Goal: Information Seeking & Learning: Learn about a topic

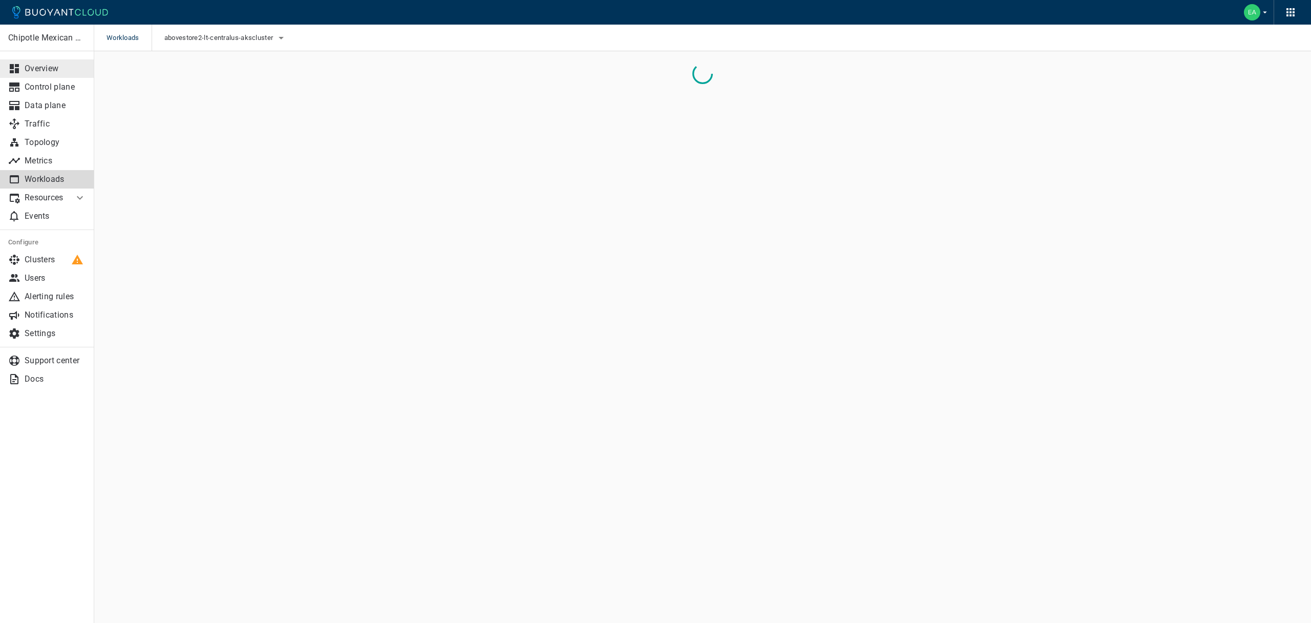
click at [49, 72] on p "Overview" at bounding box center [55, 68] width 61 height 10
click at [46, 179] on p "Workloads" at bounding box center [55, 179] width 61 height 10
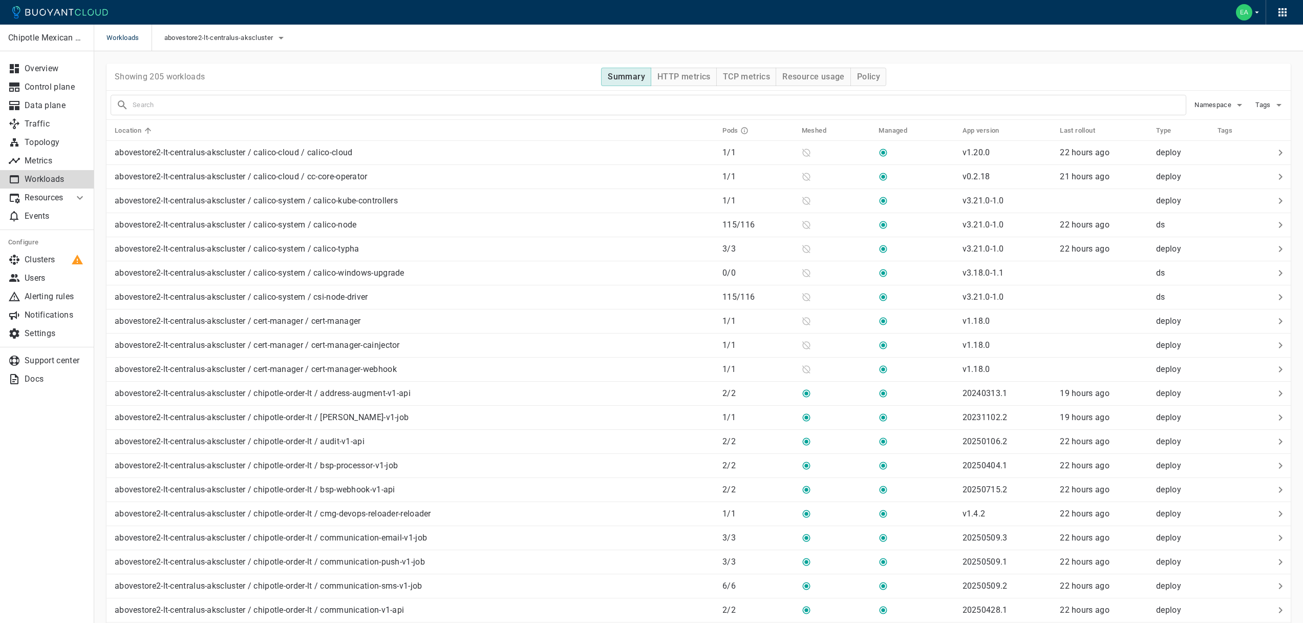
click at [558, 102] on input "text" at bounding box center [659, 105] width 1053 height 14
click at [1218, 96] on div "Namespace" at bounding box center [1215, 101] width 59 height 24
click at [1218, 103] on span "Namespace" at bounding box center [1213, 105] width 39 height 8
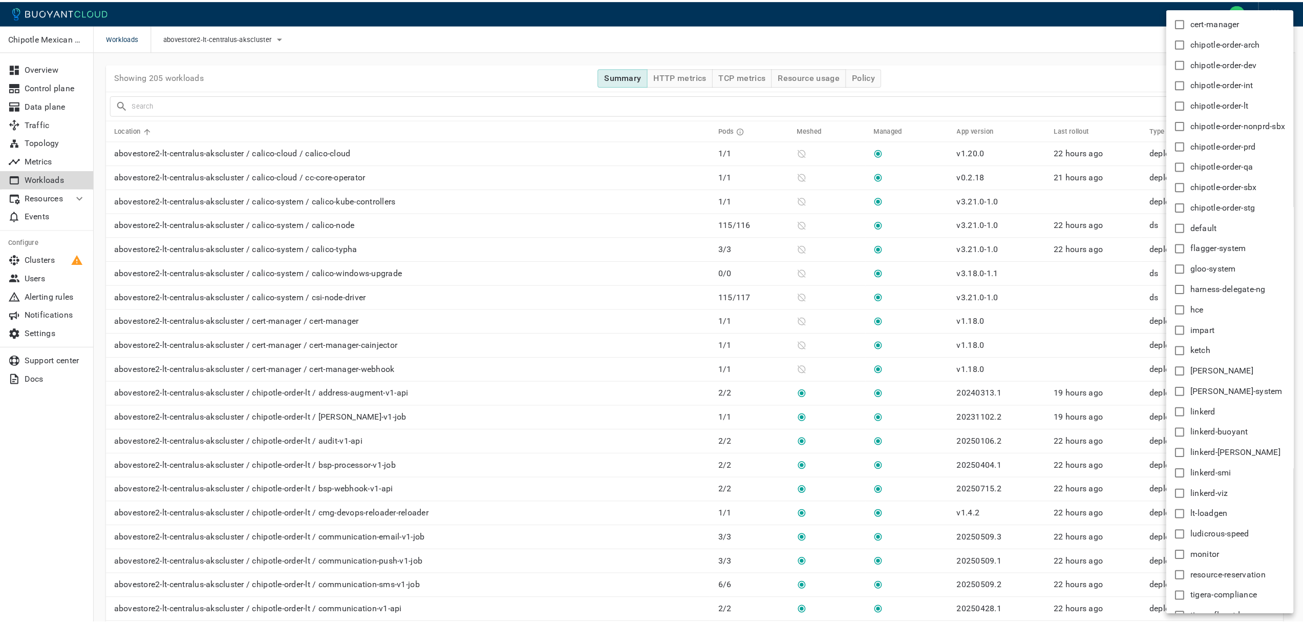
scroll to position [117, 0]
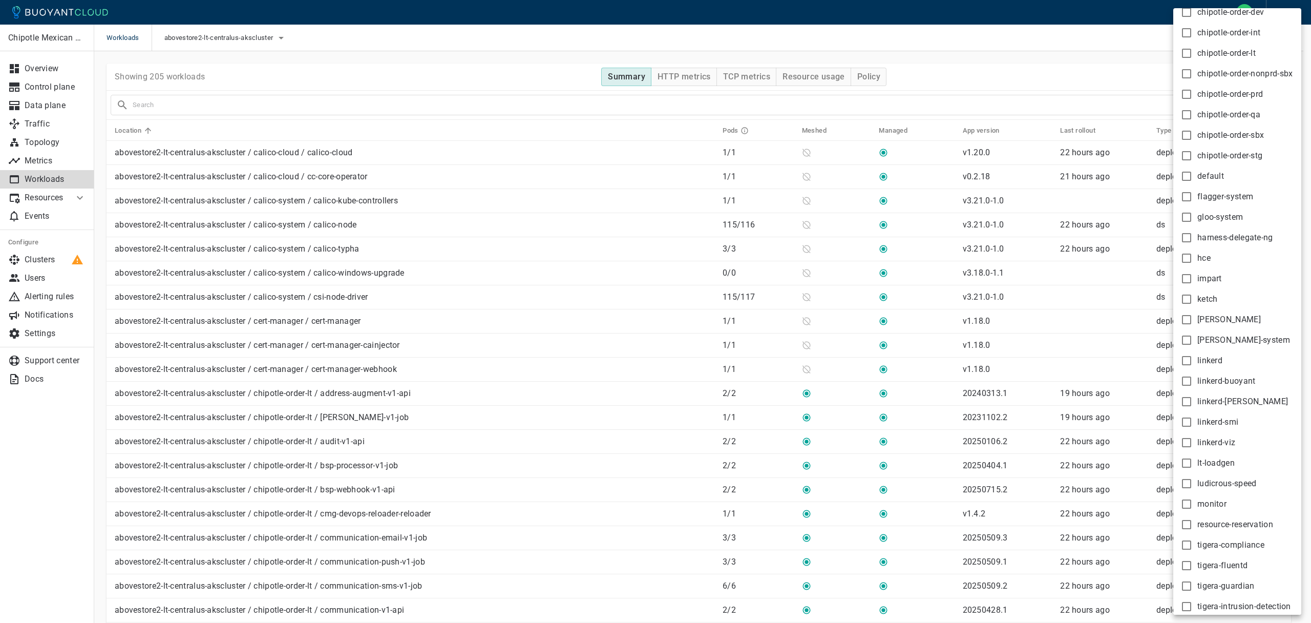
click at [1225, 461] on span "lt-loadgen" at bounding box center [1215, 463] width 37 height 10
click at [1192, 461] on input "lt-loadgen" at bounding box center [1186, 463] width 12 height 12
checkbox input "true"
type input "namespace:lt-loadgen"
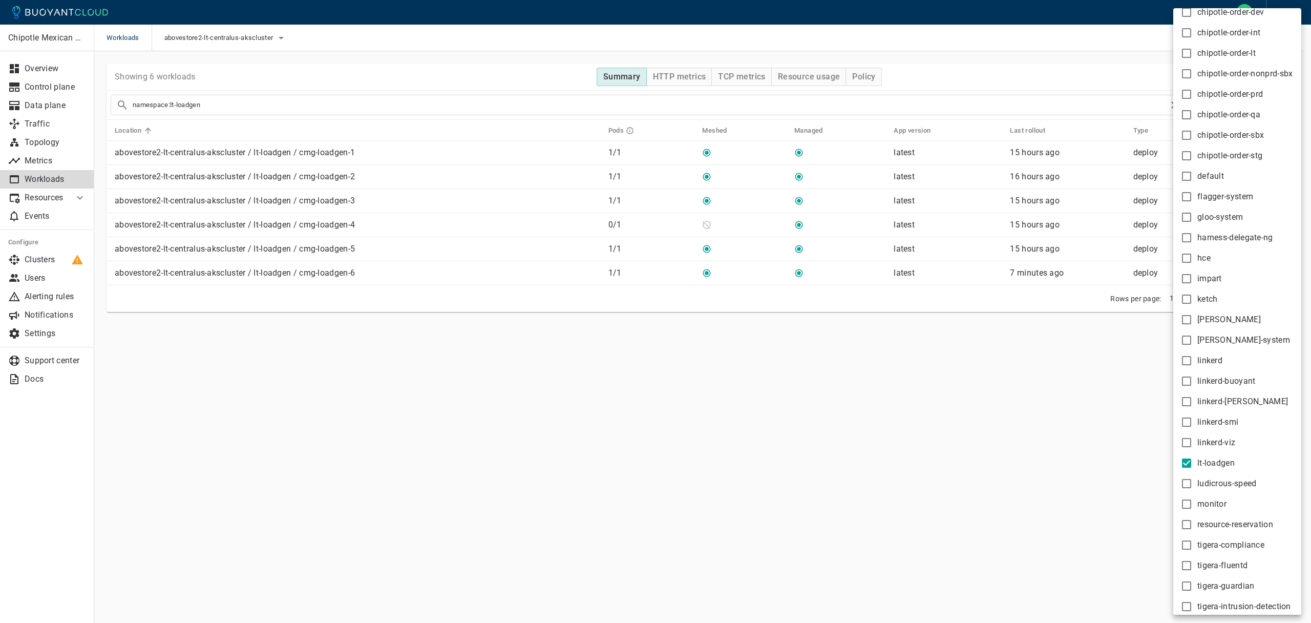
click at [967, 61] on div at bounding box center [655, 311] width 1311 height 623
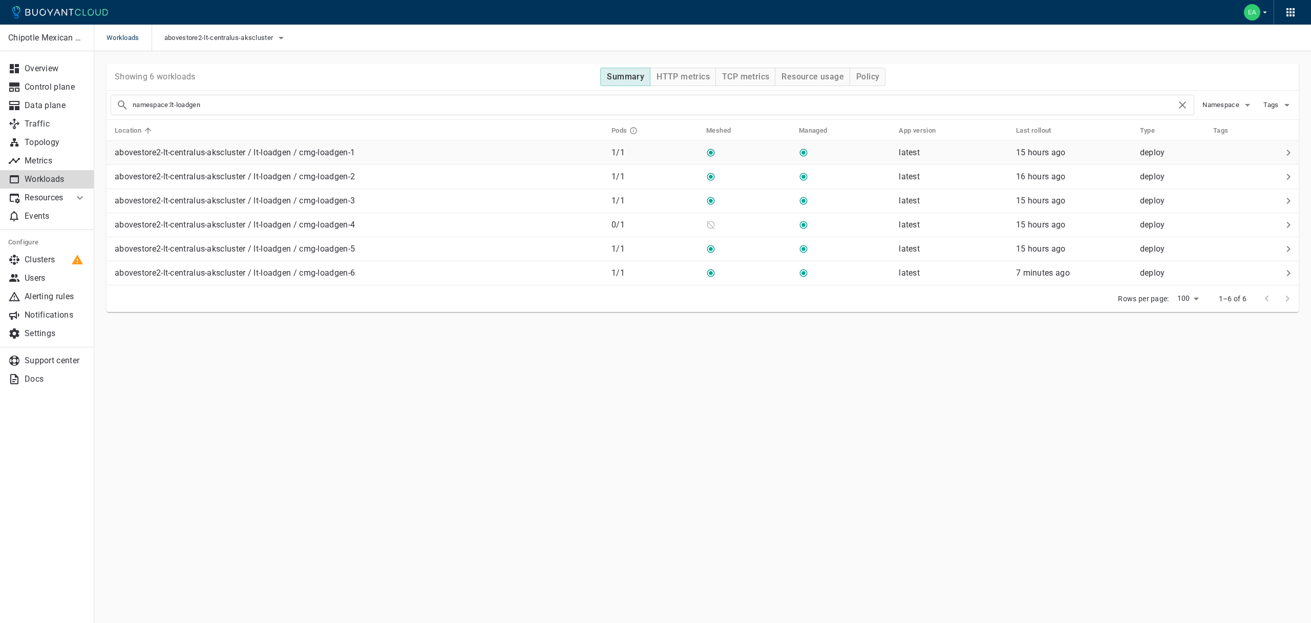
click at [484, 149] on div "abovestore2-lt-centralus-akscluster / lt-loadgen / cmg-loadgen-1" at bounding box center [357, 150] width 492 height 14
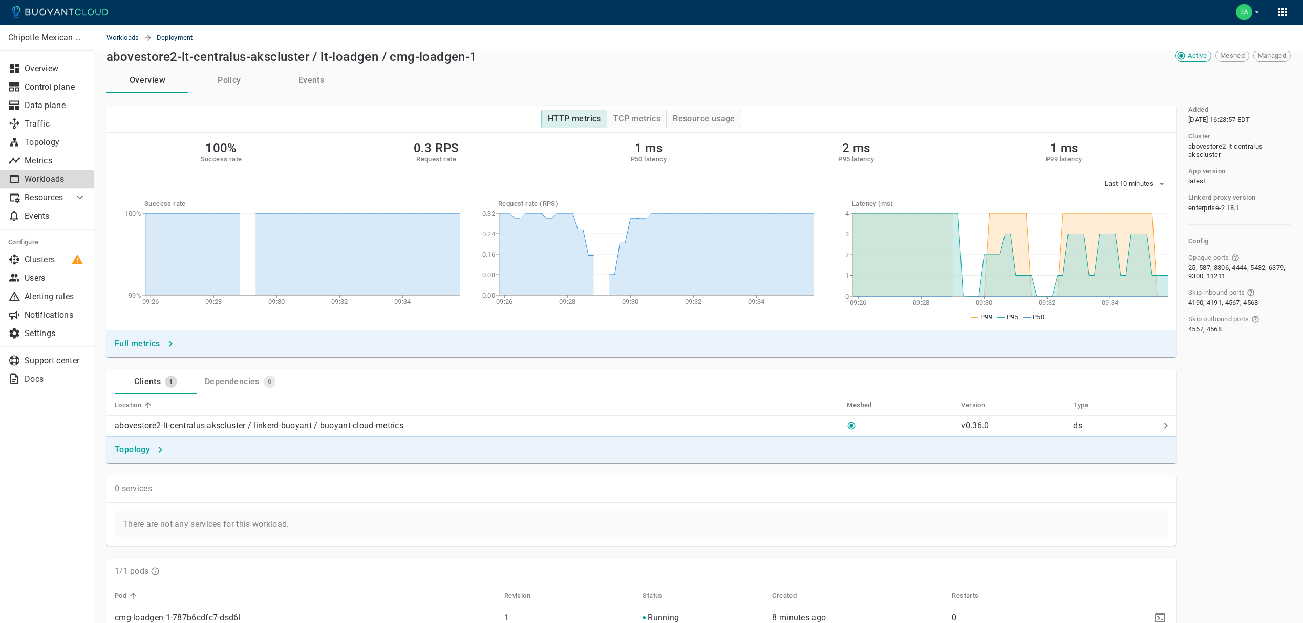
scroll to position [16, 0]
click at [1137, 179] on span "Last 10 minutes" at bounding box center [1130, 181] width 51 height 8
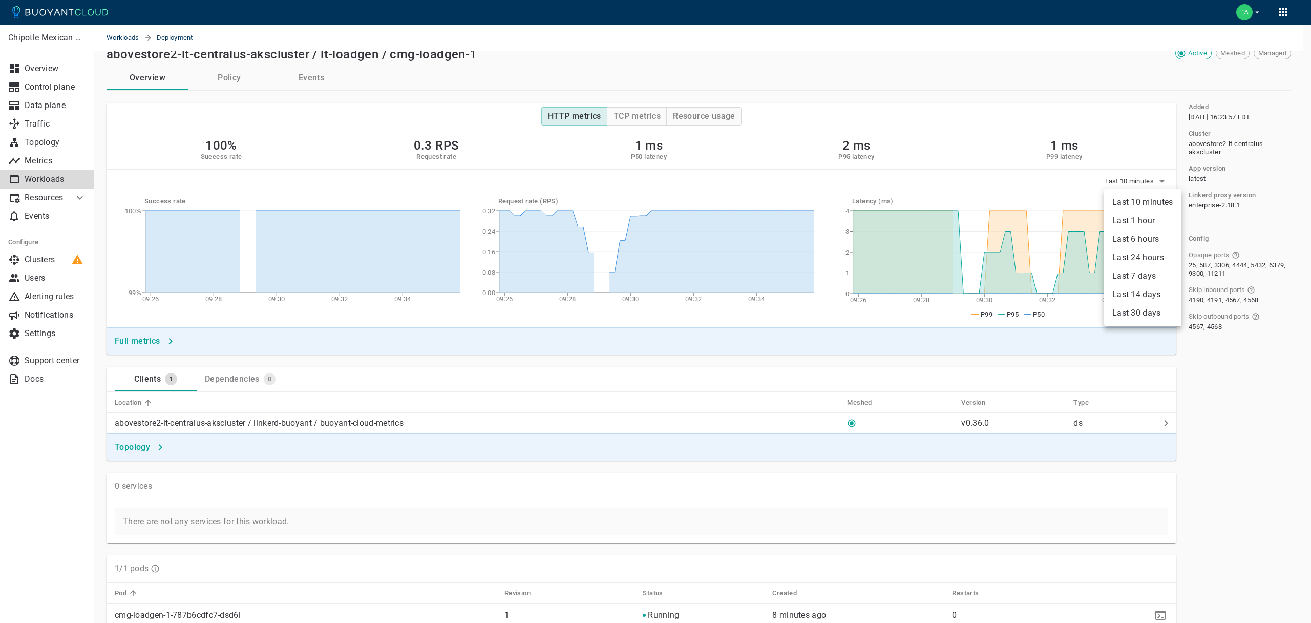
click at [1145, 261] on li "Last 24 hours" at bounding box center [1142, 257] width 77 height 18
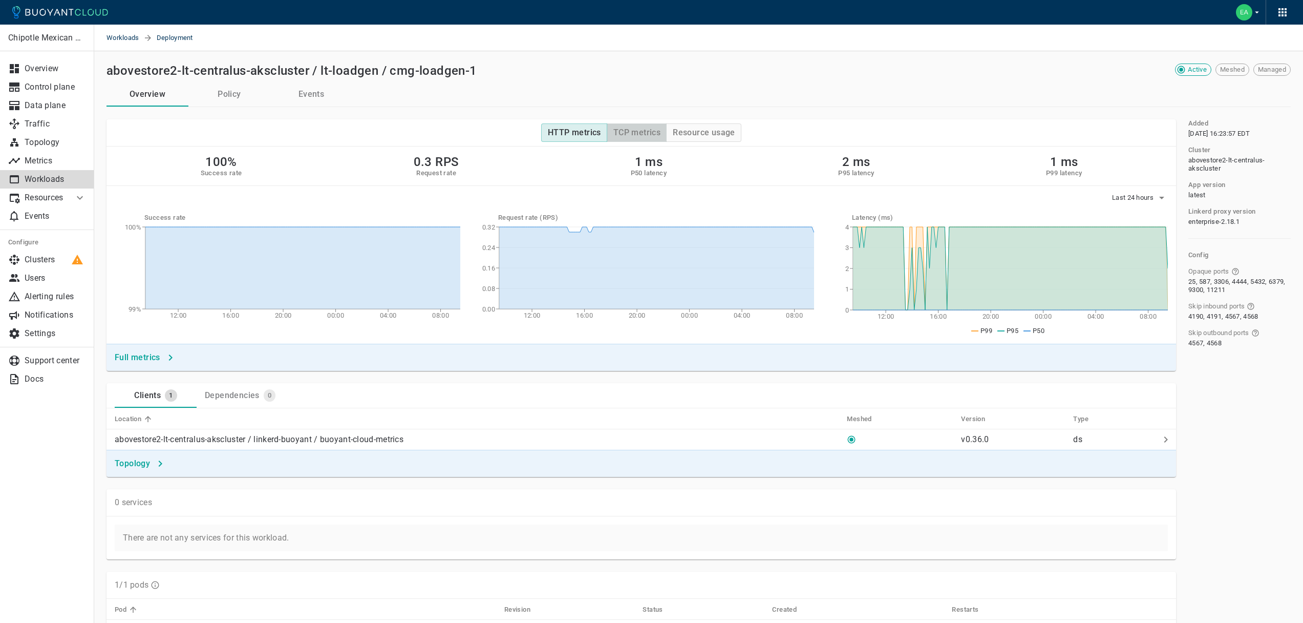
click at [646, 139] on button "TCP metrics" at bounding box center [637, 132] width 60 height 18
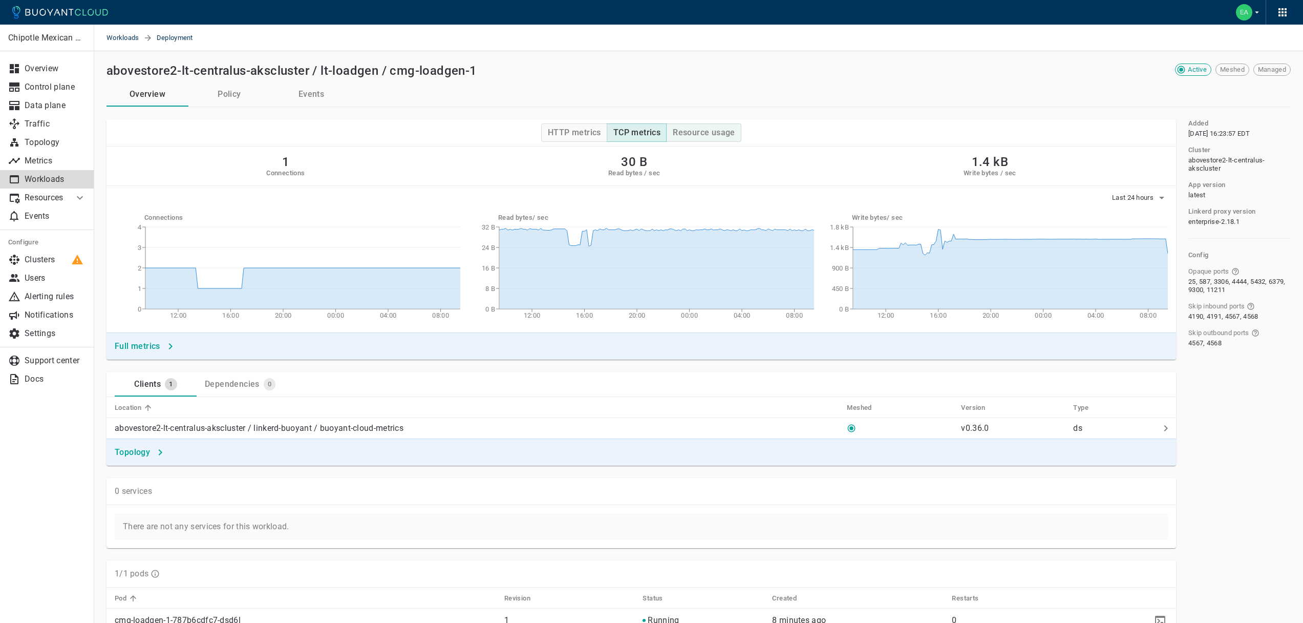
click at [694, 136] on h4 "Resource usage" at bounding box center [704, 132] width 62 height 10
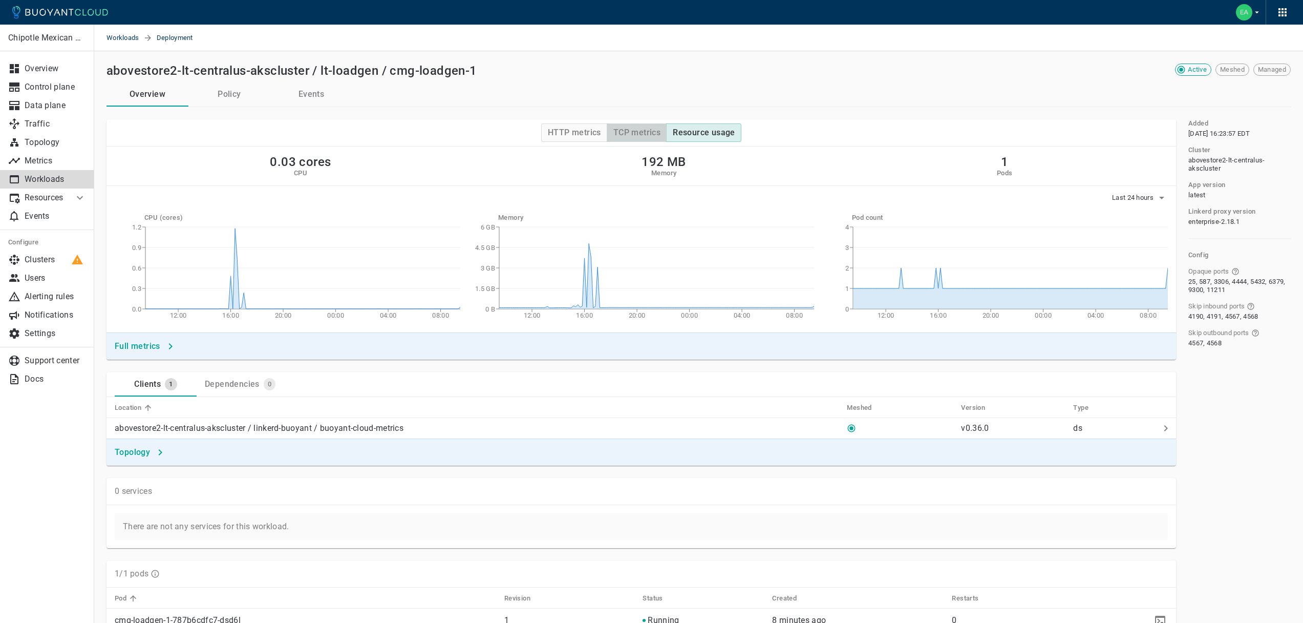
click at [648, 140] on button "TCP metrics" at bounding box center [637, 132] width 60 height 18
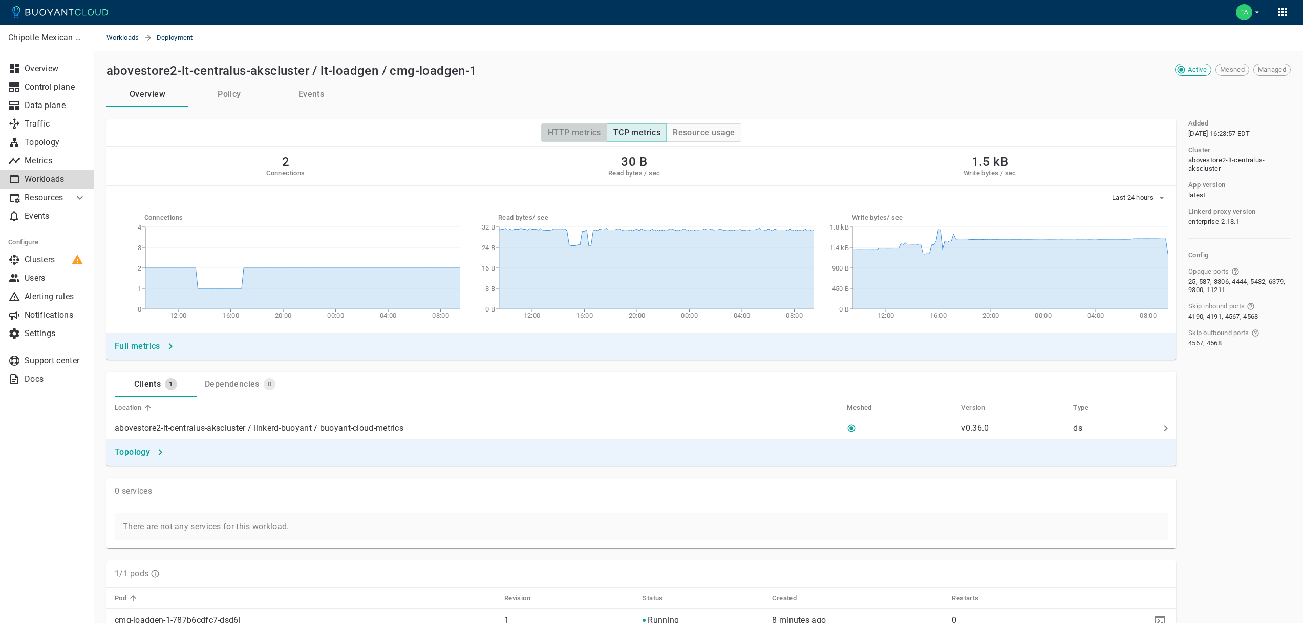
click at [601, 136] on h4 "HTTP metrics" at bounding box center [574, 132] width 53 height 10
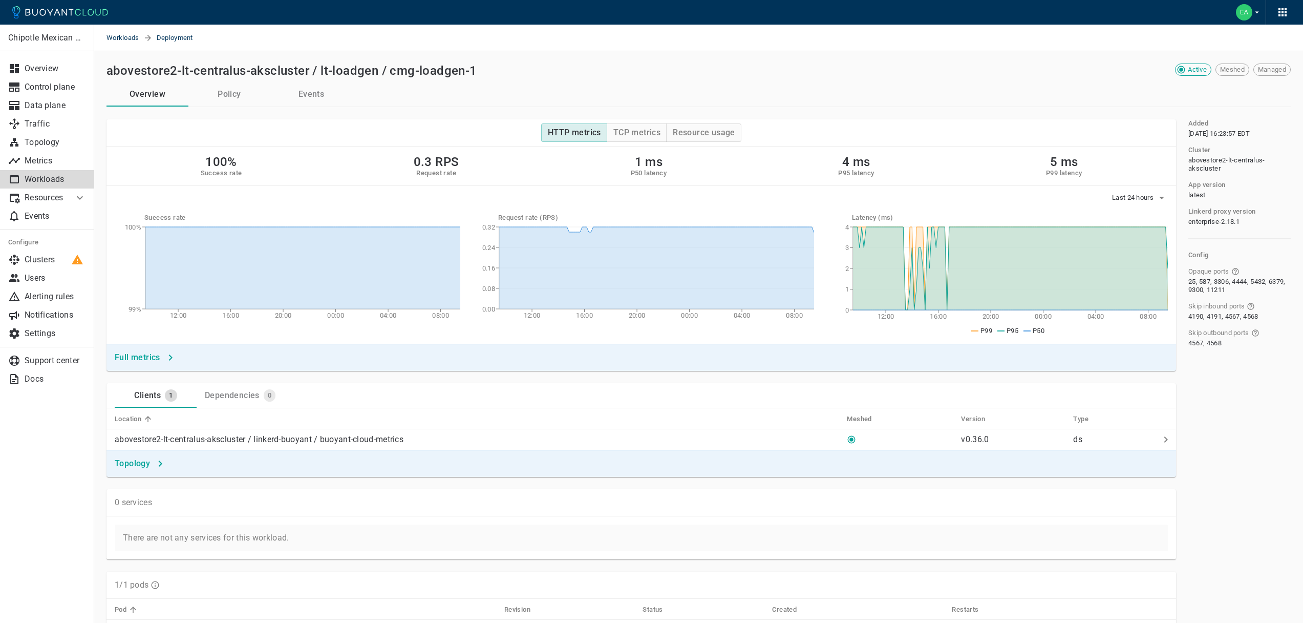
click at [54, 196] on p "Resources" at bounding box center [45, 197] width 41 height 10
click at [55, 197] on p "Resources" at bounding box center [45, 197] width 41 height 10
click at [54, 145] on p "Topology" at bounding box center [55, 142] width 61 height 10
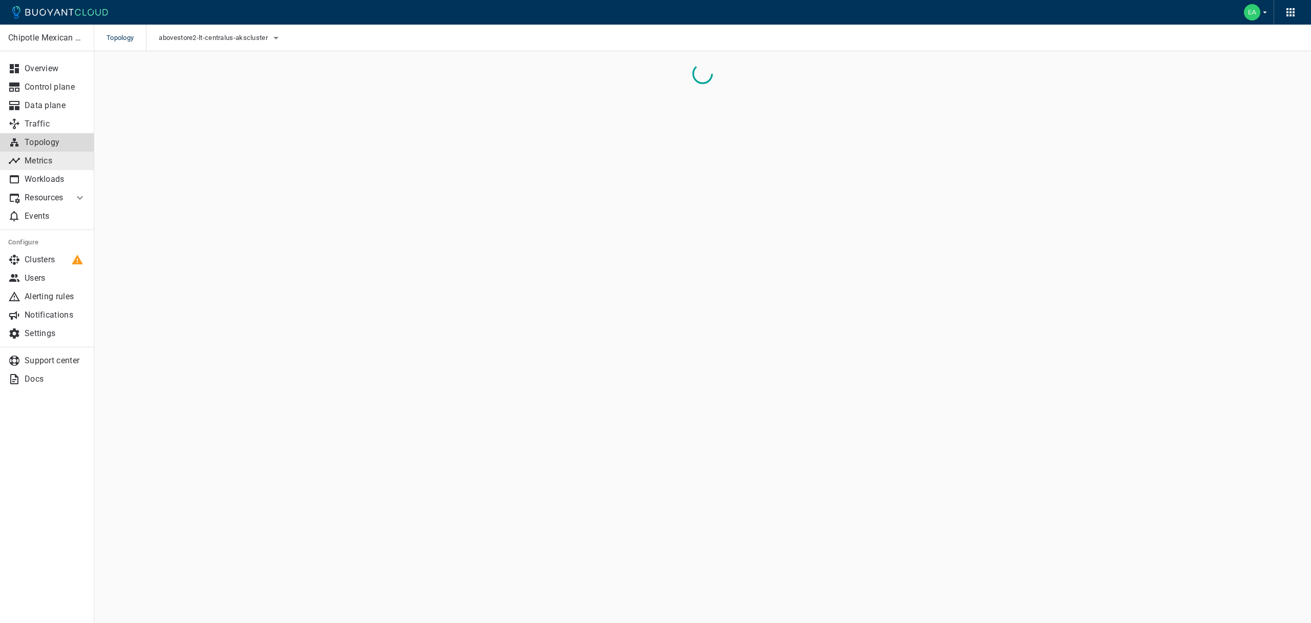
click at [44, 155] on link "Metrics" at bounding box center [47, 161] width 94 height 18
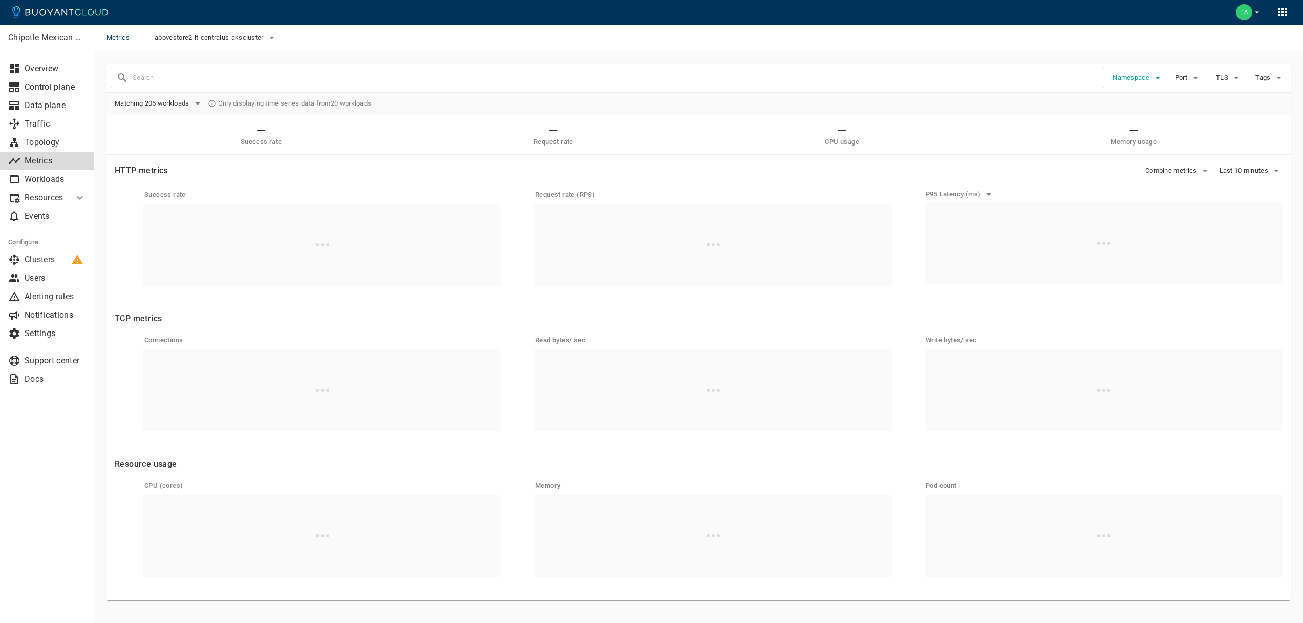
click at [1156, 83] on icon "button" at bounding box center [1157, 78] width 12 height 12
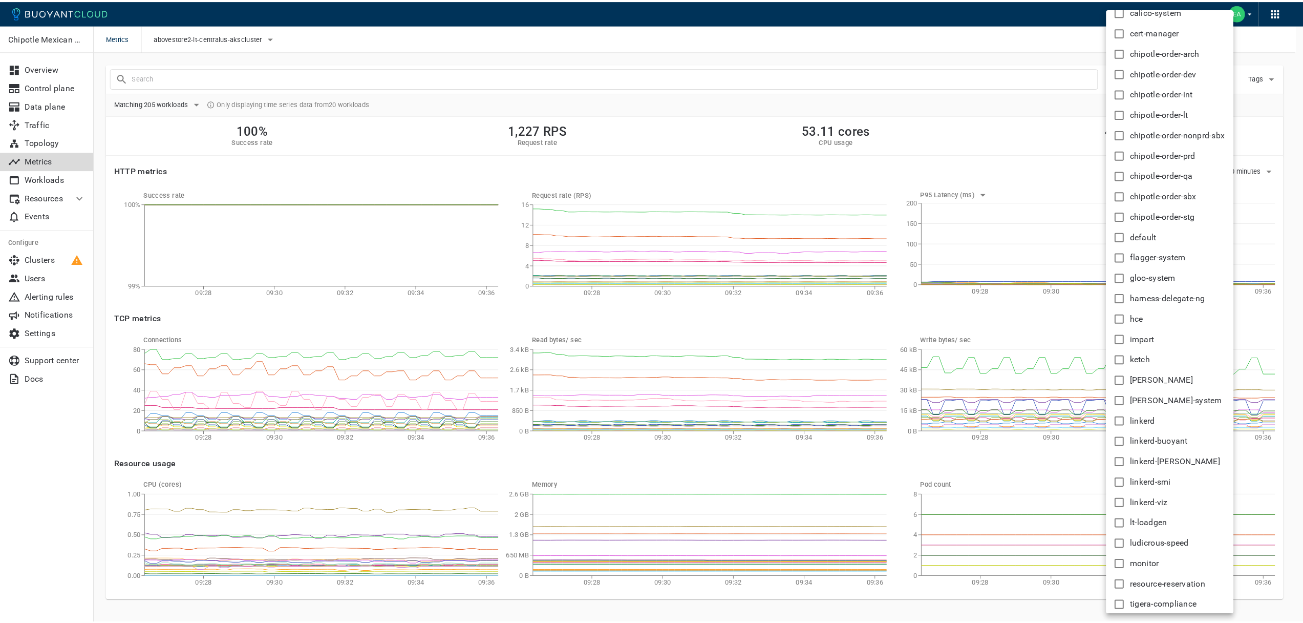
scroll to position [78, 0]
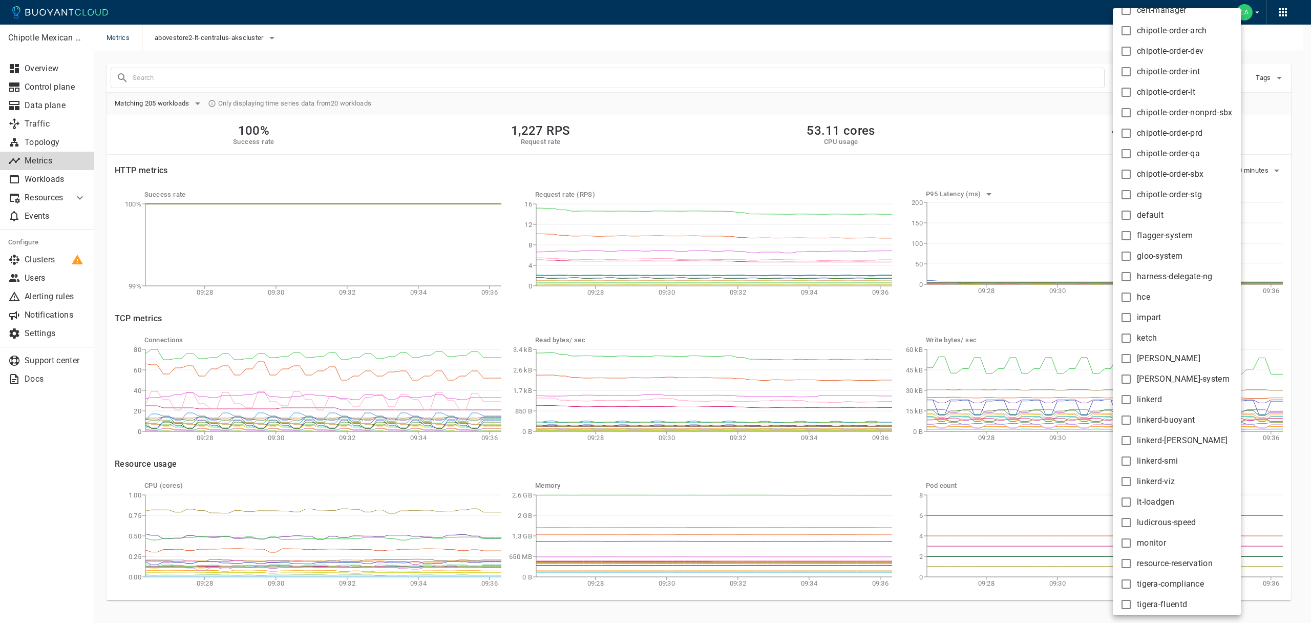
click at [1161, 502] on span "lt-loadgen" at bounding box center [1155, 502] width 37 height 10
click at [1132, 502] on input "lt-loadgen" at bounding box center [1126, 502] width 12 height 12
checkbox input "true"
type input "namespace:lt-loadgen"
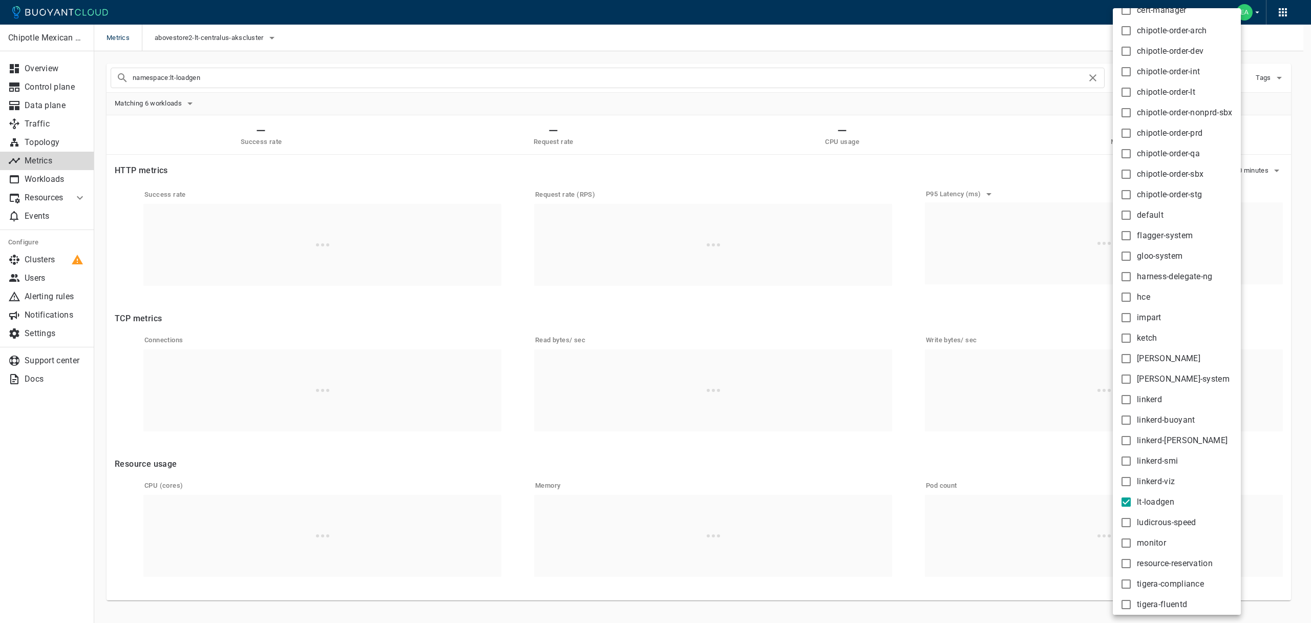
click at [1058, 122] on div at bounding box center [655, 311] width 1311 height 623
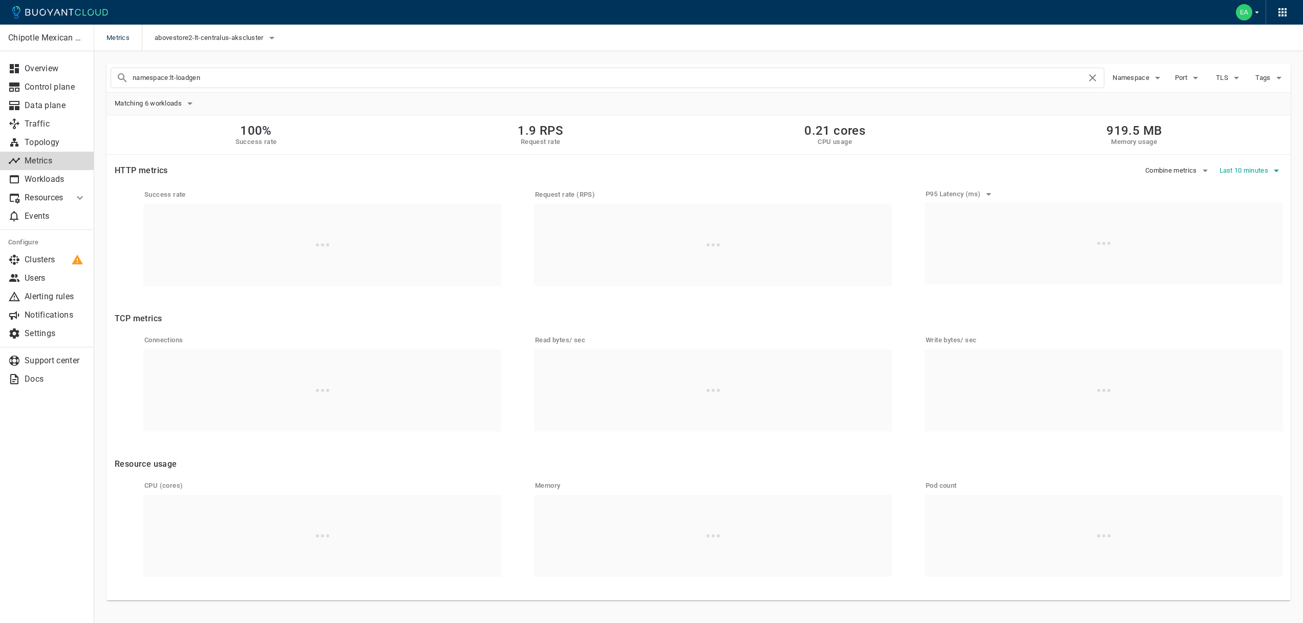
click at [1239, 168] on span "Last 10 minutes" at bounding box center [1244, 170] width 51 height 8
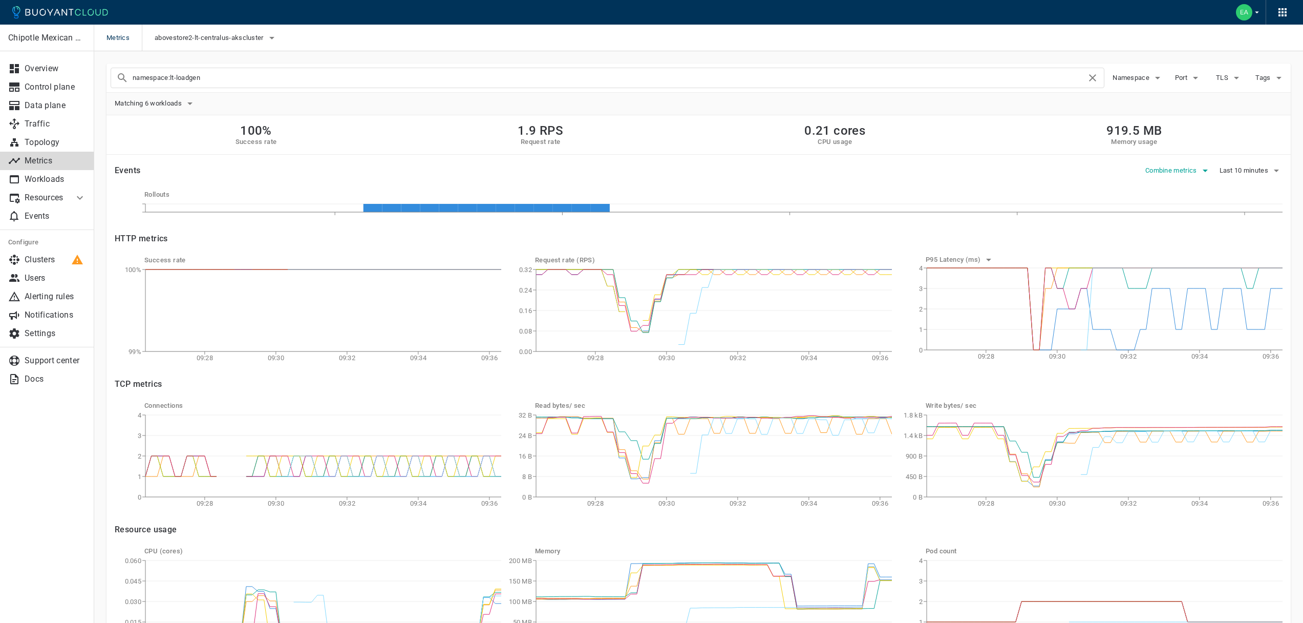
click at [1185, 167] on span "Combine metrics" at bounding box center [1172, 170] width 54 height 8
click at [1252, 169] on div at bounding box center [655, 311] width 1311 height 623
click at [1245, 168] on span "Last 10 minutes" at bounding box center [1244, 170] width 51 height 8
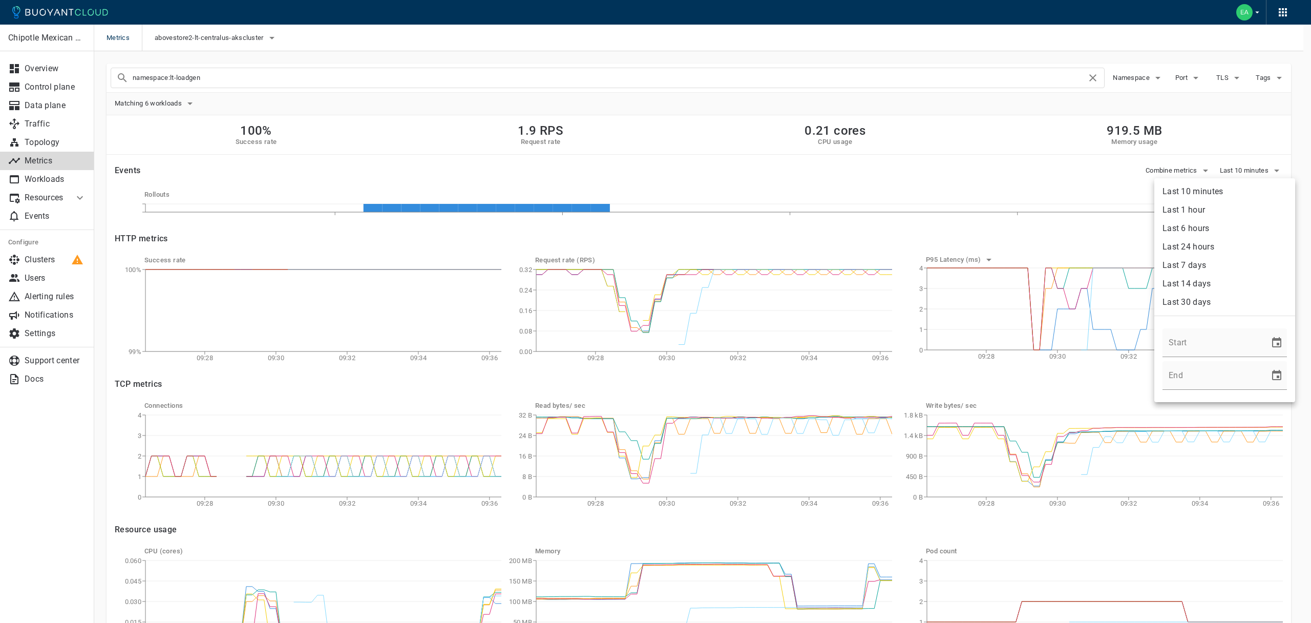
click at [1206, 250] on li "Last 24 hours" at bounding box center [1224, 247] width 141 height 18
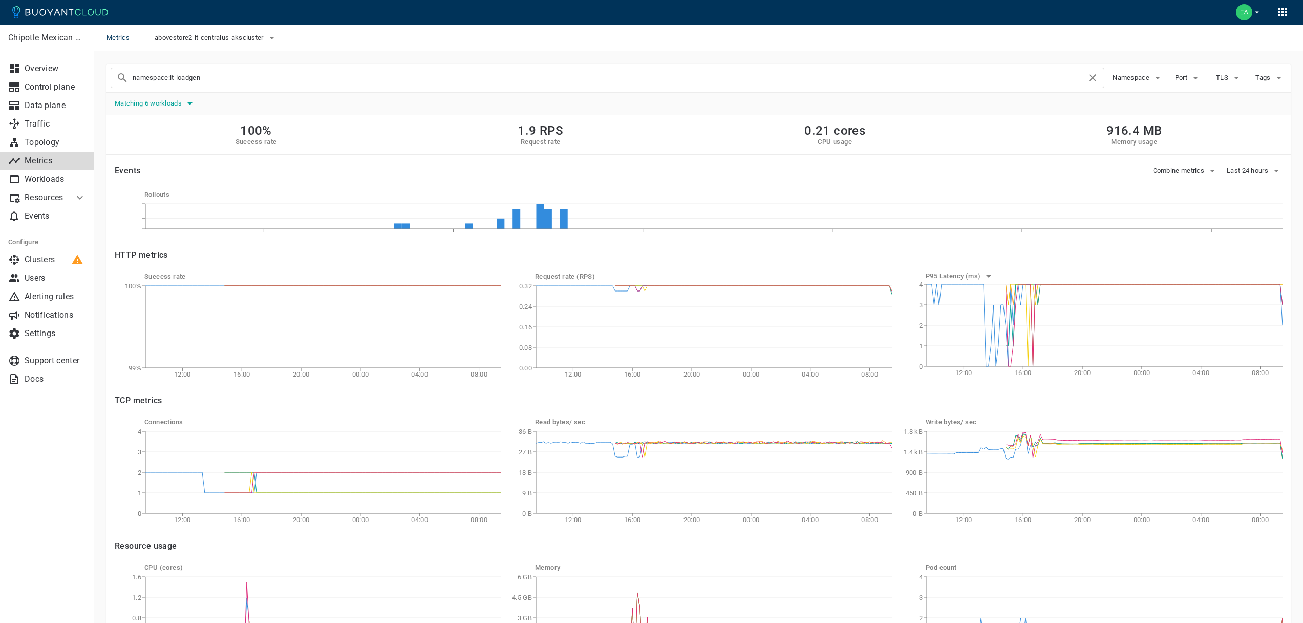
click at [184, 102] on span "Matching 6 workloads" at bounding box center [149, 103] width 69 height 8
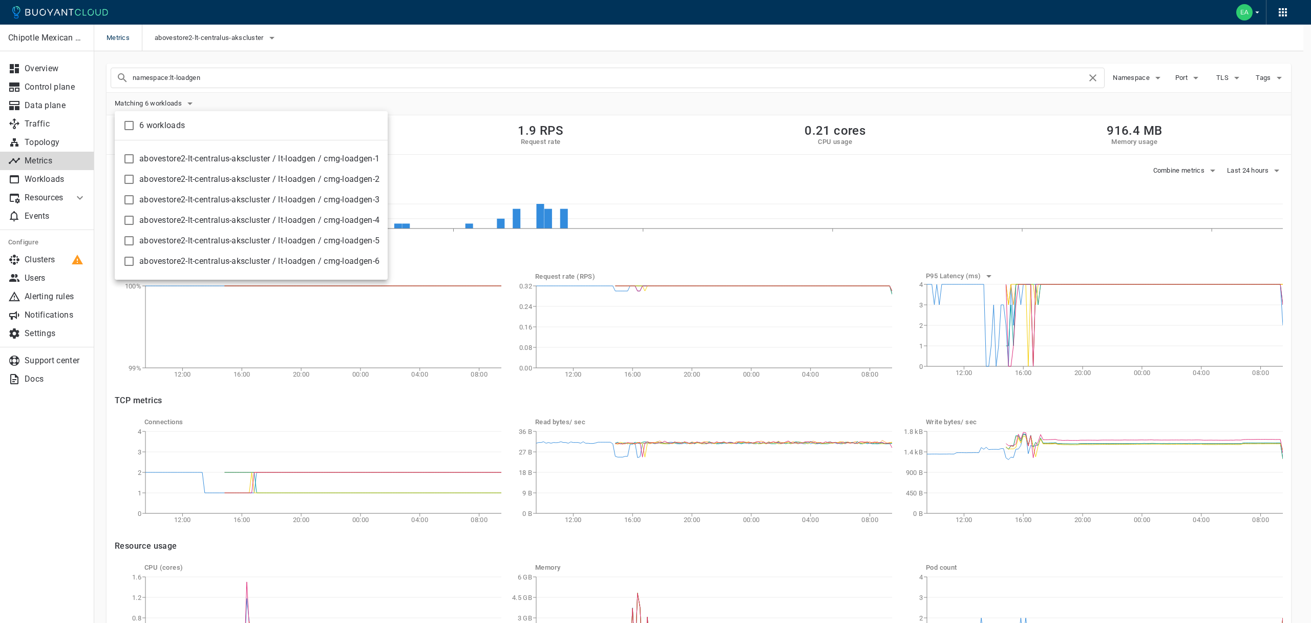
click at [259, 147] on div "abovestore2-lt-centralus-akscluster / lt-loadgen / cmg-loadgen-1 abovestore2-lt…" at bounding box center [251, 209] width 273 height 131
click at [258, 155] on span "abovestore2-lt-centralus-akscluster / lt-loadgen / cmg-loadgen-1" at bounding box center [259, 159] width 240 height 10
checkbox input "true"
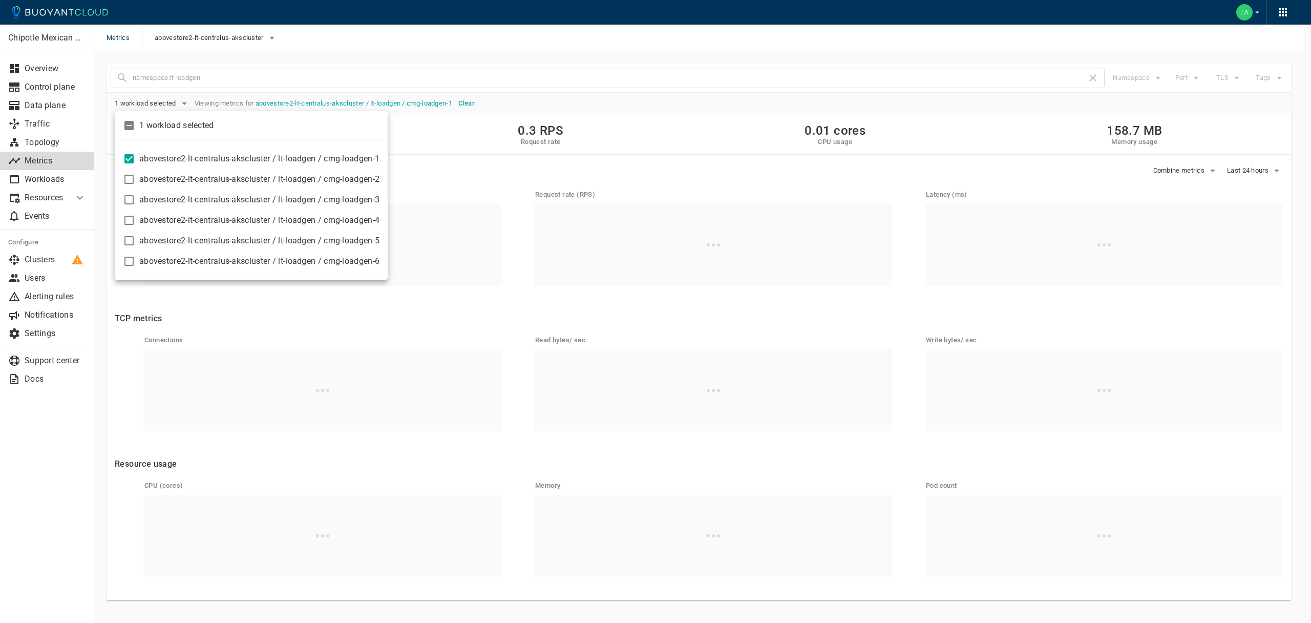
click at [648, 108] on div at bounding box center [655, 311] width 1311 height 623
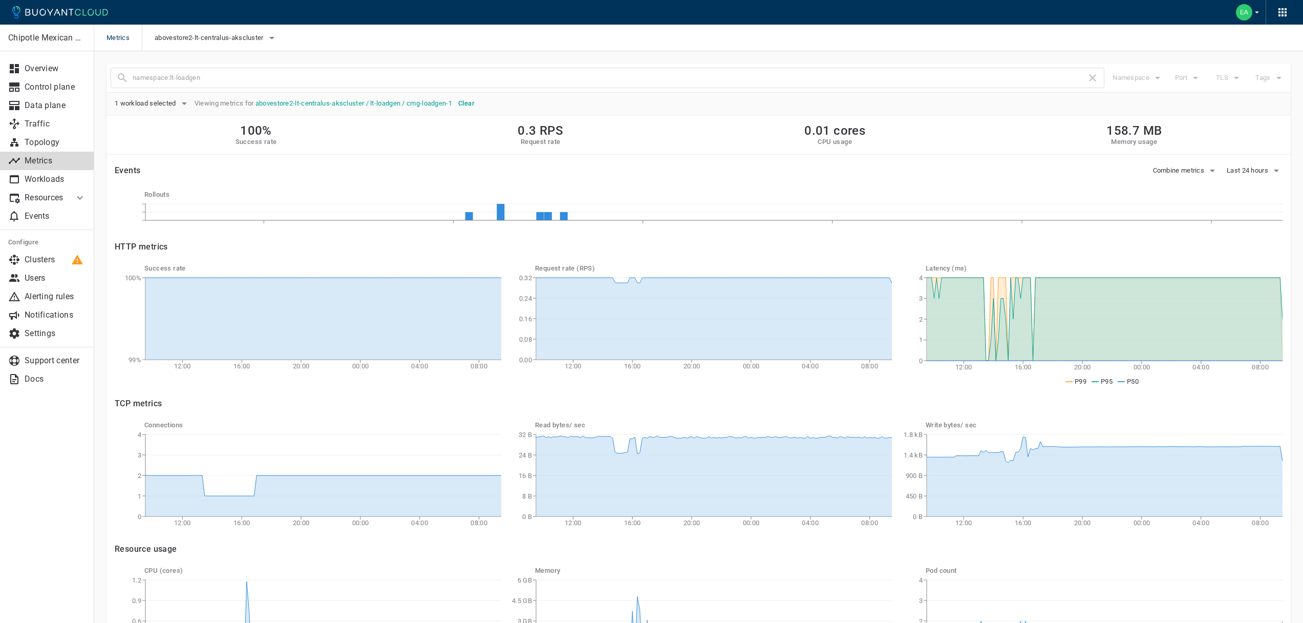
click at [1134, 75] on div "Namespace" at bounding box center [1133, 74] width 59 height 24
click at [1095, 80] on icon at bounding box center [1092, 78] width 12 height 12
drag, startPoint x: 1092, startPoint y: 79, endPoint x: 1086, endPoint y: 79, distance: 6.7
click at [1092, 79] on icon at bounding box center [1092, 78] width 12 height 12
drag, startPoint x: 470, startPoint y: 104, endPoint x: 478, endPoint y: 104, distance: 7.7
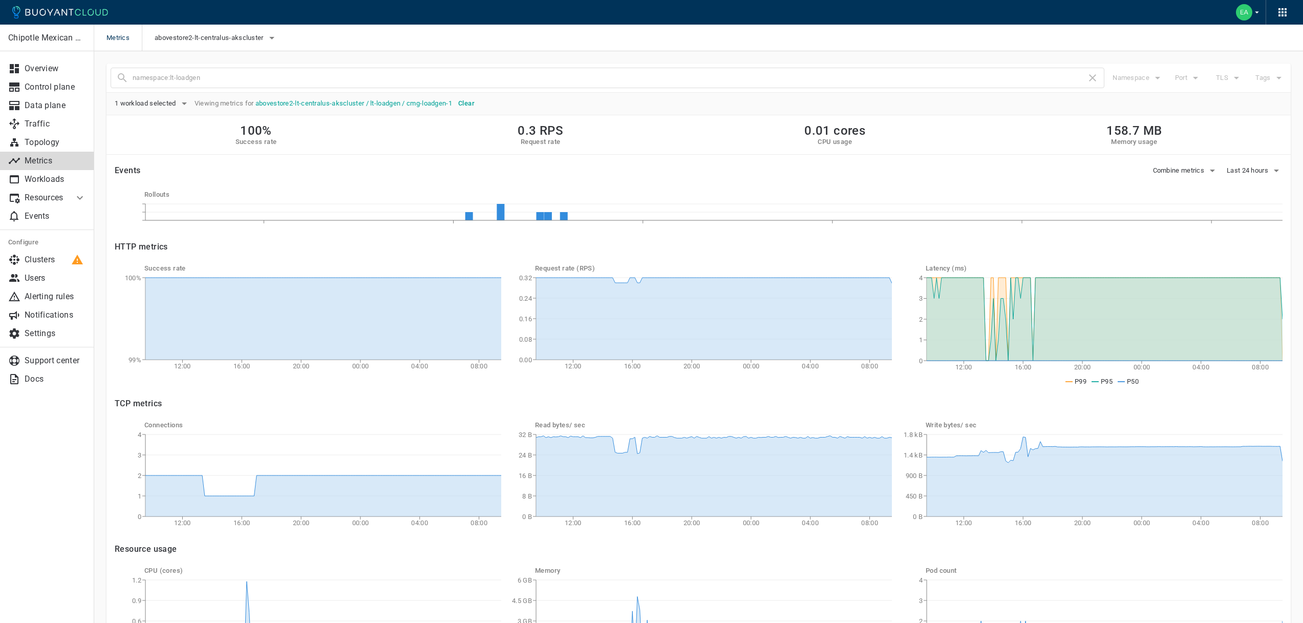
click at [470, 104] on h5 "Clear" at bounding box center [466, 103] width 16 height 8
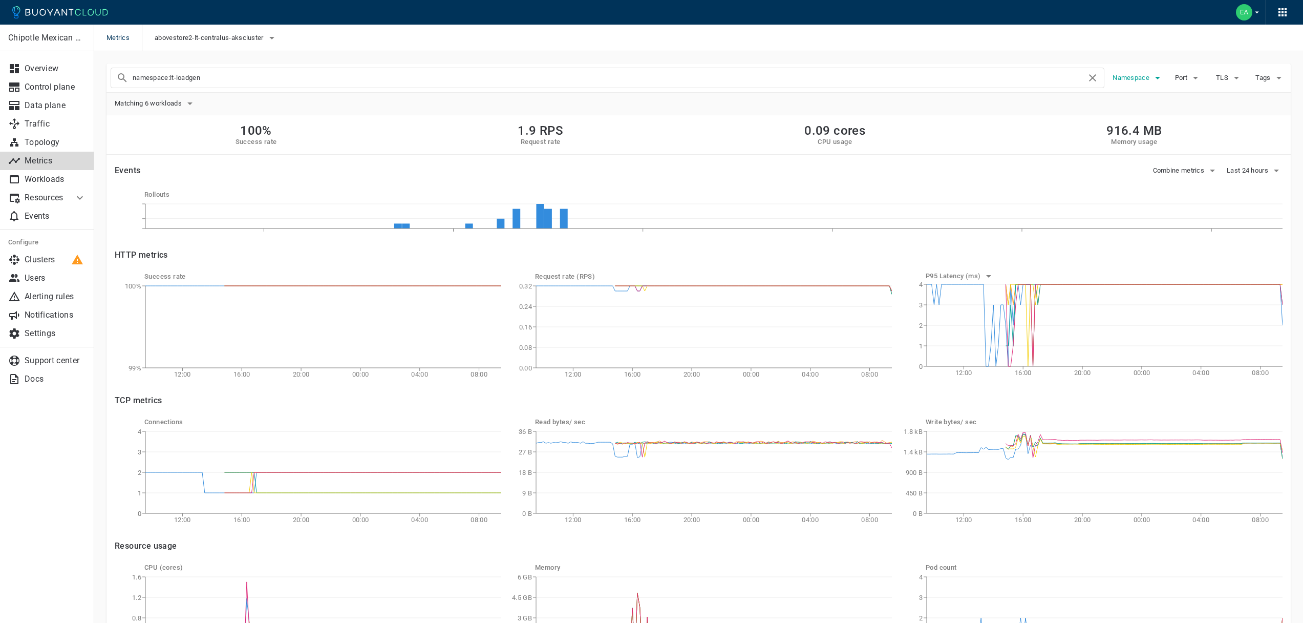
click at [1148, 80] on span "Namespace" at bounding box center [1131, 78] width 39 height 8
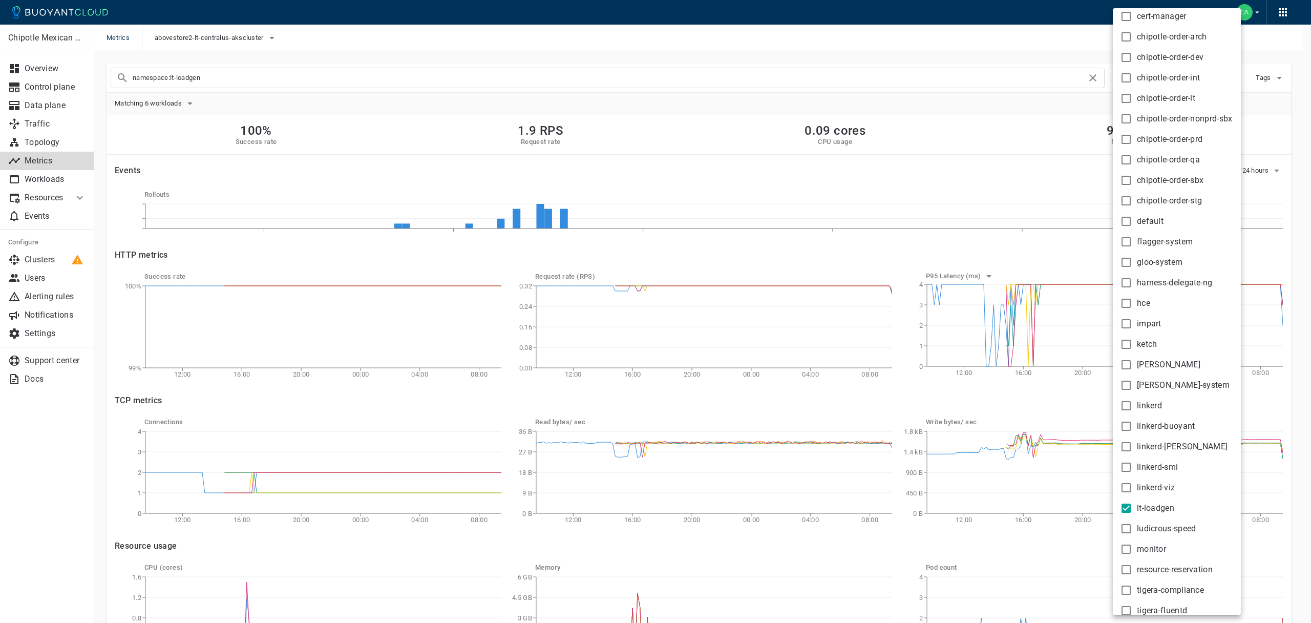
scroll to position [68, 0]
click at [1192, 101] on span "chipotle-order-lt" at bounding box center [1166, 102] width 58 height 10
click at [1132, 101] on input "chipotle-order-lt" at bounding box center [1126, 102] width 12 height 12
checkbox input "true"
type input "namespace:lt-loadgen namespace:chipotle-order-lt"
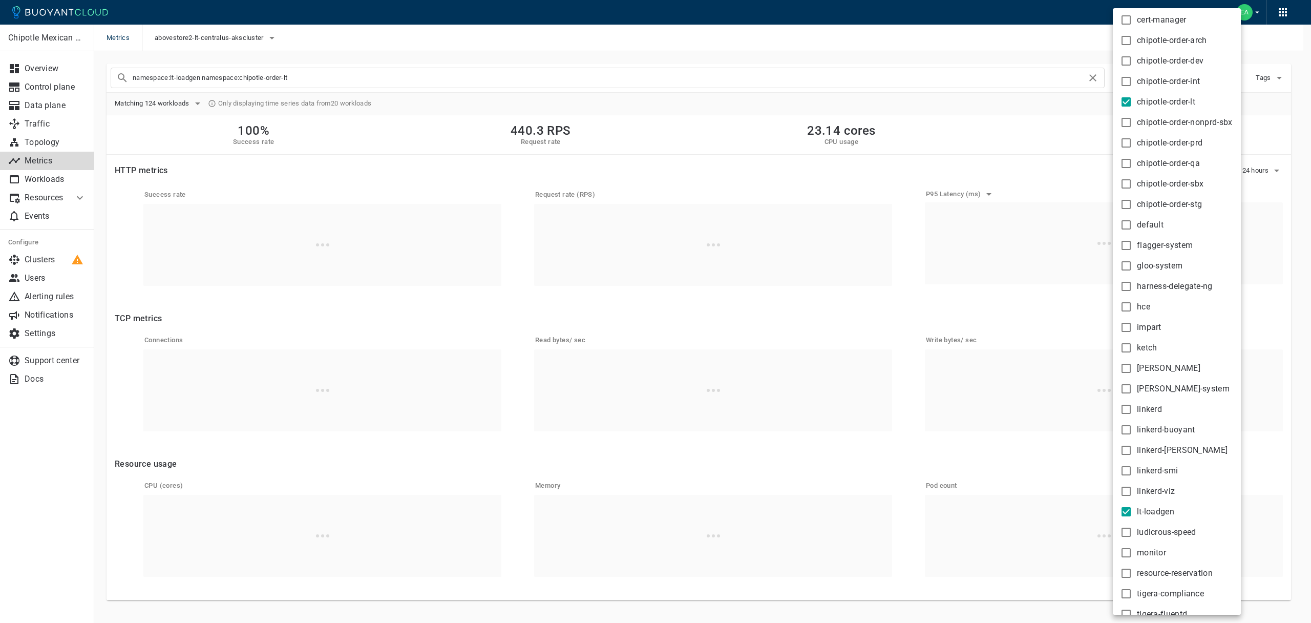
click at [292, 102] on div at bounding box center [655, 311] width 1311 height 623
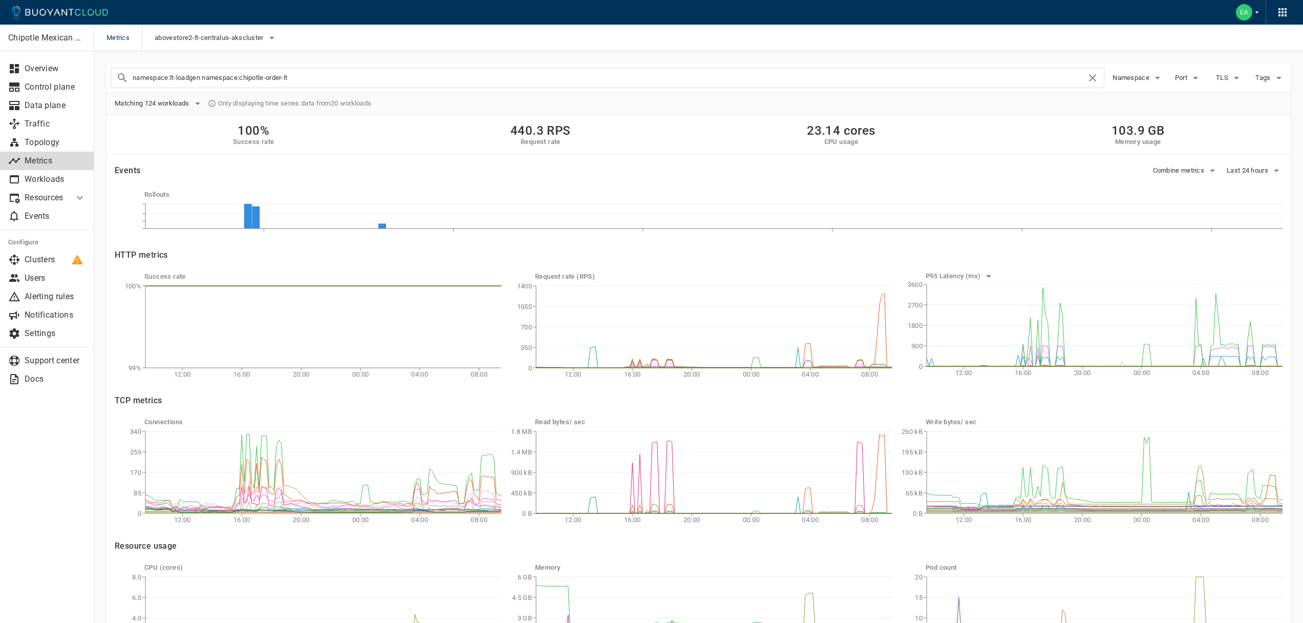
click at [316, 80] on input "namespace:lt-loadgen namespace:chipotle-order-lt" at bounding box center [610, 78] width 954 height 14
click at [187, 102] on span "Matching 124 workloads" at bounding box center [153, 103] width 77 height 8
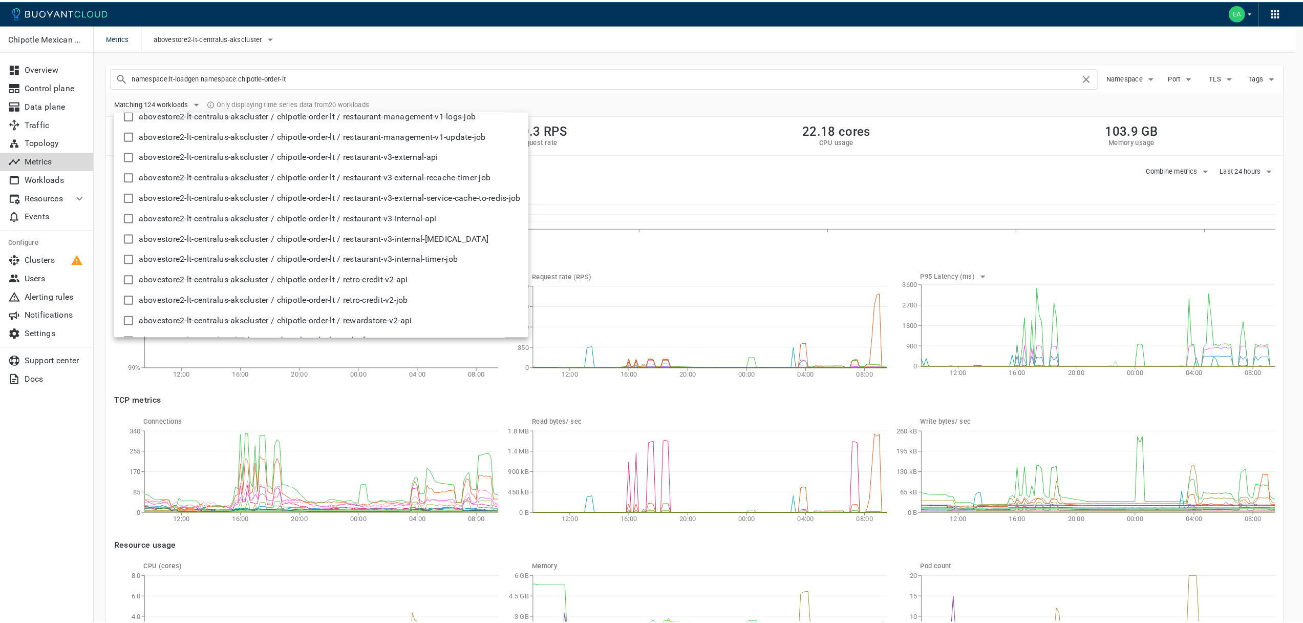
scroll to position [1915, 0]
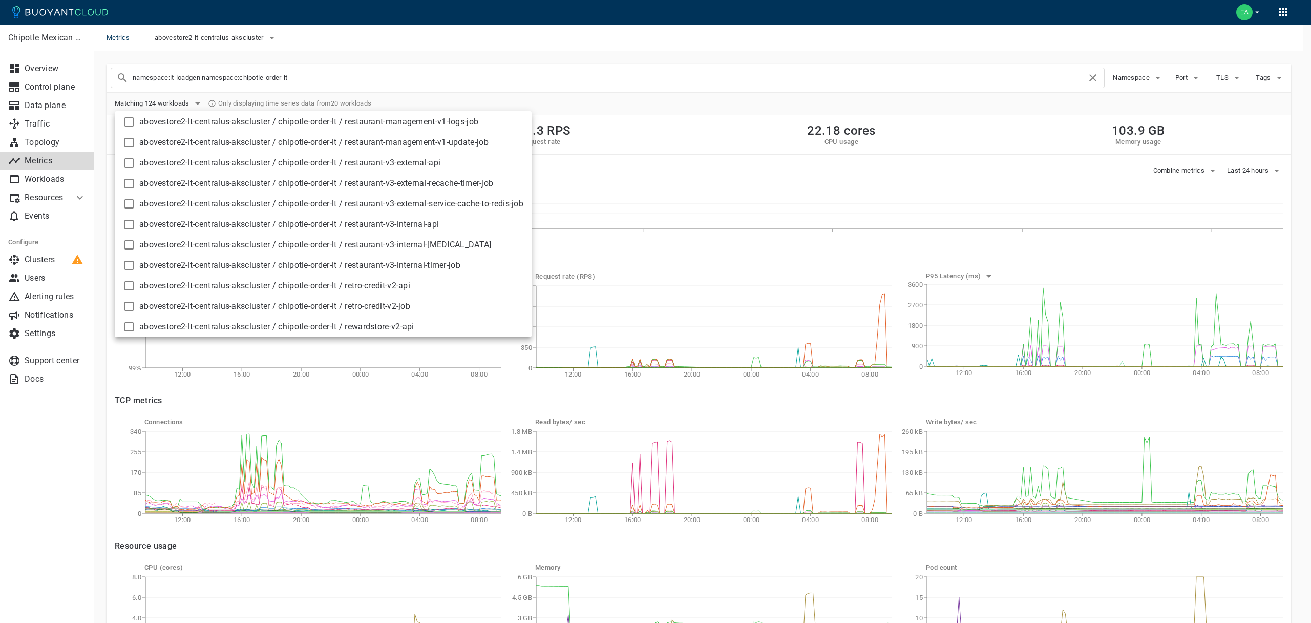
click at [446, 162] on span "abovestore2-lt-centralus-akscluster / chipotle-order-lt / restaurant-v3-externa…" at bounding box center [331, 163] width 384 height 10
checkbox input "true"
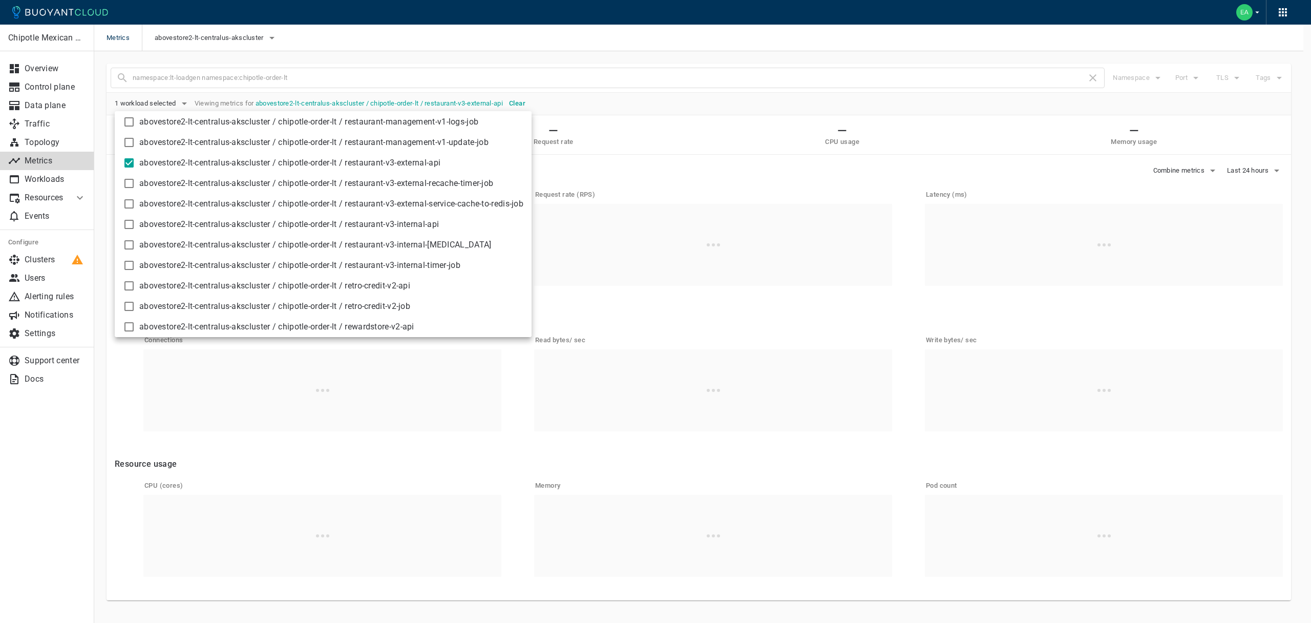
click at [684, 122] on div at bounding box center [655, 311] width 1311 height 623
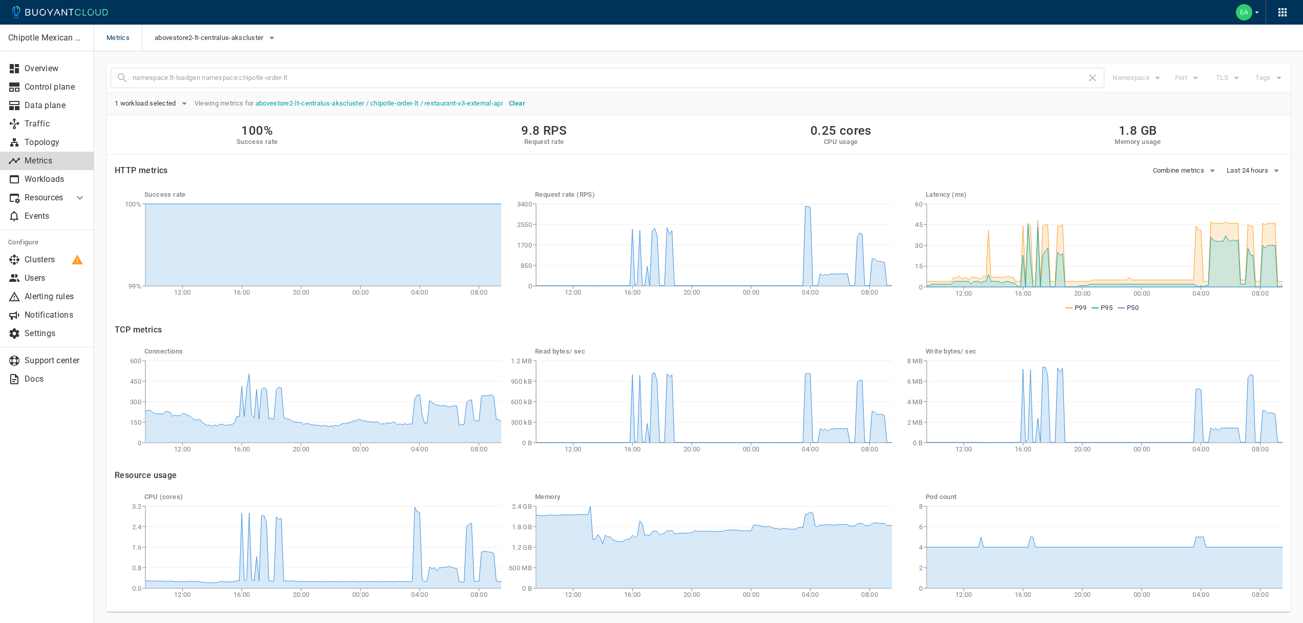
click at [519, 106] on h5 "Clear" at bounding box center [517, 103] width 16 height 8
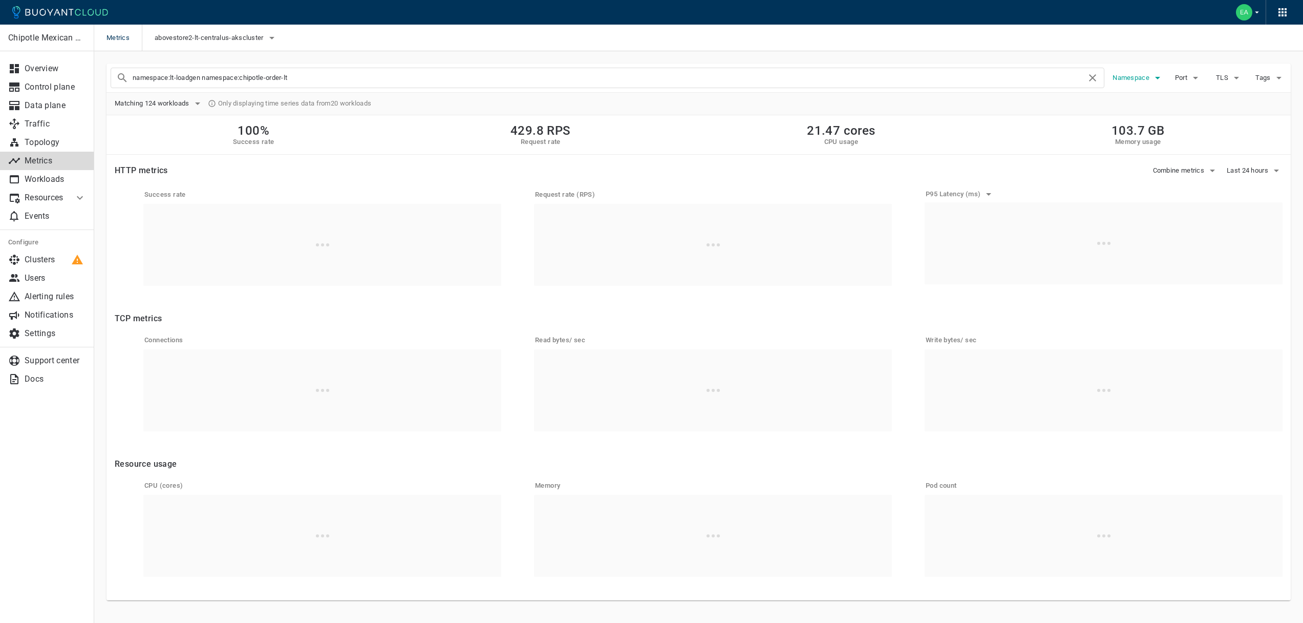
click at [1139, 73] on button "Namespace" at bounding box center [1137, 77] width 51 height 15
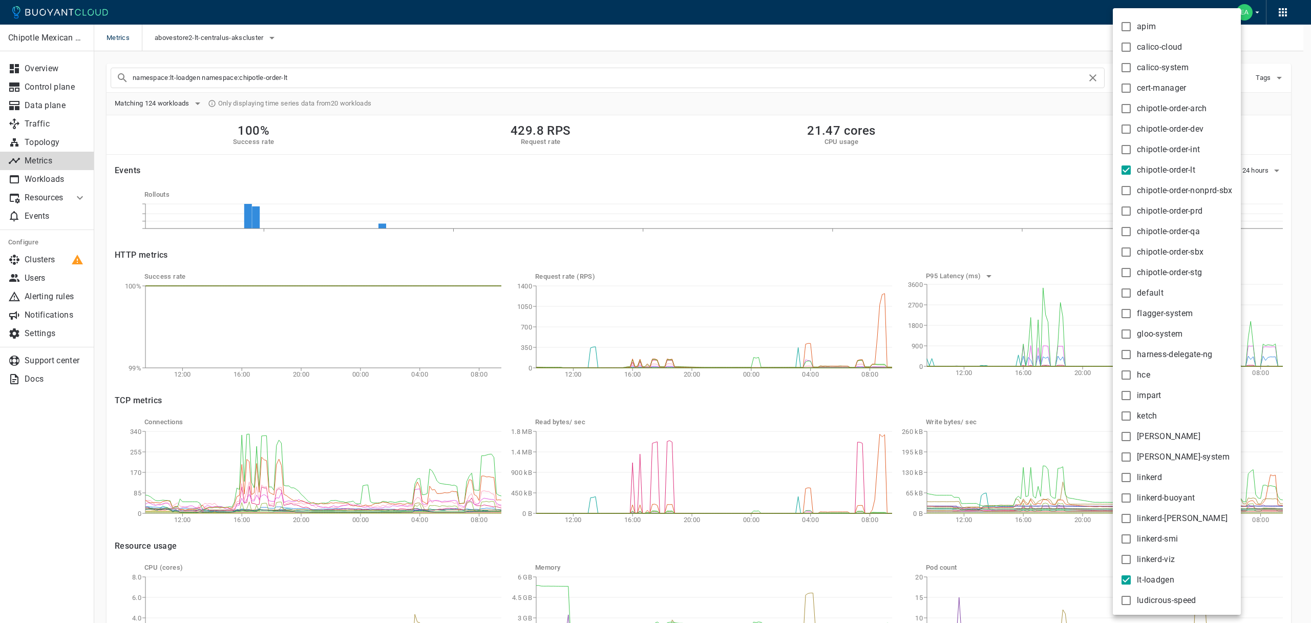
click at [1166, 167] on span "chipotle-order-lt" at bounding box center [1166, 170] width 58 height 10
click at [1132, 167] on input "chipotle-order-lt" at bounding box center [1126, 170] width 12 height 12
checkbox input "false"
type input "namespace:lt-loadgen"
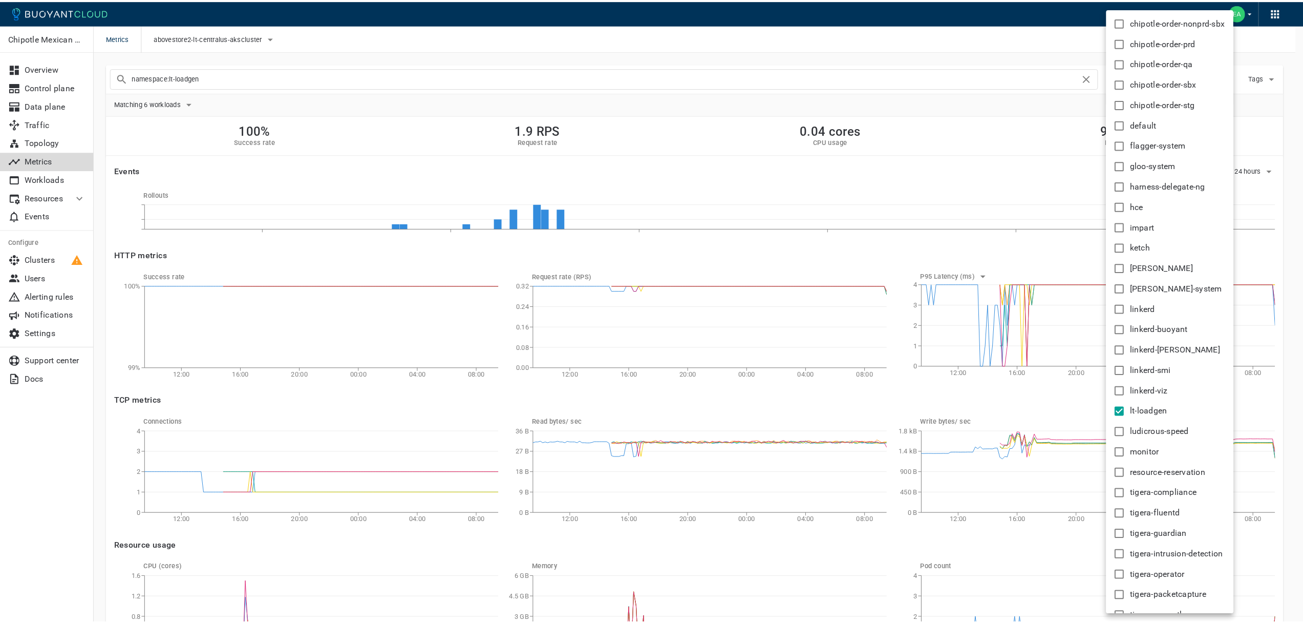
scroll to position [175, 0]
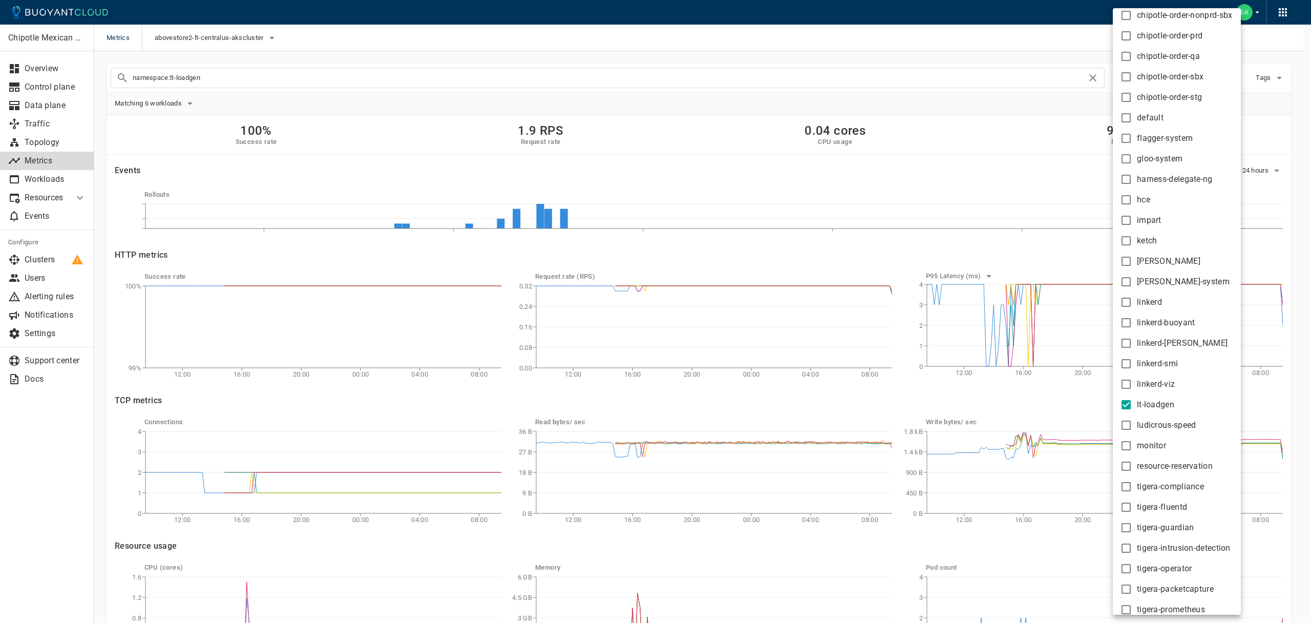
click at [903, 145] on div at bounding box center [655, 311] width 1311 height 623
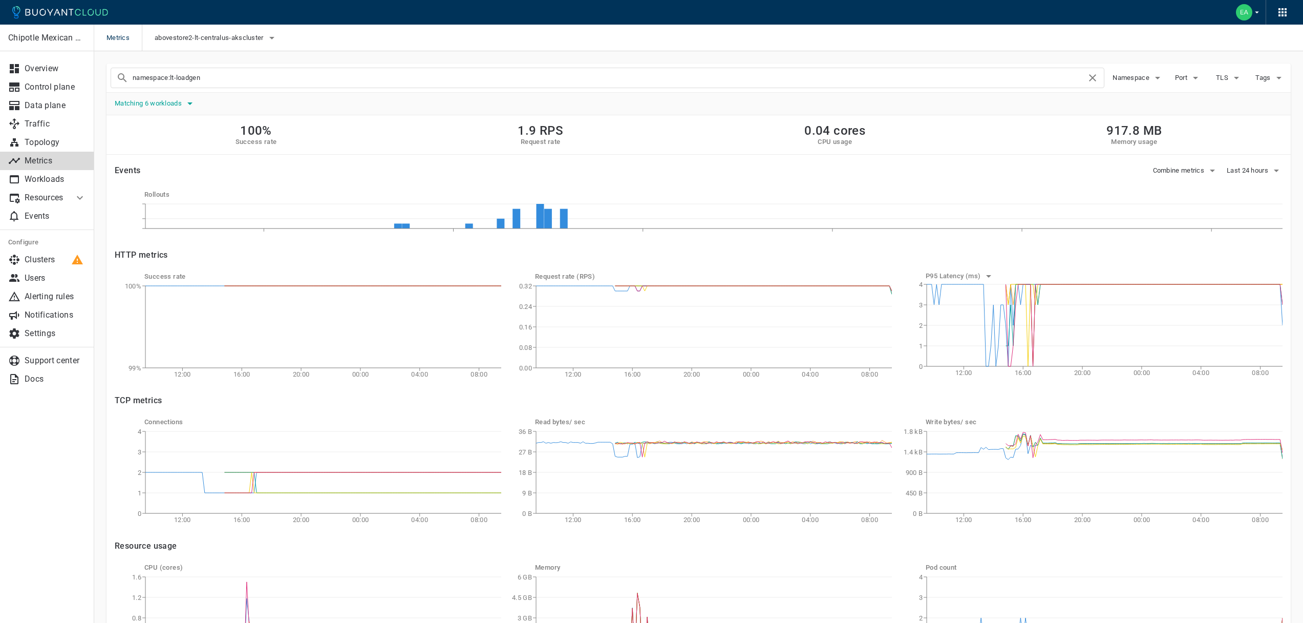
click at [183, 100] on span "Matching 6 workloads" at bounding box center [149, 103] width 69 height 8
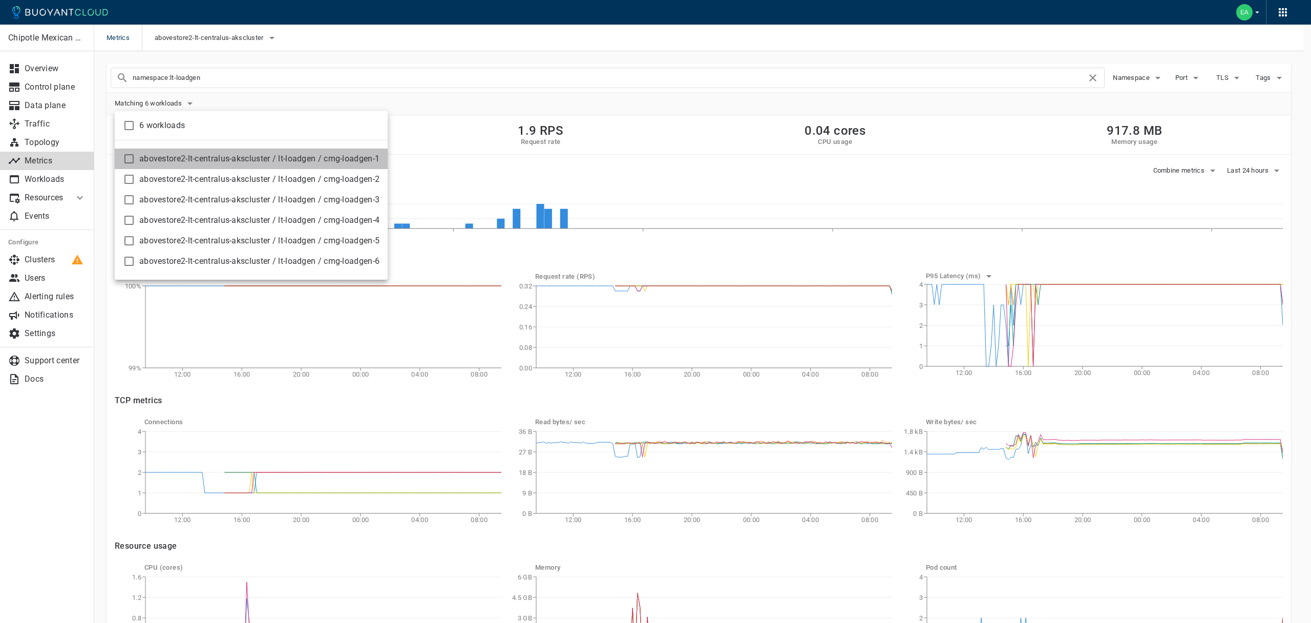
click at [252, 159] on span "abovestore2-lt-centralus-akscluster / lt-loadgen / cmg-loadgen-1" at bounding box center [259, 159] width 240 height 10
checkbox input "true"
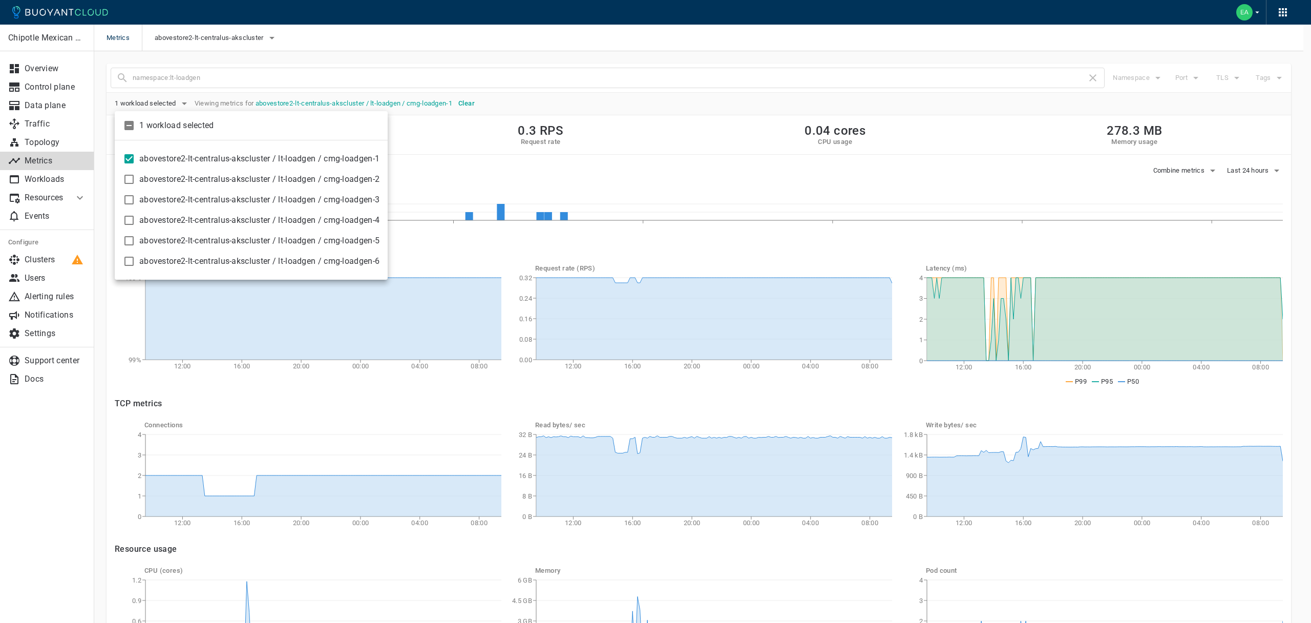
drag, startPoint x: 1240, startPoint y: 163, endPoint x: 1242, endPoint y: 172, distance: 8.8
click at [1240, 164] on div at bounding box center [655, 311] width 1311 height 623
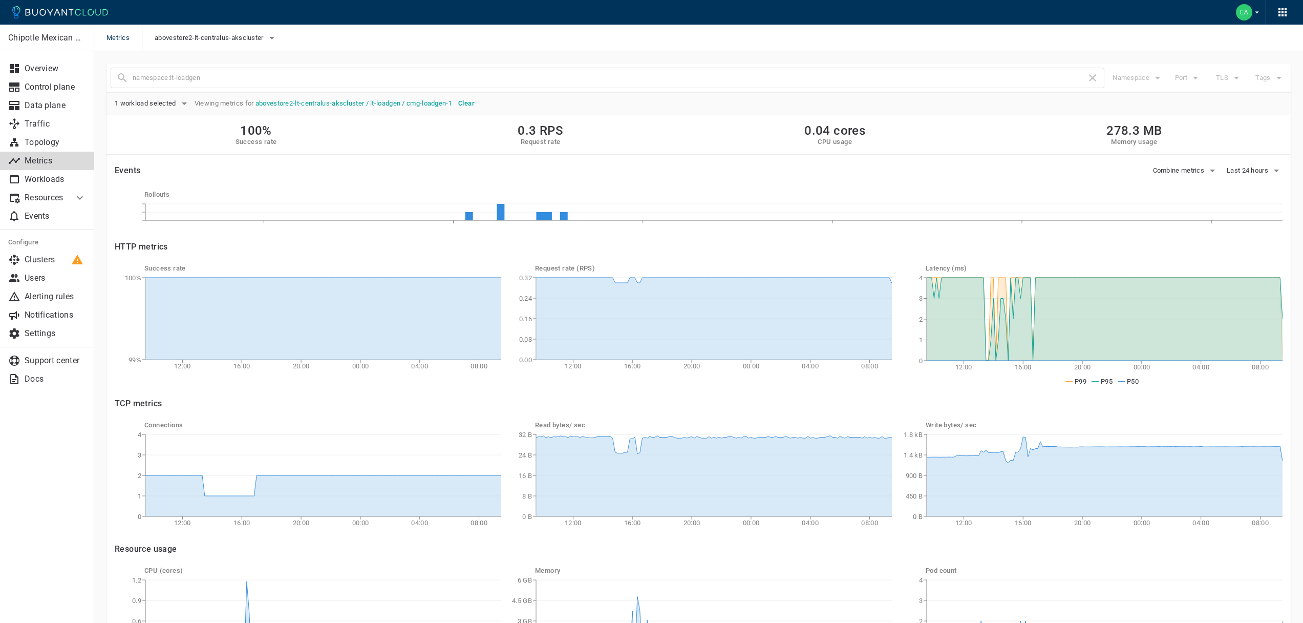
click at [1242, 172] on div at bounding box center [651, 311] width 1303 height 623
click at [1242, 172] on span "Last 24 hours" at bounding box center [1249, 170] width 44 height 8
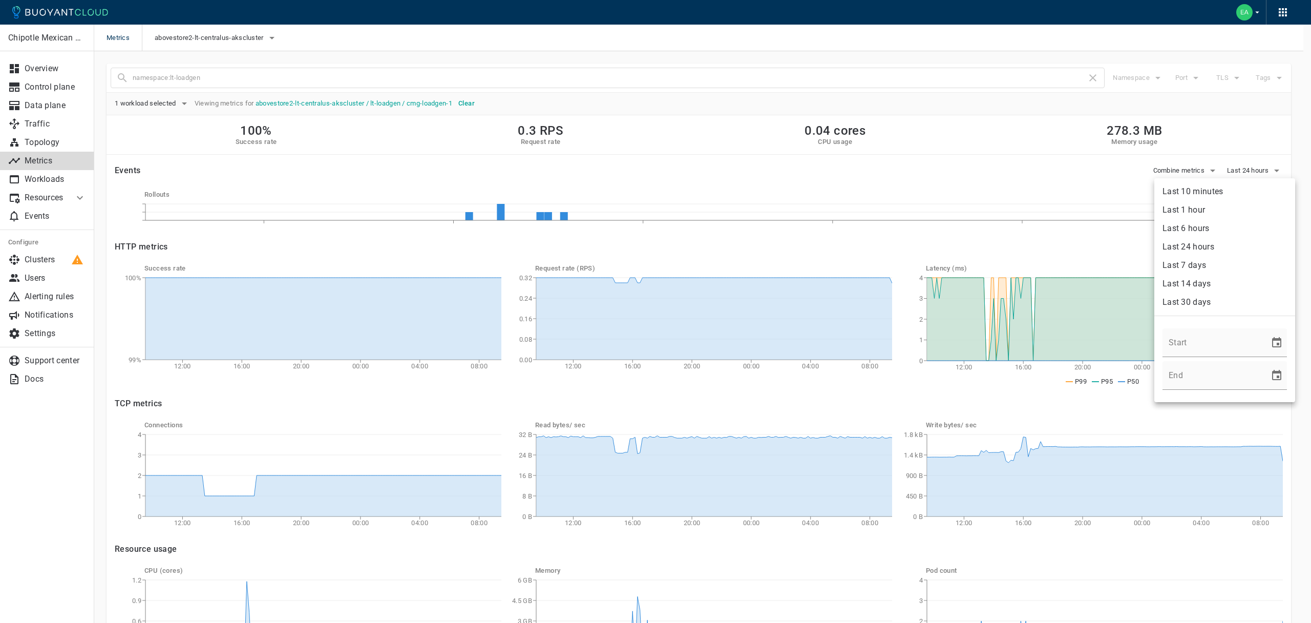
click at [1217, 211] on li "Last 1 hour" at bounding box center [1224, 210] width 141 height 18
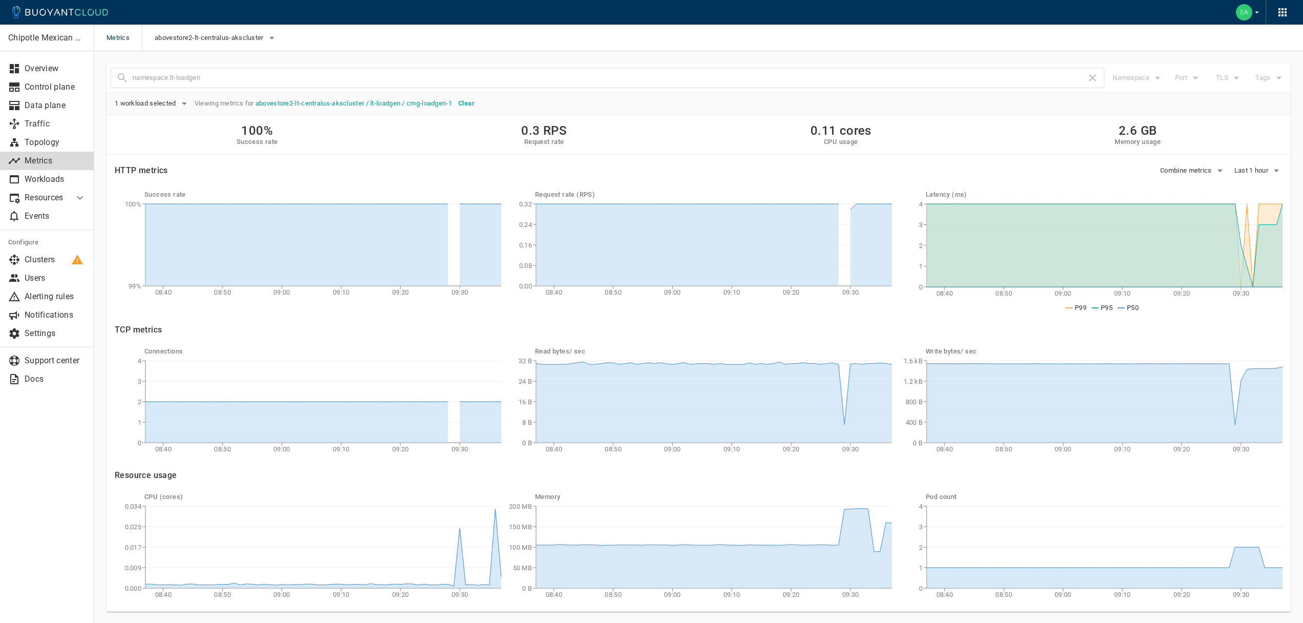
click at [1183, 124] on div "100% Success rate 0.3 RPS Request rate 0.11 cores CPU usage 2.6 GB Memory usage" at bounding box center [698, 134] width 1184 height 39
click at [1212, 174] on button "Combine metrics" at bounding box center [1193, 170] width 66 height 15
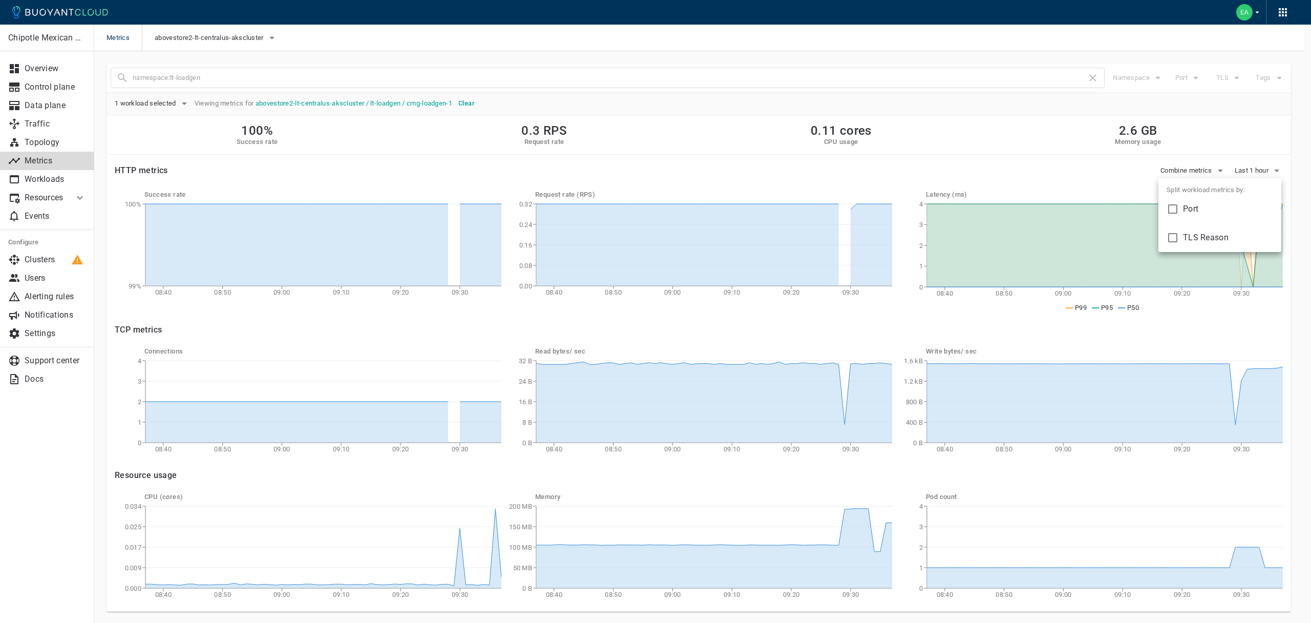
click at [1194, 235] on span "TLS Reason" at bounding box center [1228, 237] width 90 height 10
checkbox input "true"
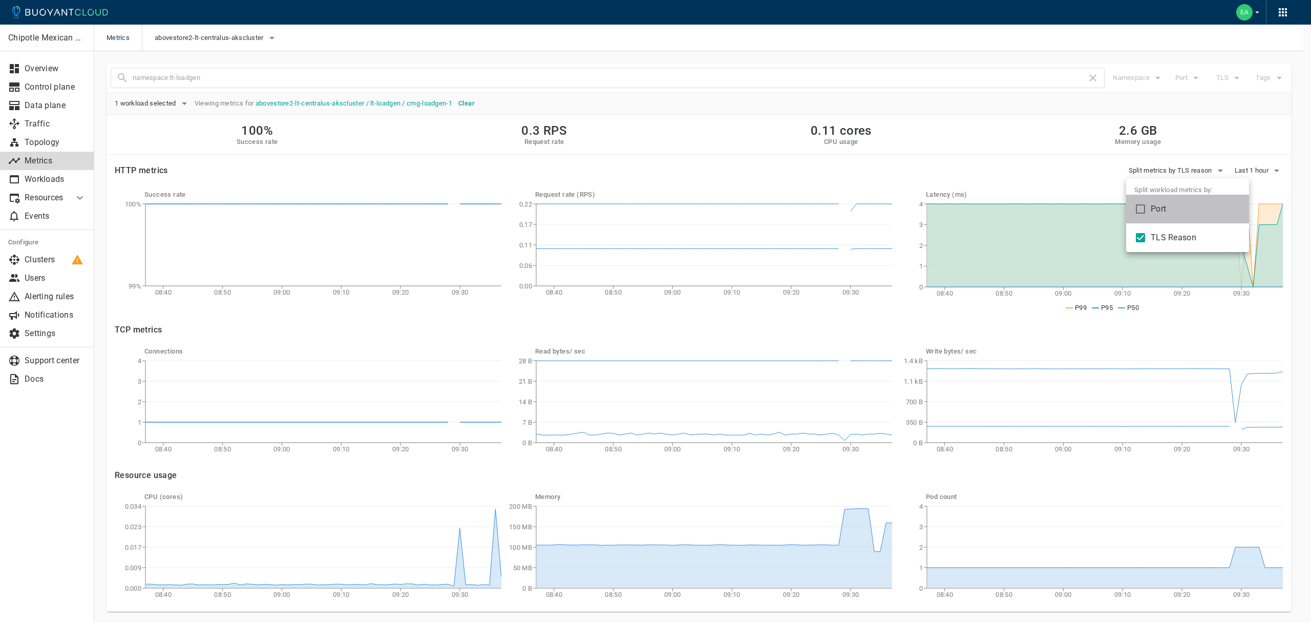
click at [1165, 215] on li "Port" at bounding box center [1187, 209] width 123 height 29
checkbox input "true"
click at [1022, 294] on div at bounding box center [655, 311] width 1311 height 623
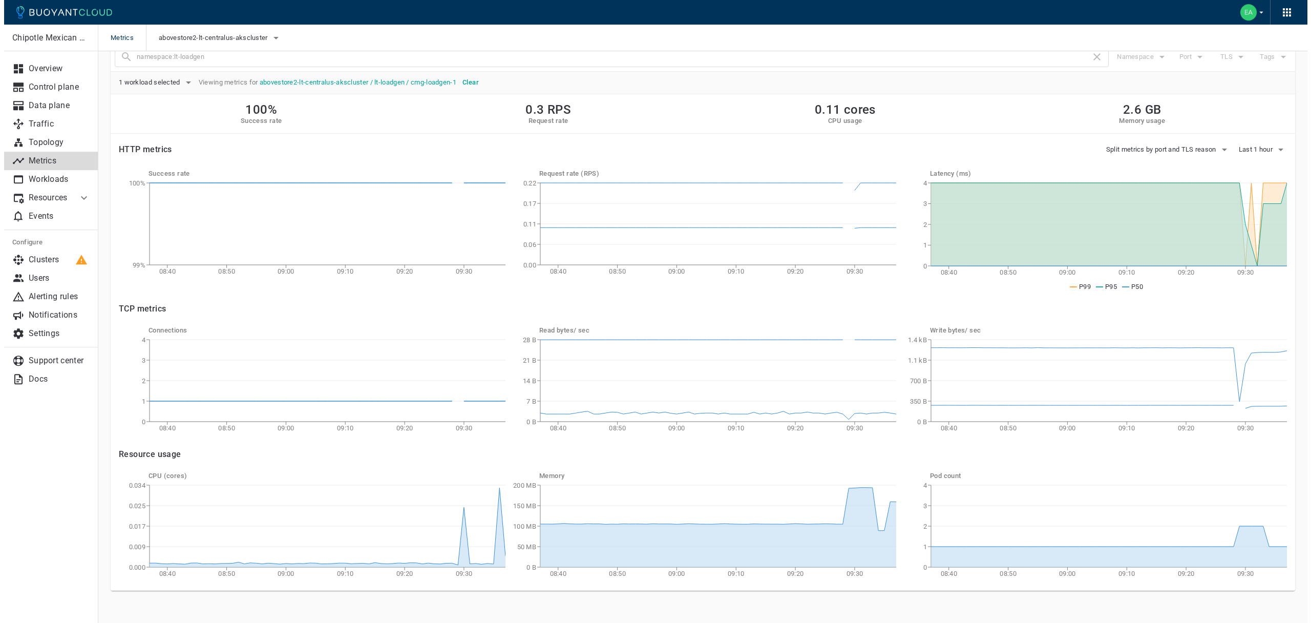
scroll to position [30, 0]
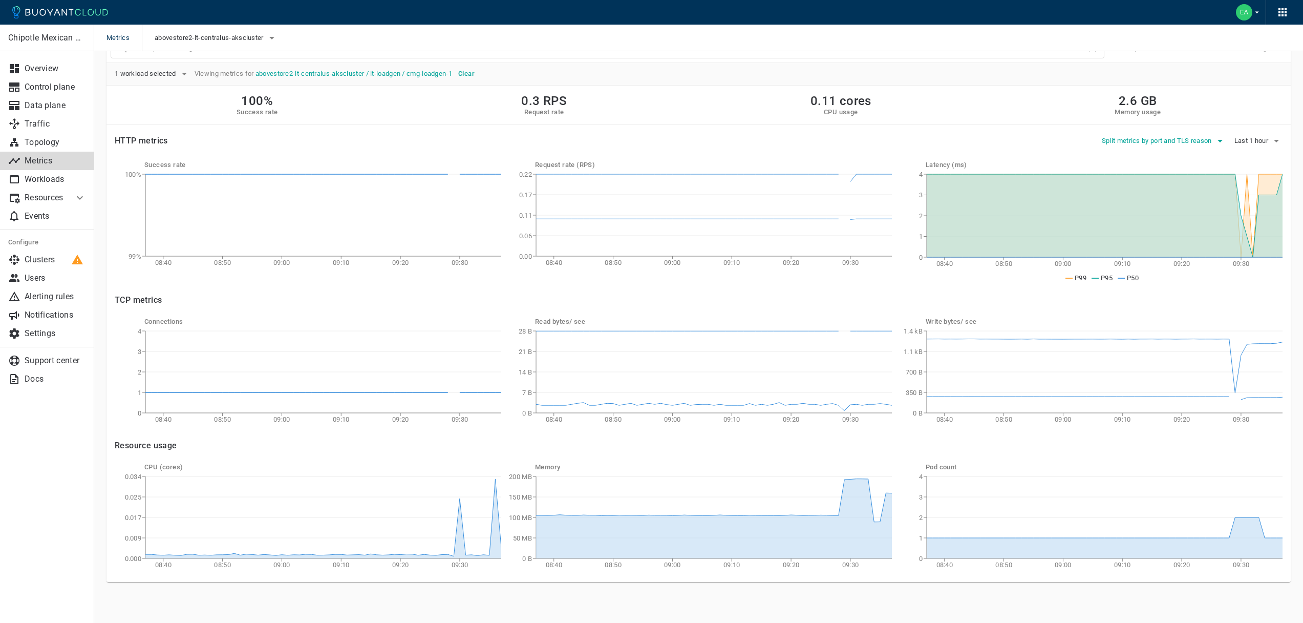
click at [1150, 136] on button "Split metrics by port and TLS reason" at bounding box center [1164, 140] width 124 height 15
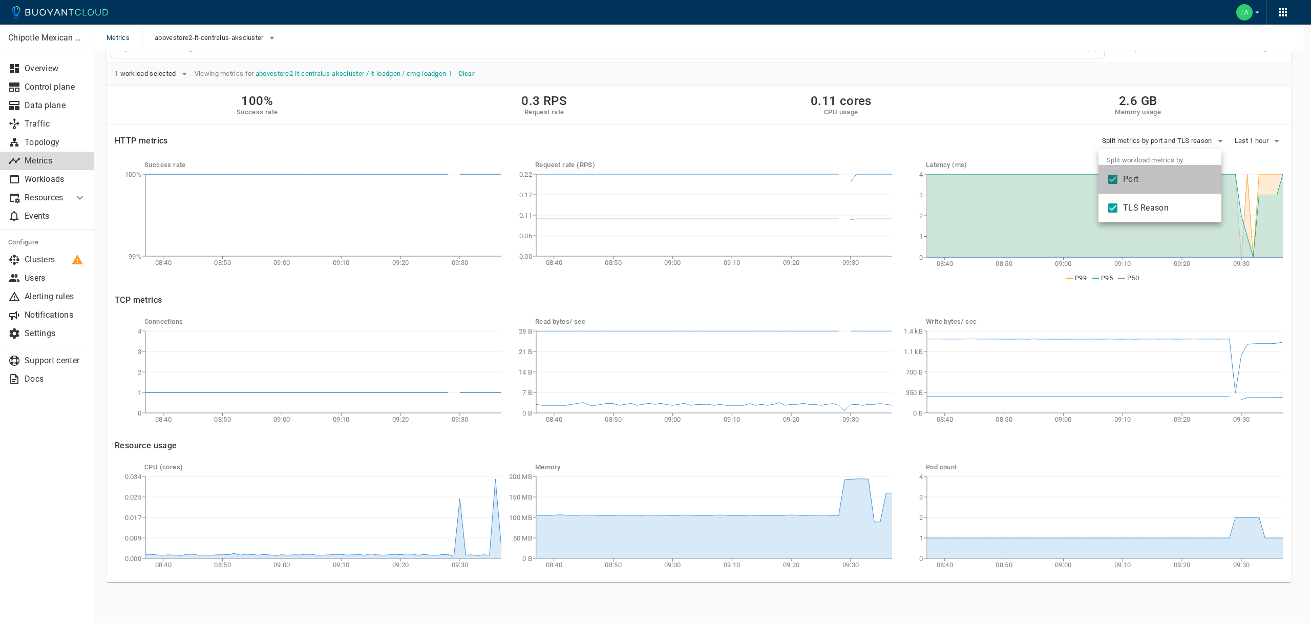
click at [1127, 184] on li "Port" at bounding box center [1159, 179] width 123 height 29
checkbox input "false"
click at [1134, 214] on li "TLS Reason" at bounding box center [1187, 208] width 123 height 29
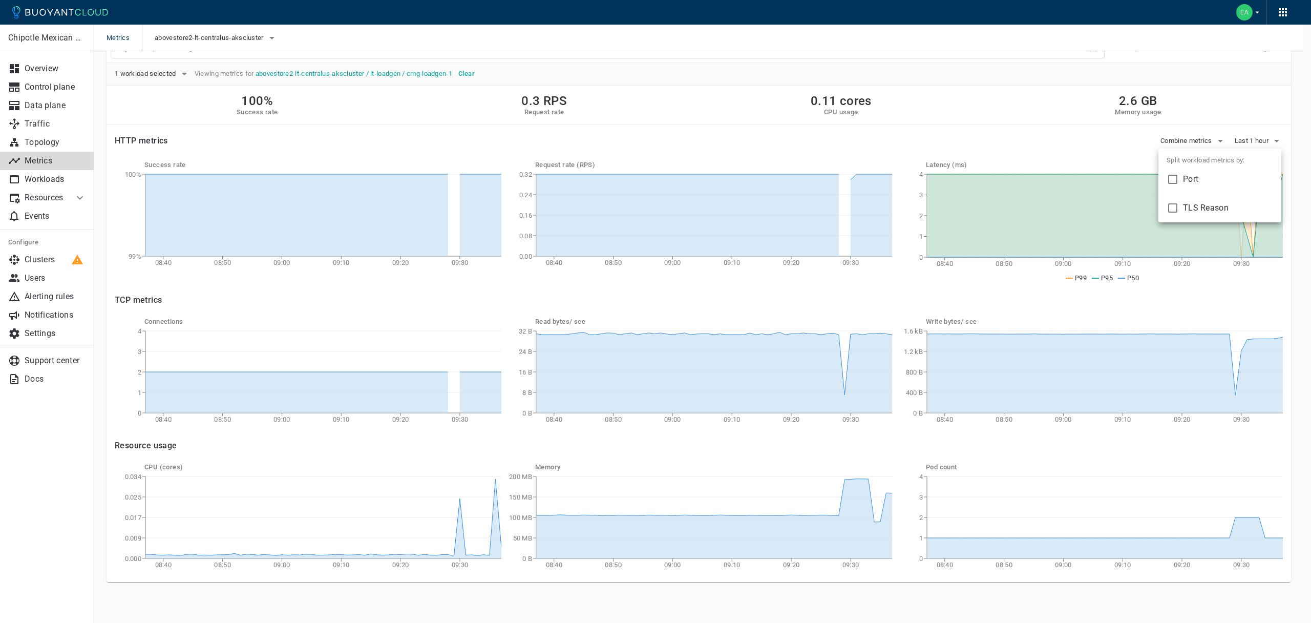
click at [1175, 201] on li "TLS Reason" at bounding box center [1219, 208] width 123 height 29
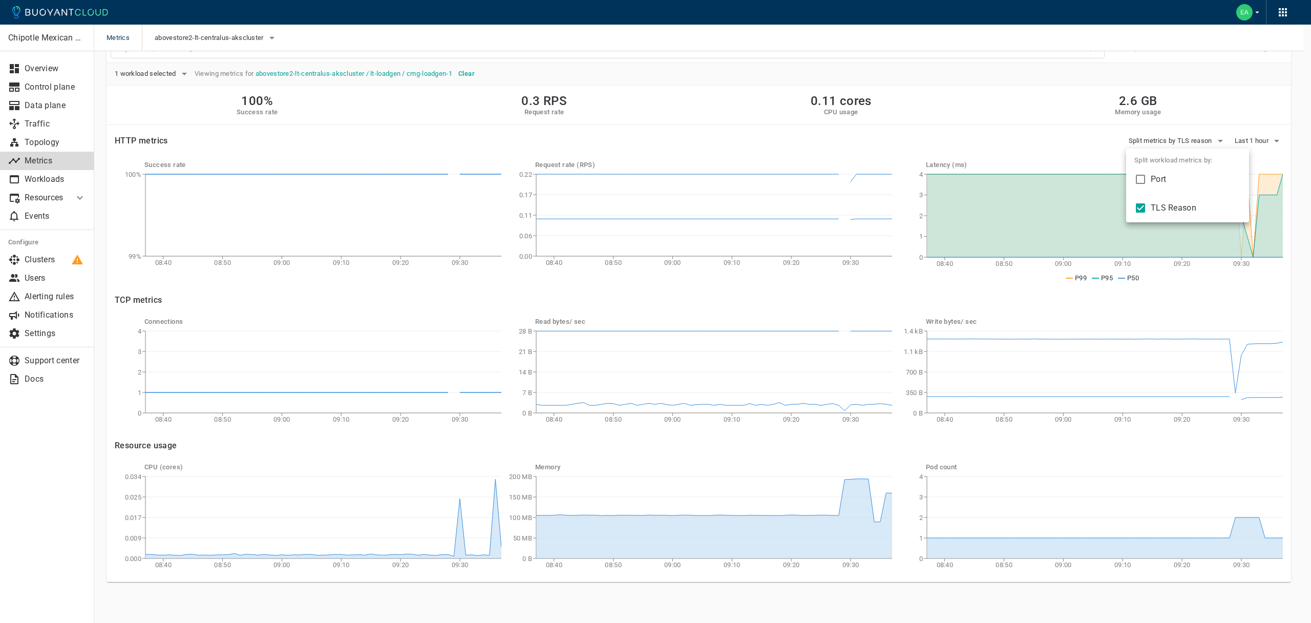
click at [1175, 200] on li "TLS Reason" at bounding box center [1187, 208] width 123 height 29
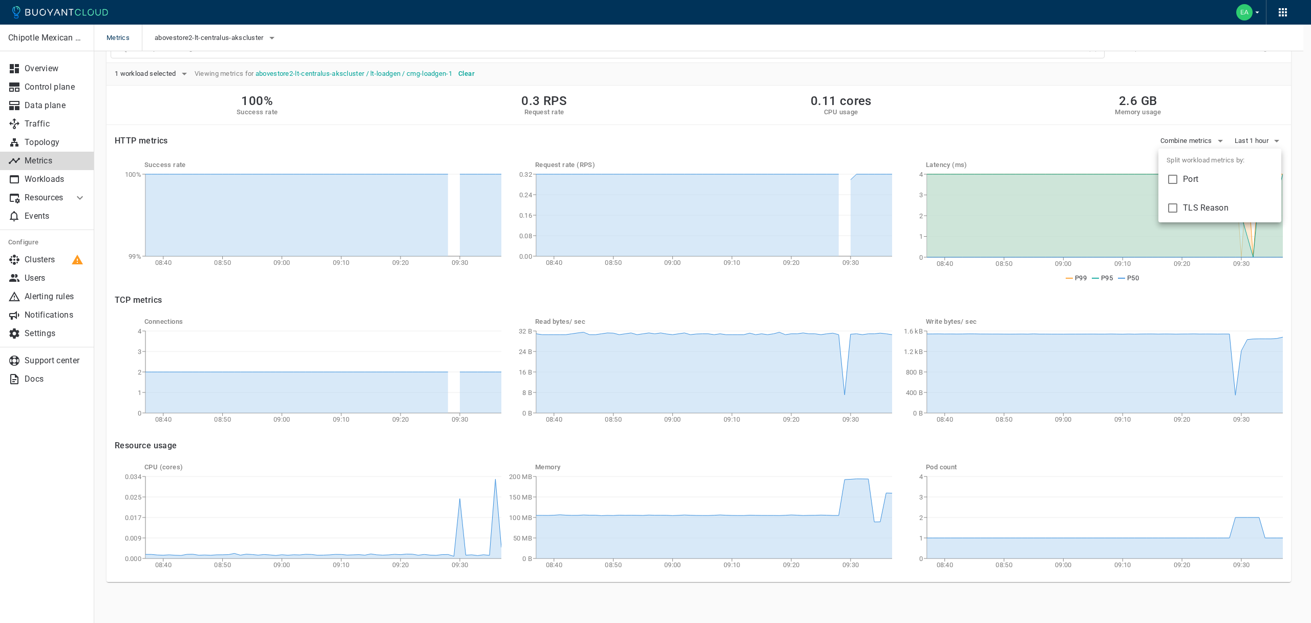
checkbox input "false"
click at [1173, 179] on input "checkbox" at bounding box center [1172, 179] width 12 height 12
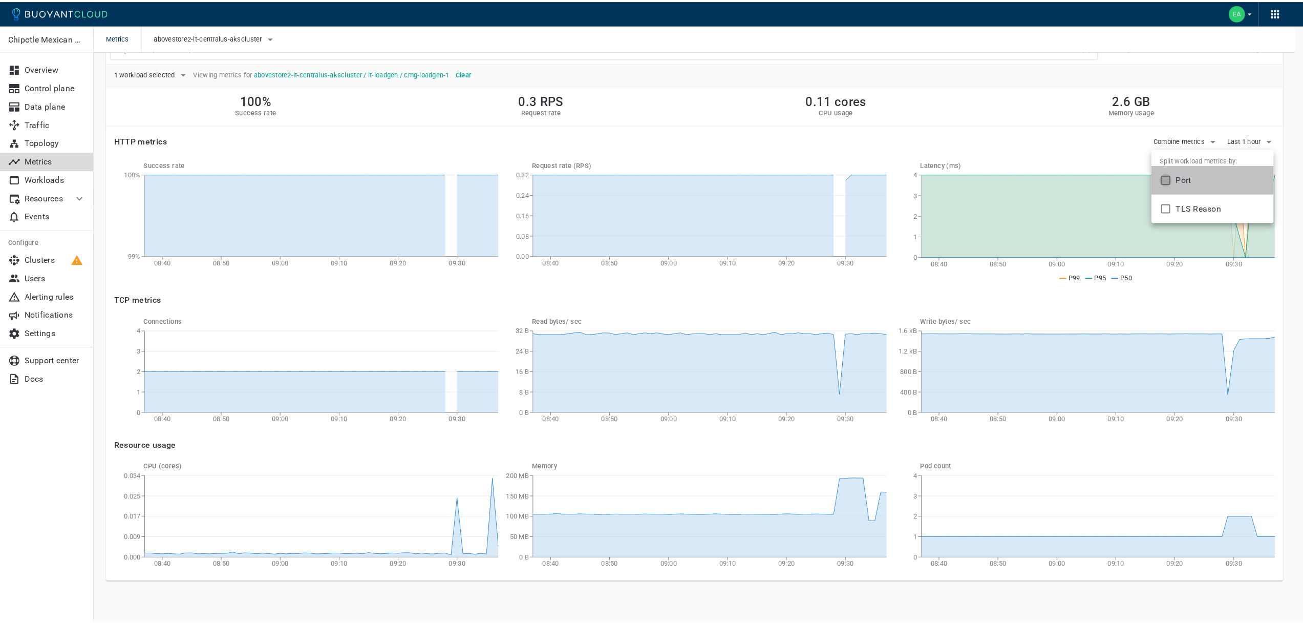
scroll to position [18, 0]
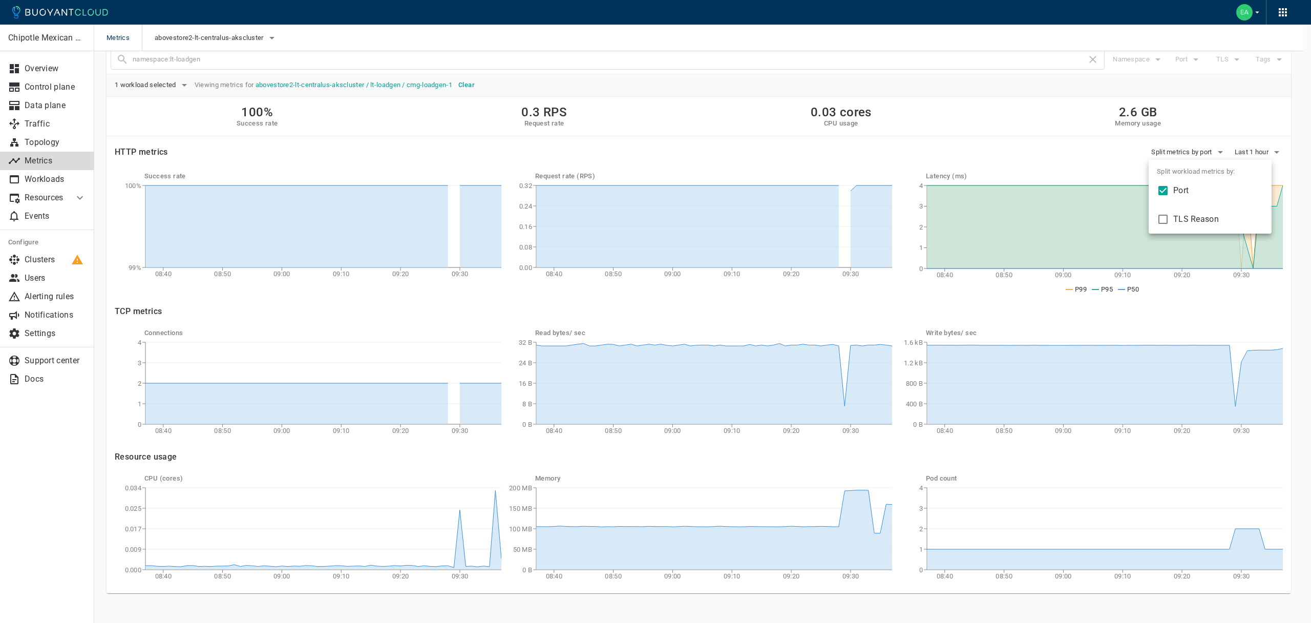
click at [1174, 191] on span "Port" at bounding box center [1218, 190] width 90 height 10
checkbox input "false"
click at [996, 137] on div at bounding box center [655, 311] width 1311 height 623
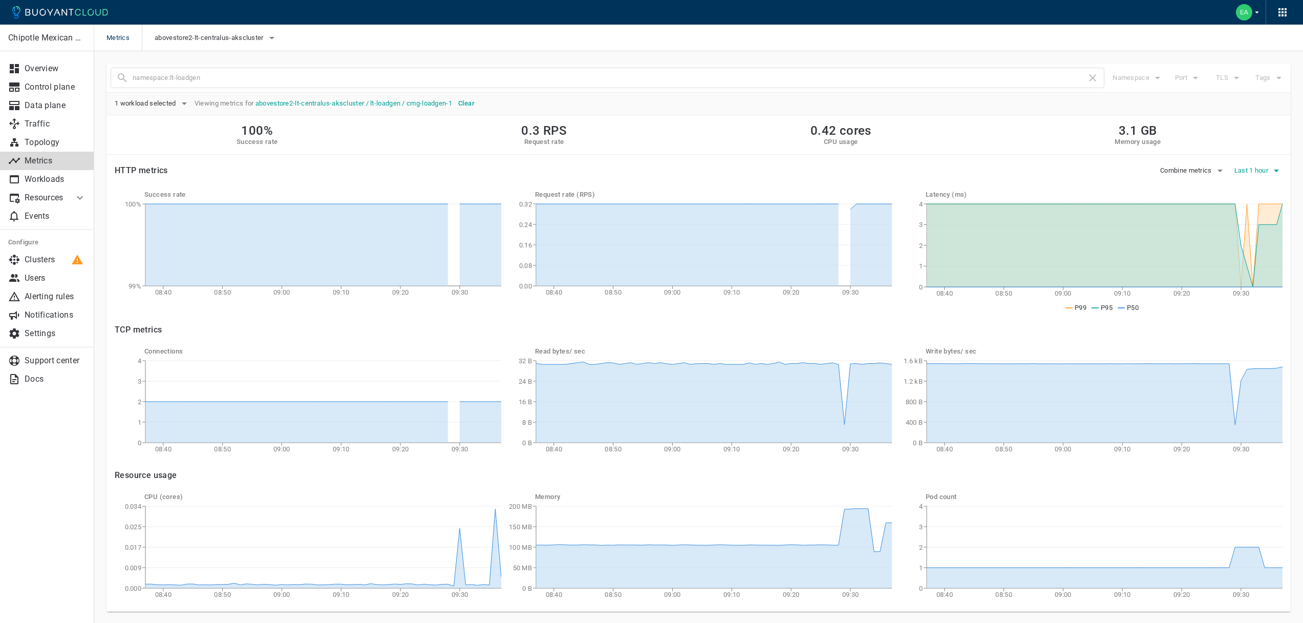
click at [1260, 173] on span "Last 1 hour" at bounding box center [1252, 170] width 36 height 8
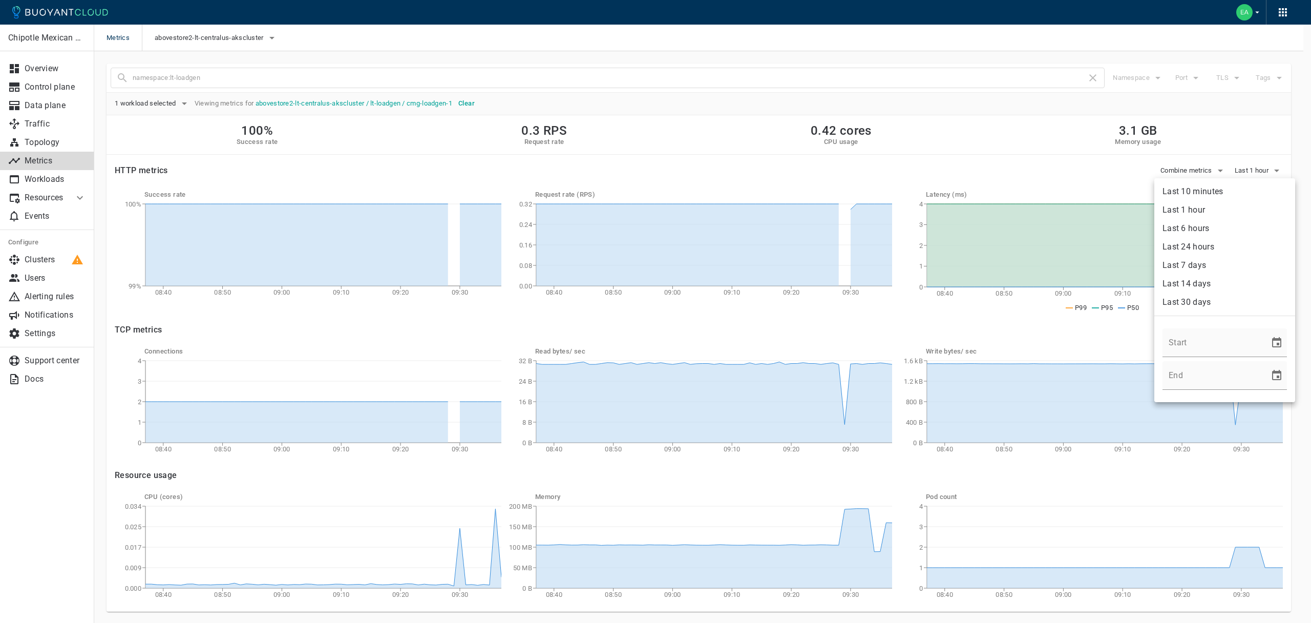
click at [1216, 189] on li "Last 10 minutes" at bounding box center [1224, 191] width 141 height 18
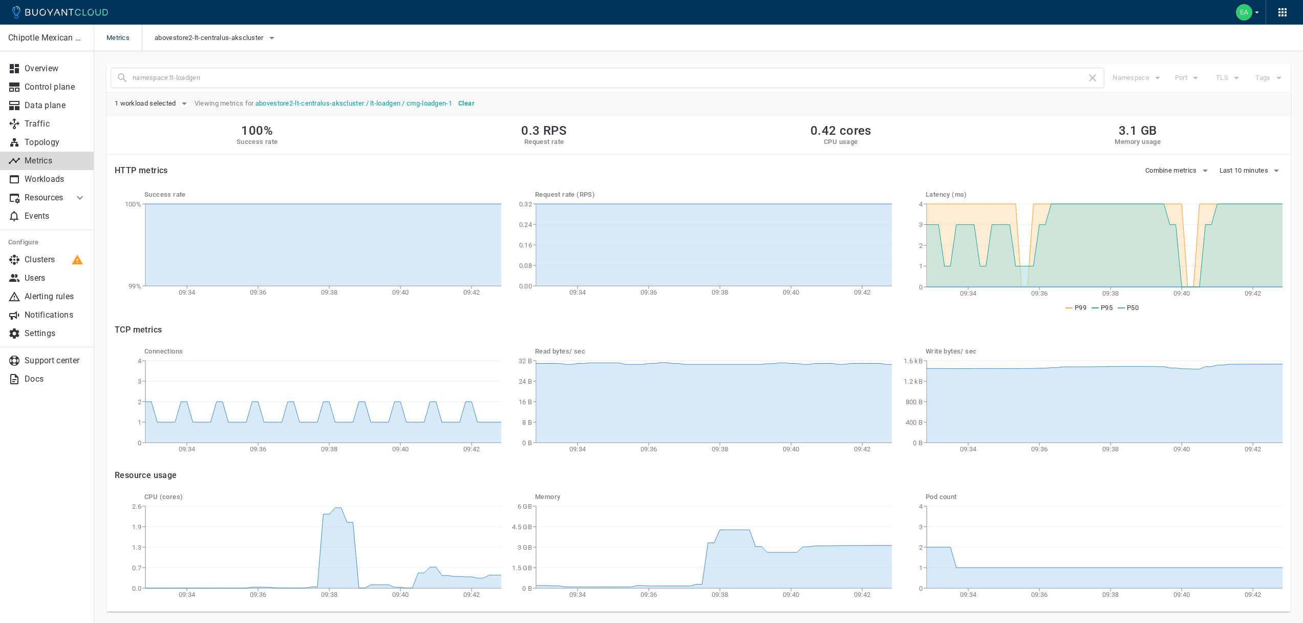
click at [473, 105] on h5 "Clear" at bounding box center [466, 103] width 16 height 8
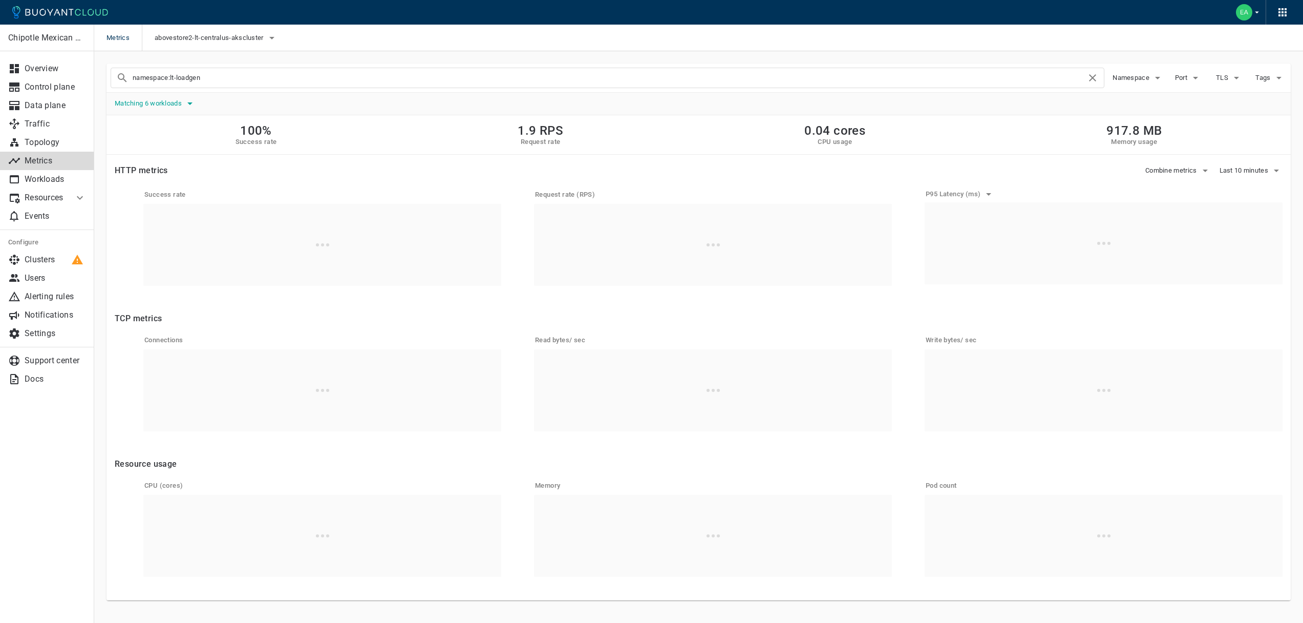
click at [161, 105] on span "Matching 6 workloads" at bounding box center [149, 103] width 69 height 8
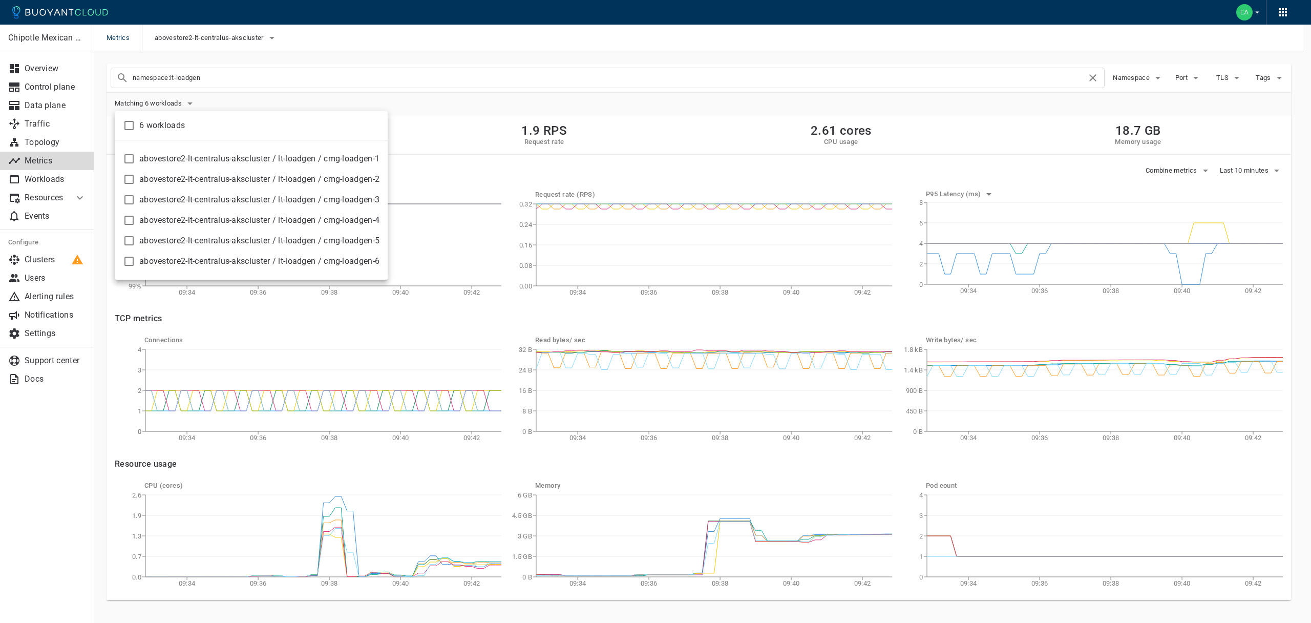
click at [281, 181] on span "abovestore2-lt-centralus-akscluster / lt-loadgen / cmg-loadgen-2" at bounding box center [259, 179] width 240 height 10
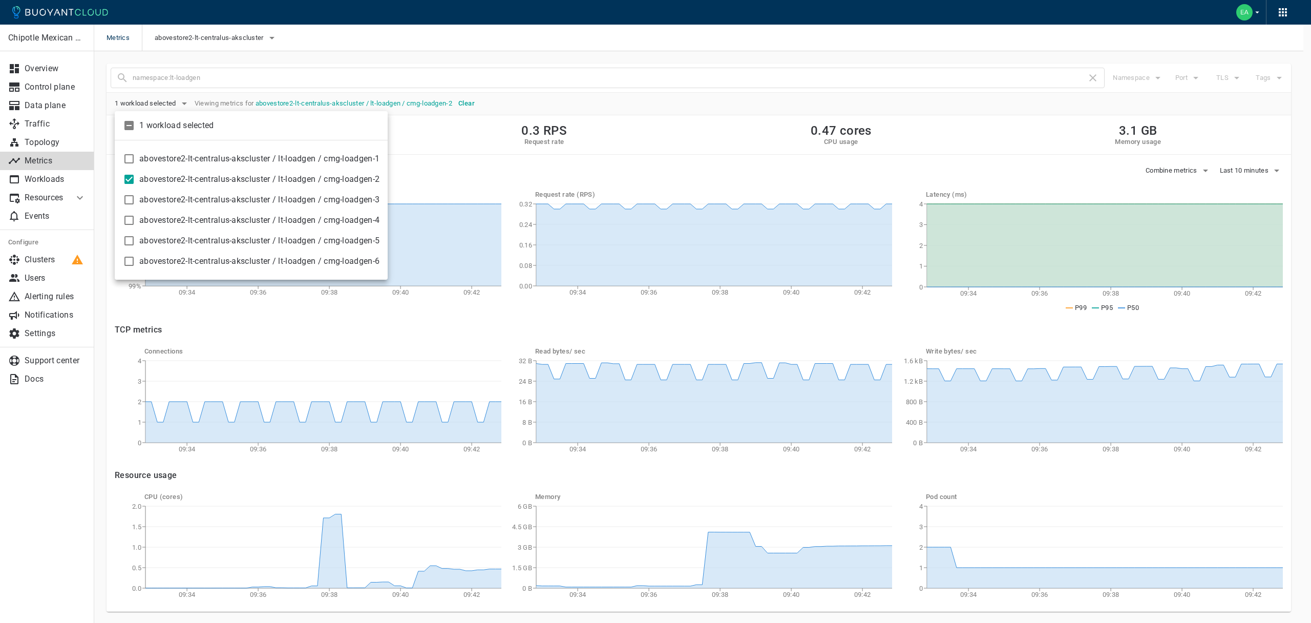
click at [281, 181] on span "abovestore2-lt-centralus-akscluster / lt-loadgen / cmg-loadgen-2" at bounding box center [259, 179] width 240 height 10
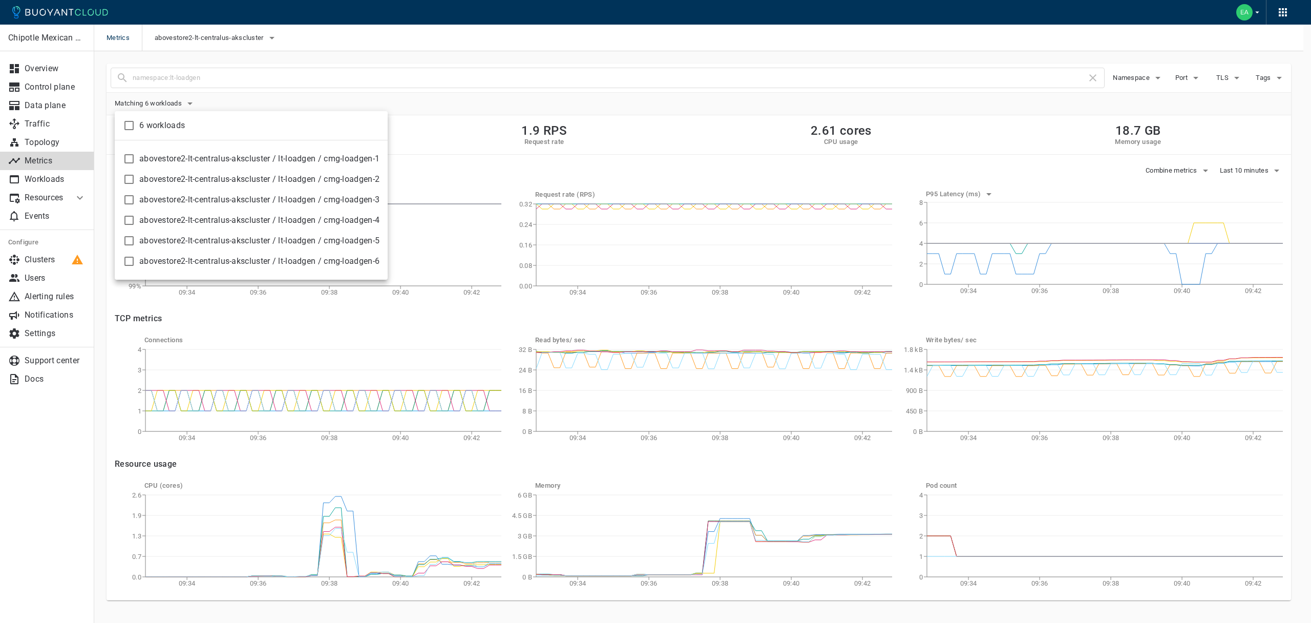
checkbox input "false"
click at [466, 152] on div at bounding box center [655, 311] width 1311 height 623
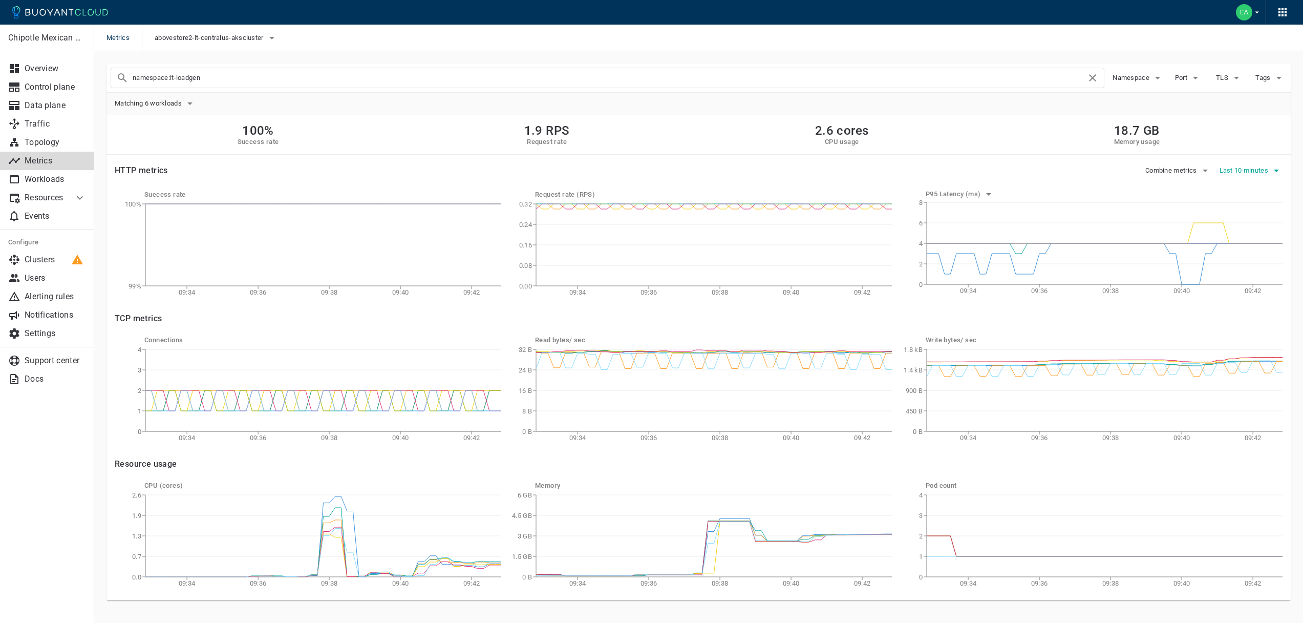
click at [1224, 168] on span "Last 10 minutes" at bounding box center [1244, 170] width 51 height 8
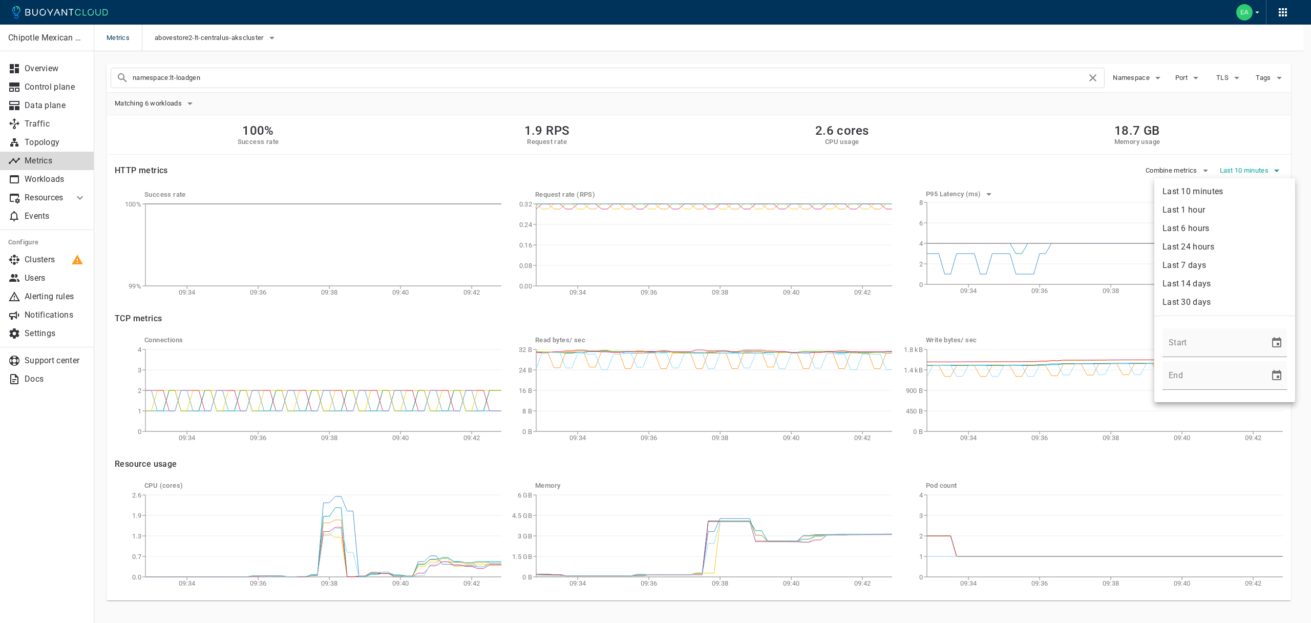
click at [1224, 168] on div at bounding box center [655, 311] width 1311 height 623
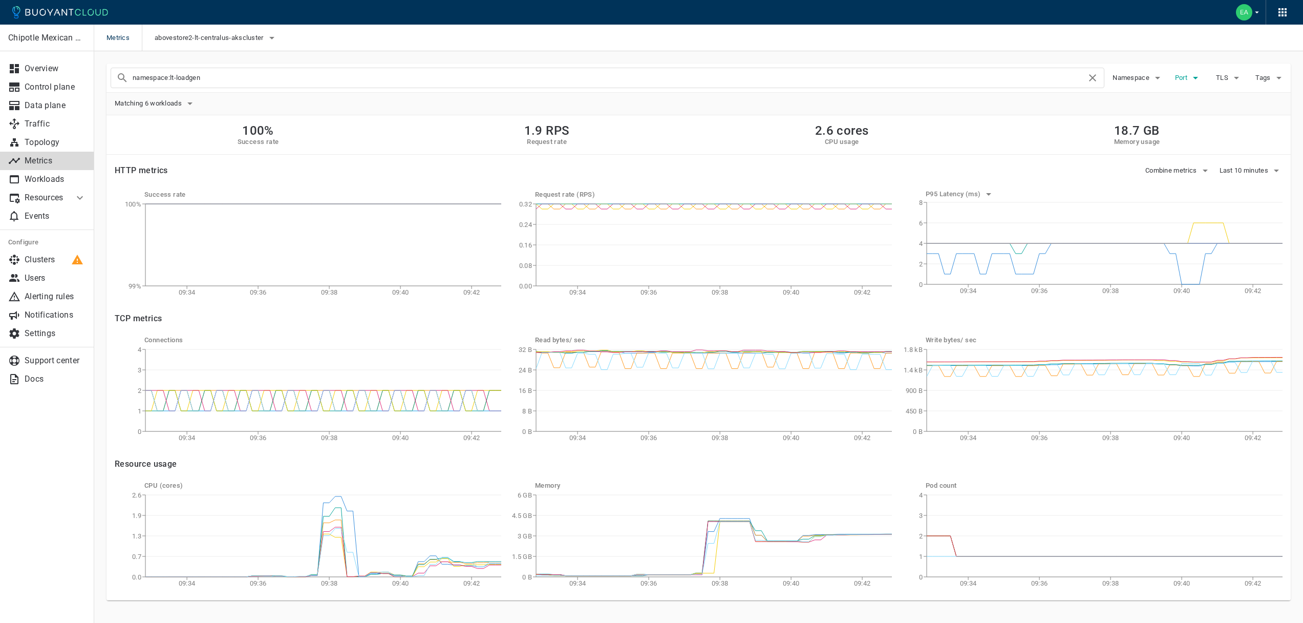
click at [1186, 77] on span "Port" at bounding box center [1182, 78] width 14 height 8
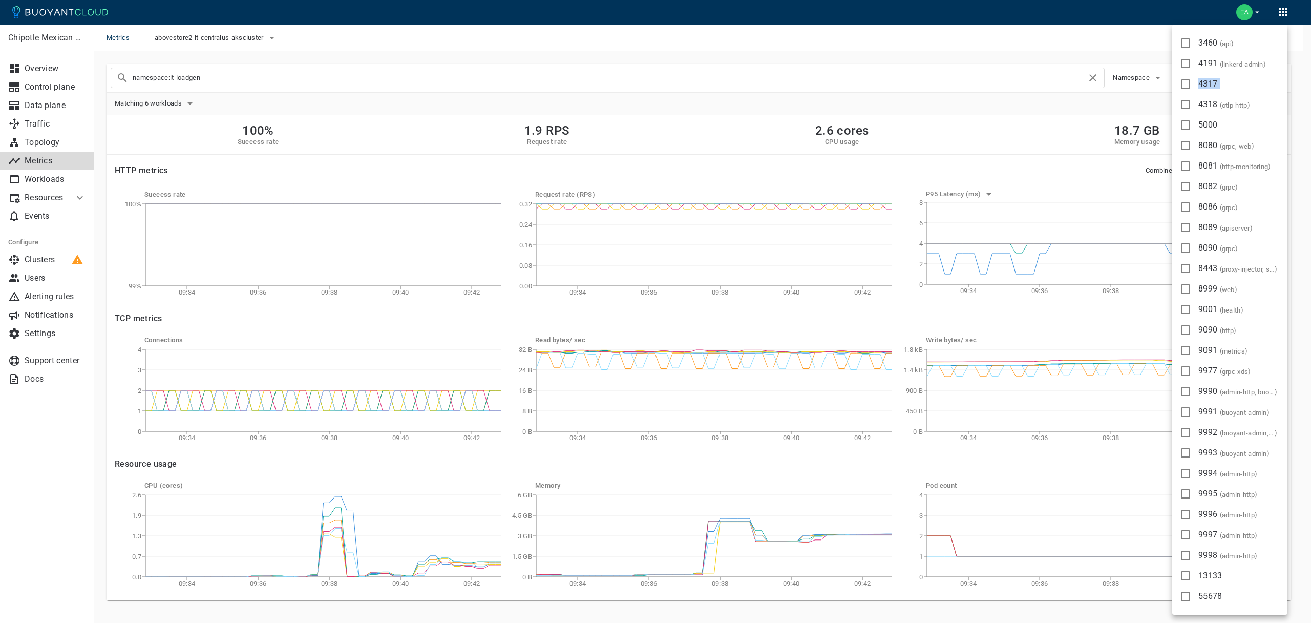
click at [1186, 77] on label "4317" at bounding box center [1196, 84] width 45 height 20
click at [1186, 78] on input "4317" at bounding box center [1185, 84] width 12 height 12
checkbox input "true"
type input "namespace:lt-loadgen port:4317"
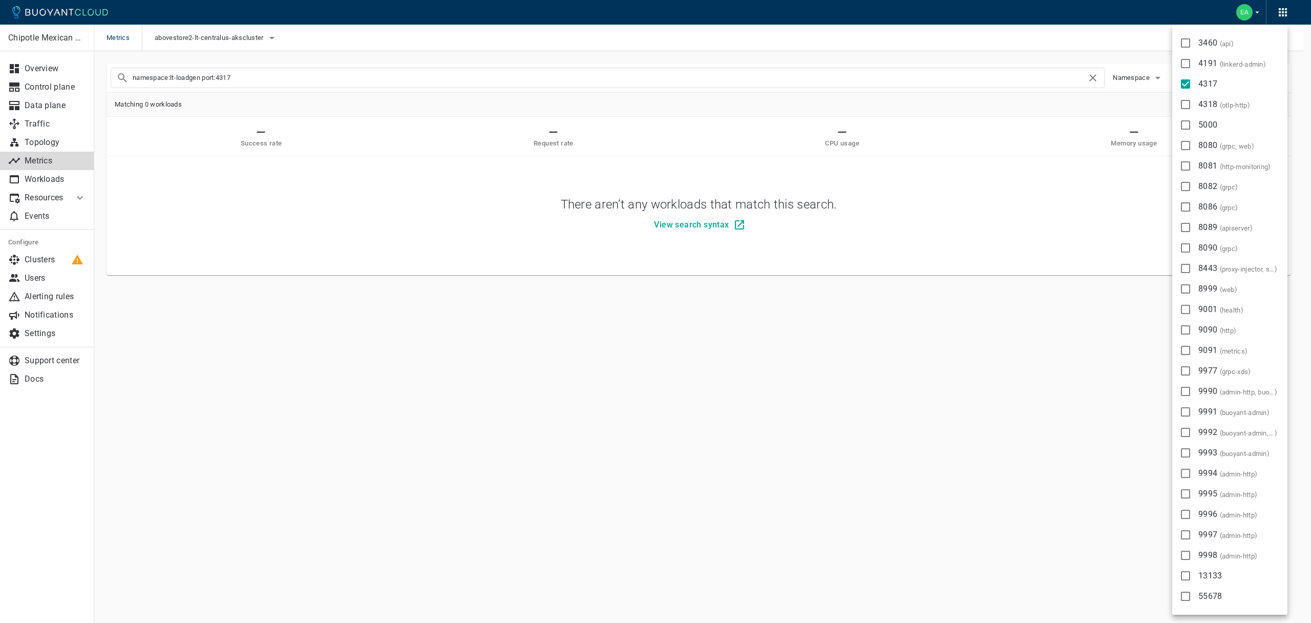
click at [1186, 77] on label "4317" at bounding box center [1196, 84] width 45 height 20
click at [1186, 78] on input "4317" at bounding box center [1185, 84] width 12 height 12
checkbox input "false"
type input "namespace:lt-loadgen"
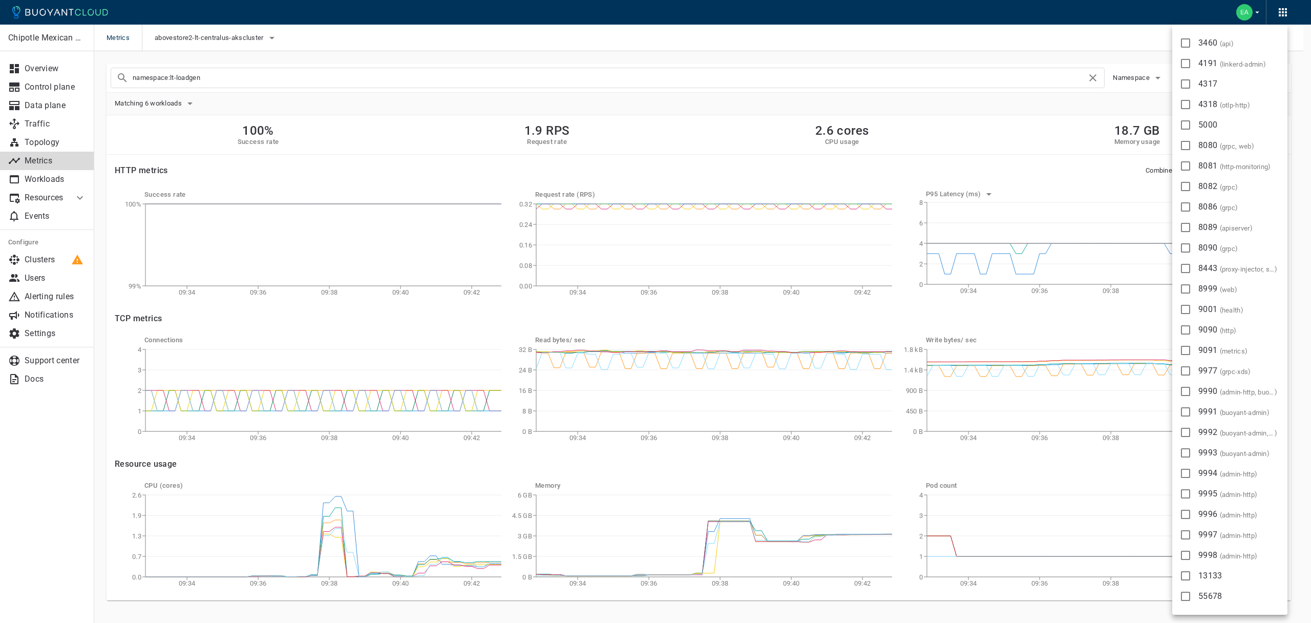
click at [950, 136] on div at bounding box center [655, 311] width 1311 height 623
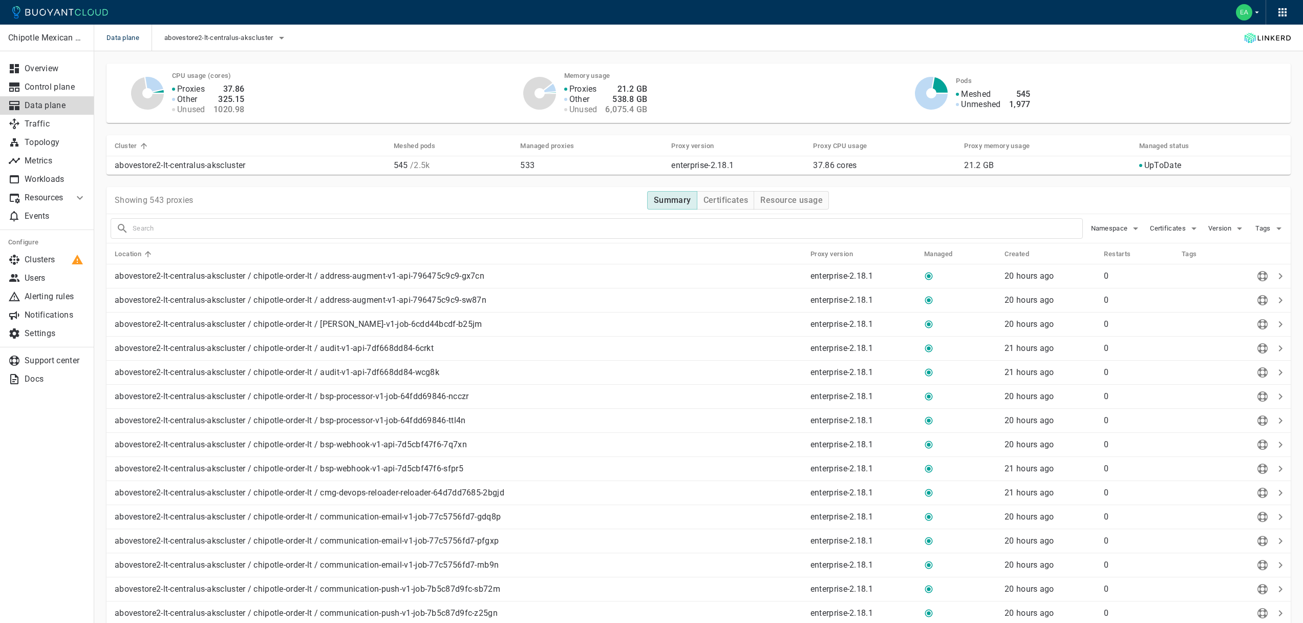
click at [1083, 226] on div "Namespace" at bounding box center [1112, 224] width 59 height 24
click at [1095, 227] on span "Namespace" at bounding box center [1110, 228] width 39 height 8
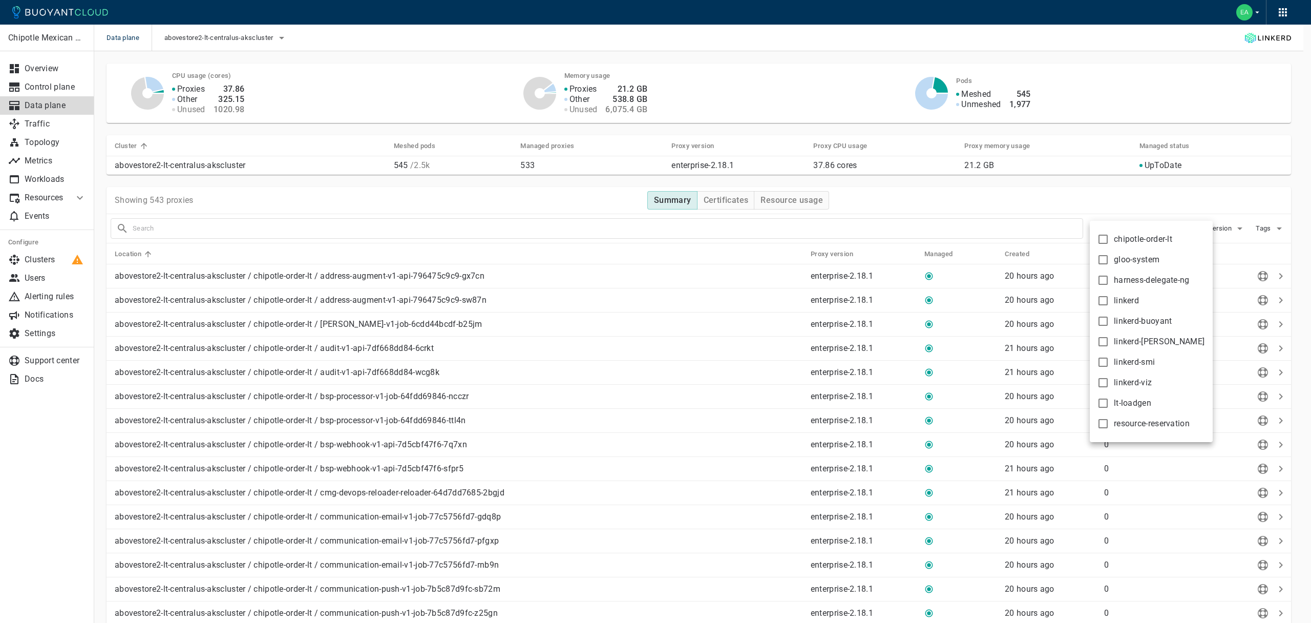
click at [1129, 400] on span "lt-loadgen" at bounding box center [1131, 403] width 37 height 10
click at [1109, 400] on input "lt-loadgen" at bounding box center [1103, 403] width 12 height 12
checkbox input "true"
type input "namespace:lt-loadgen"
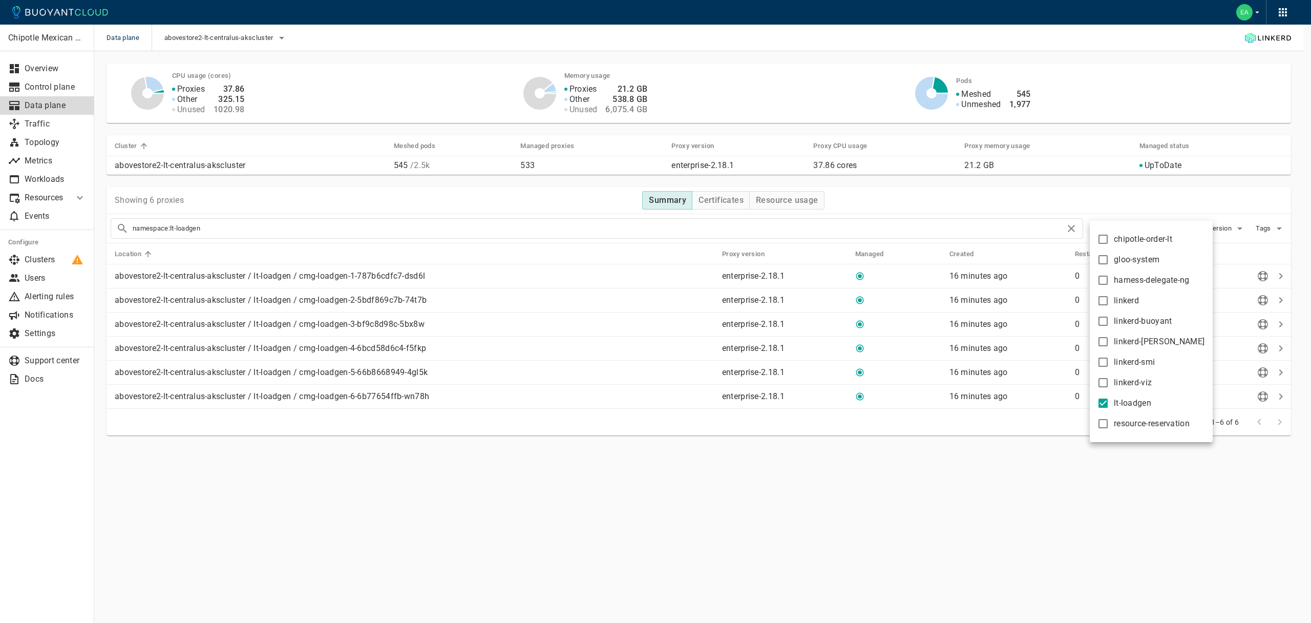
click at [885, 205] on div at bounding box center [655, 311] width 1311 height 623
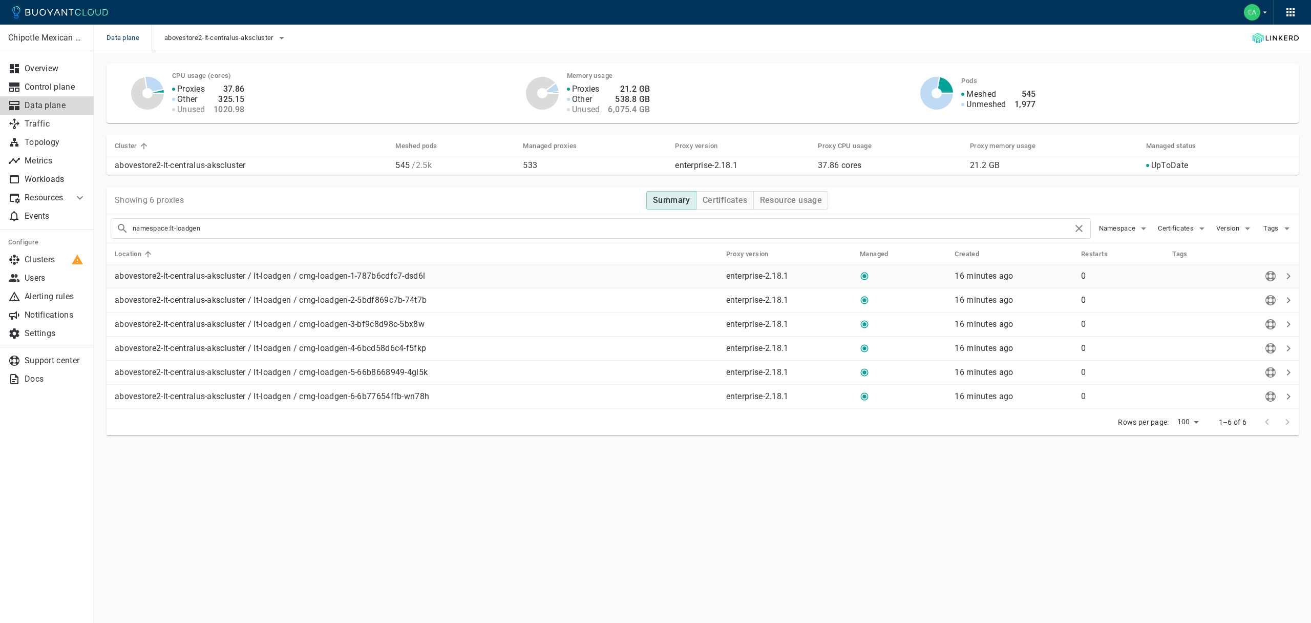
click at [467, 278] on p "abovestore2-lt-centralus-akscluster / lt-loadgen / cmg-loadgen-1-787b6cdfc7-dsd…" at bounding box center [416, 276] width 603 height 10
click at [1149, 280] on p "0" at bounding box center [1122, 276] width 83 height 10
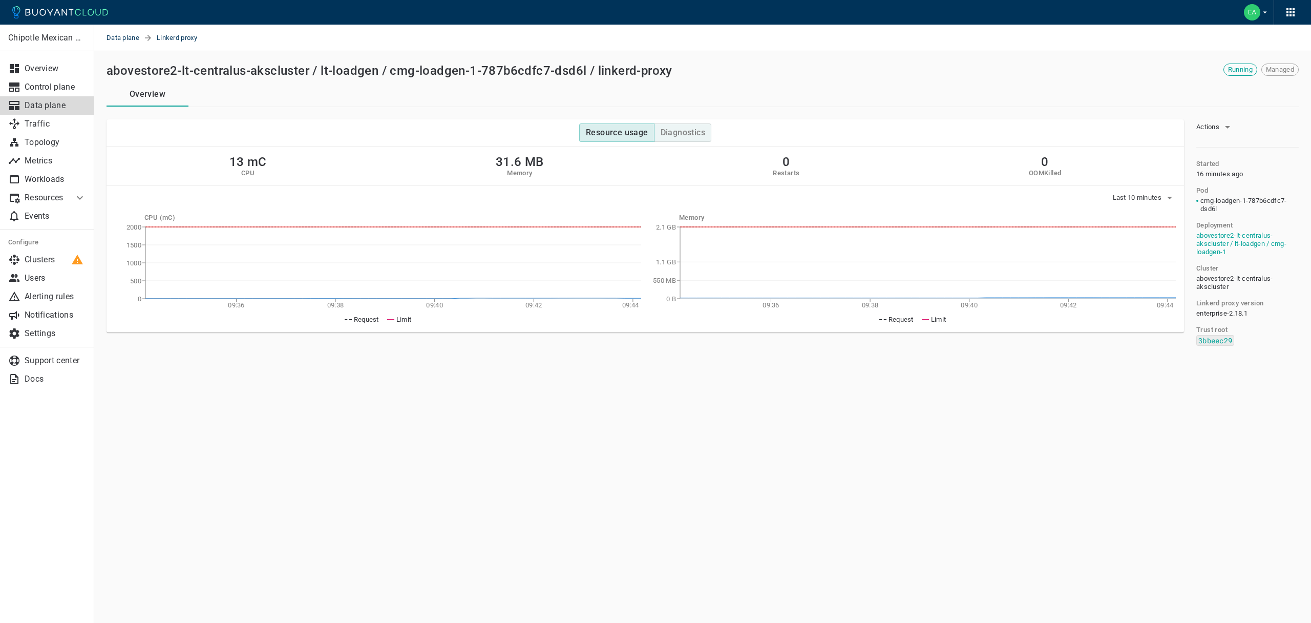
click at [678, 134] on h4 "Diagnostics" at bounding box center [682, 132] width 45 height 10
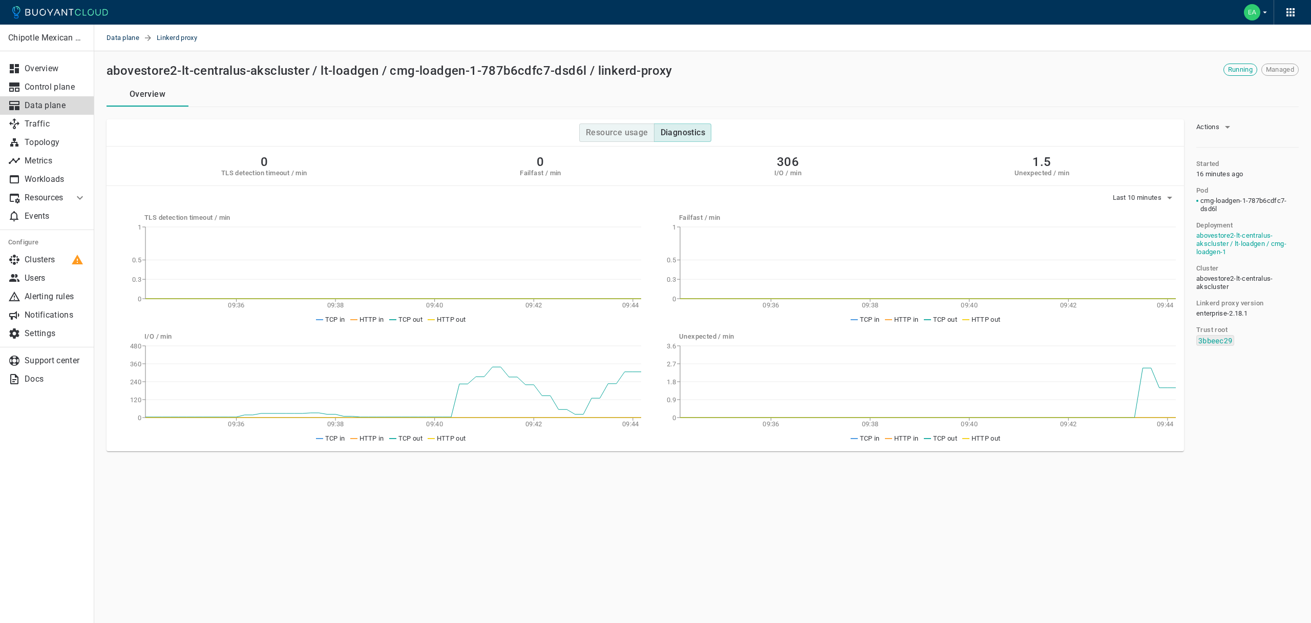
click at [612, 133] on h4 "Resource usage" at bounding box center [617, 132] width 62 height 10
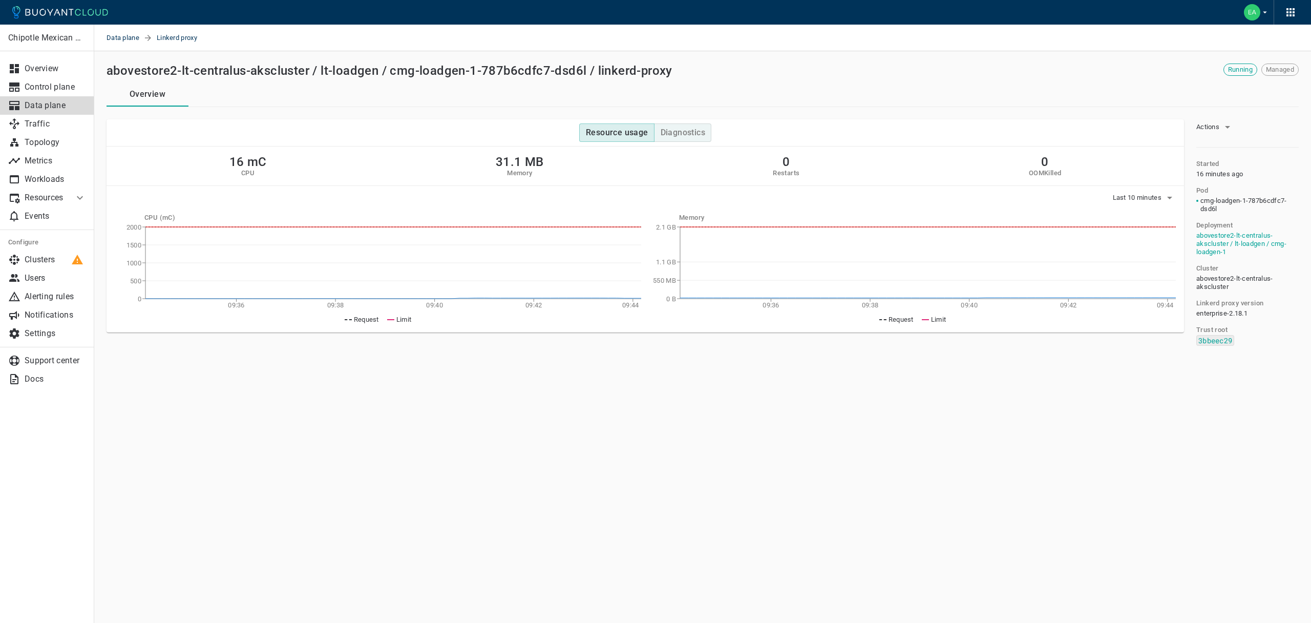
click at [686, 136] on h4 "Diagnostics" at bounding box center [682, 132] width 45 height 10
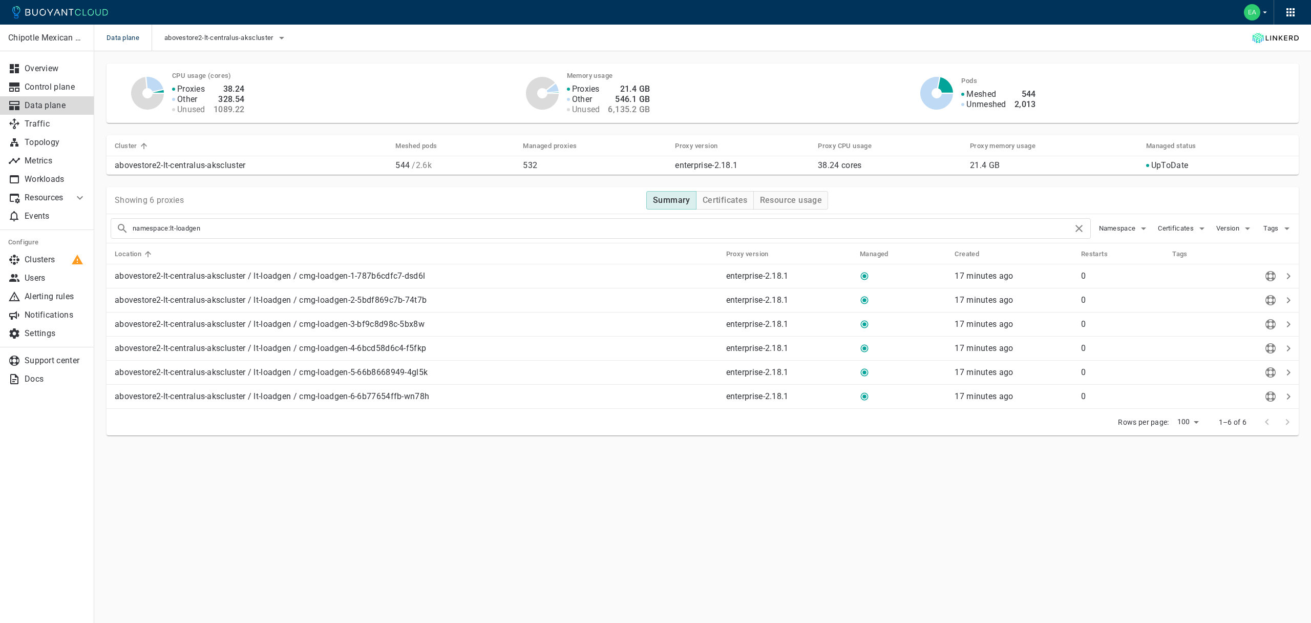
click at [767, 210] on div "namespace:lt-loadgen" at bounding box center [596, 224] width 988 height 29
click at [771, 203] on h4 "Resource usage" at bounding box center [791, 200] width 62 height 10
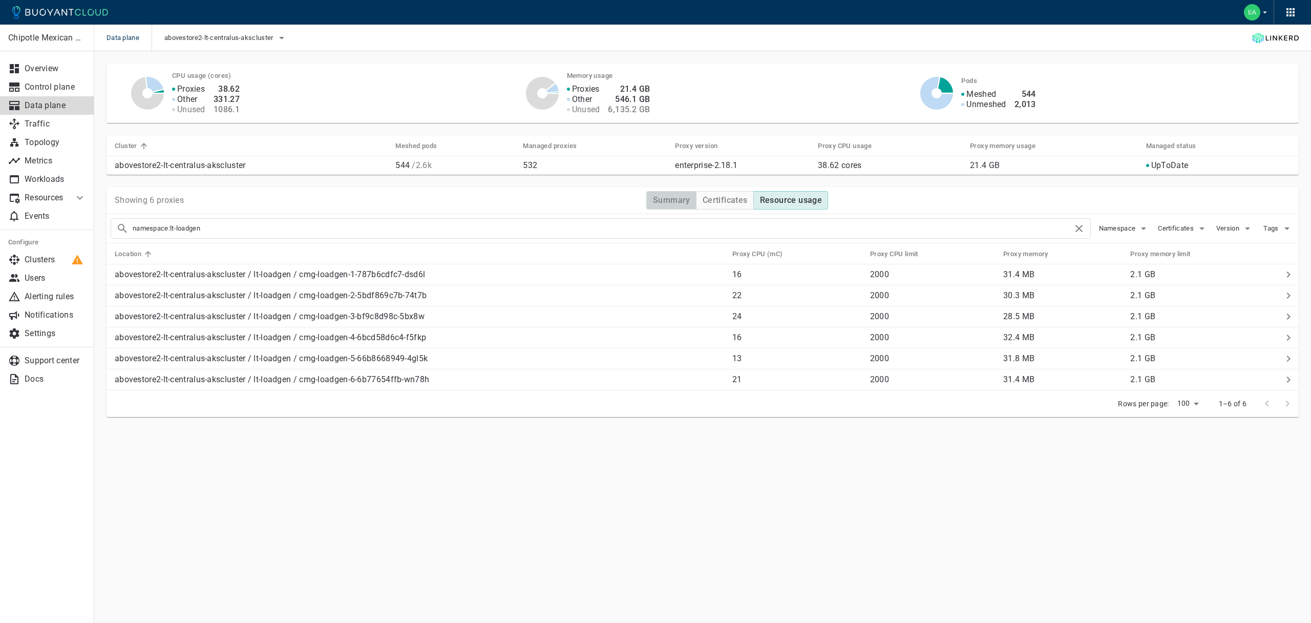
click at [668, 196] on h4 "Summary" at bounding box center [671, 200] width 37 height 10
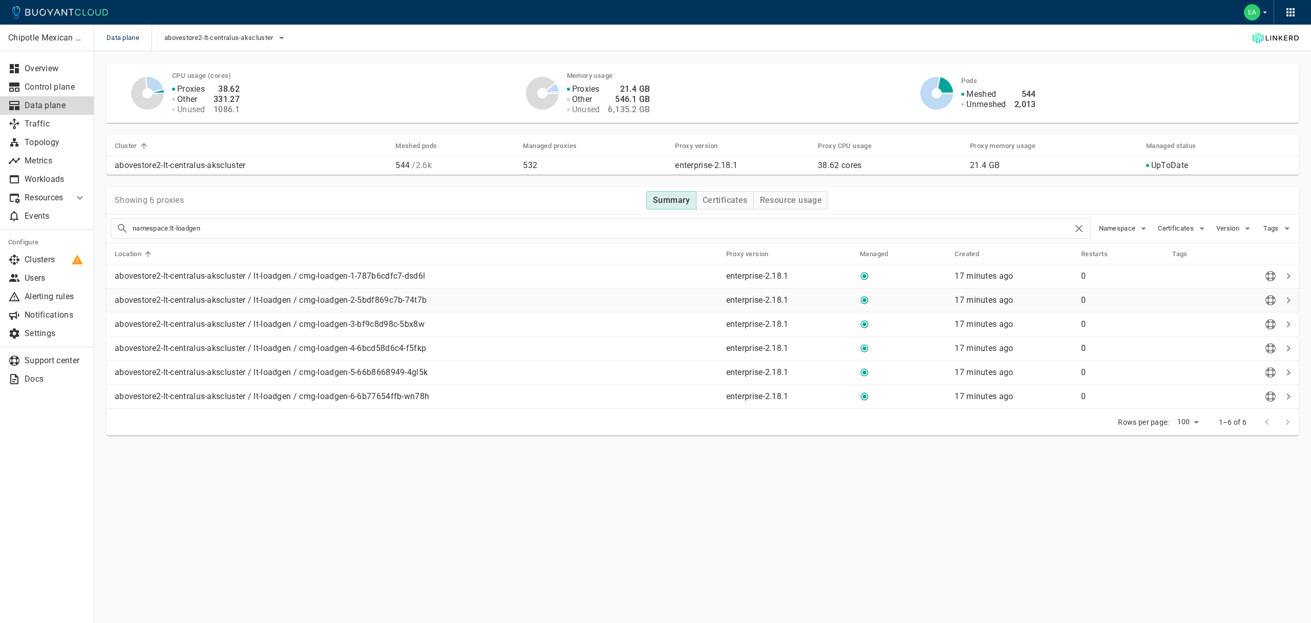
click at [821, 298] on p "enterprise-2.18.1" at bounding box center [789, 300] width 126 height 10
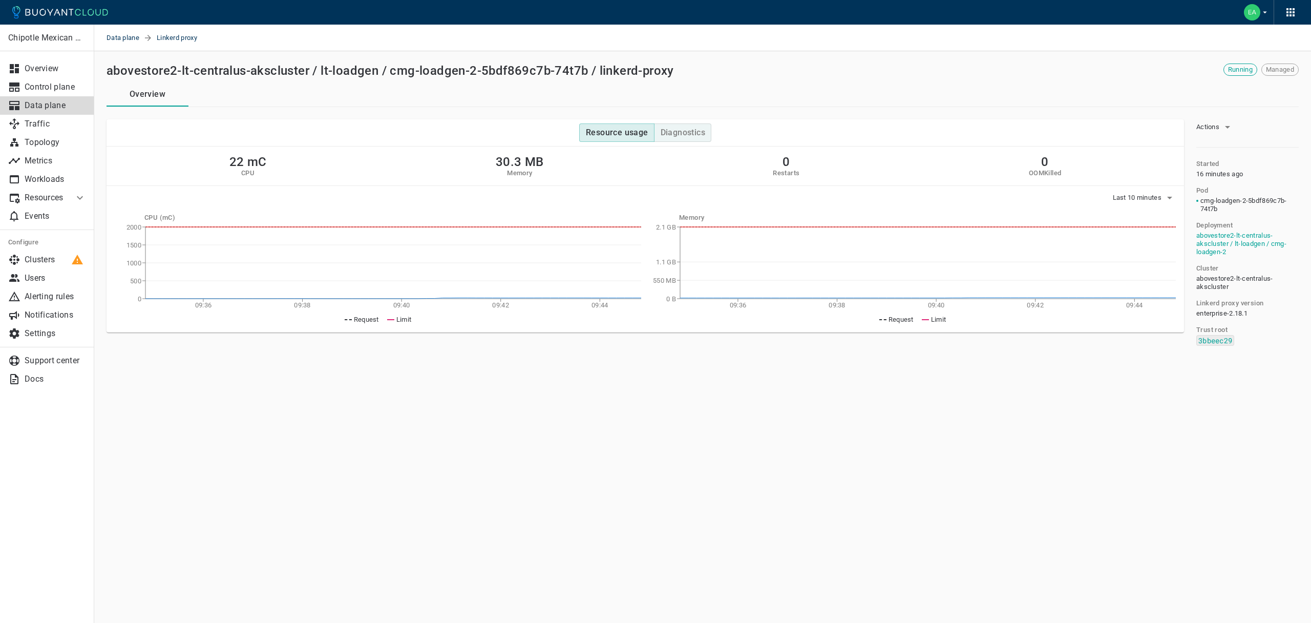
click at [685, 134] on h4 "Diagnostics" at bounding box center [682, 132] width 45 height 10
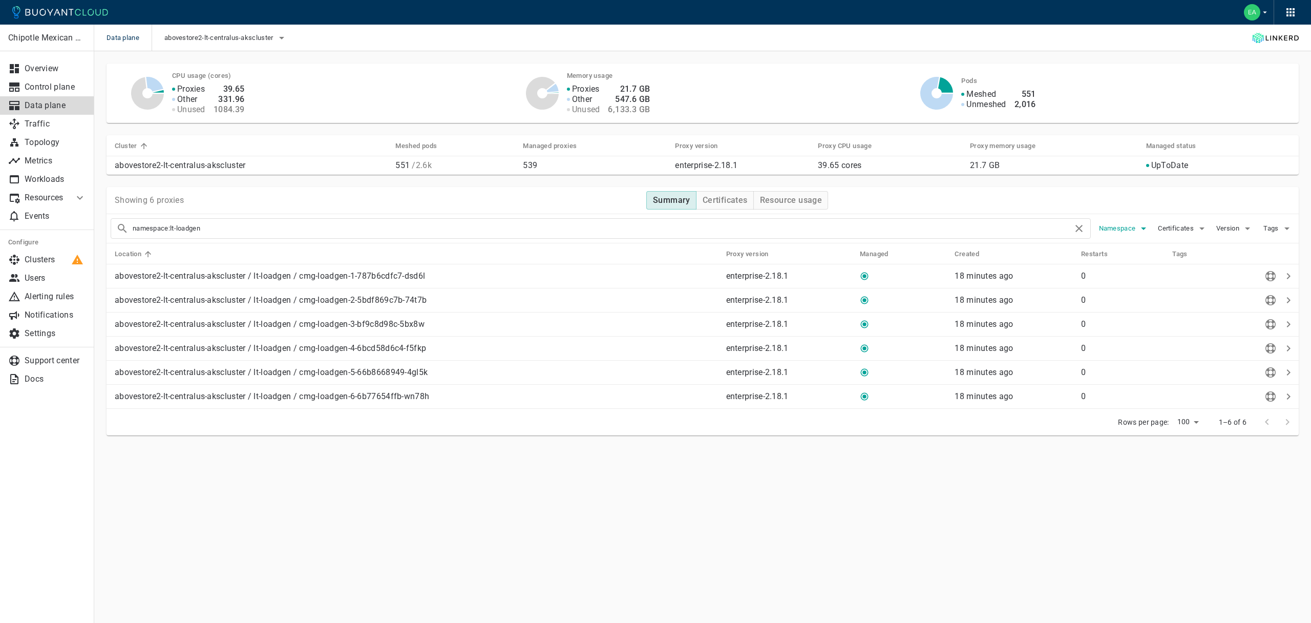
click at [1117, 231] on span "Namespace" at bounding box center [1118, 228] width 39 height 8
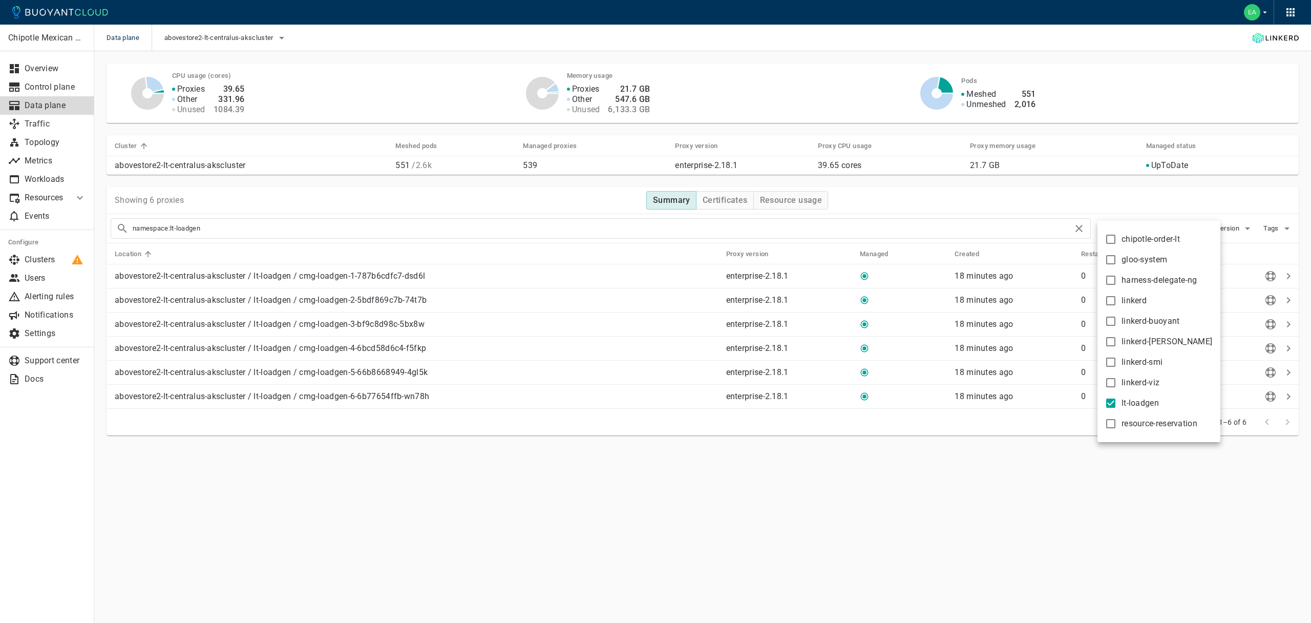
click at [1096, 227] on div at bounding box center [655, 311] width 1311 height 623
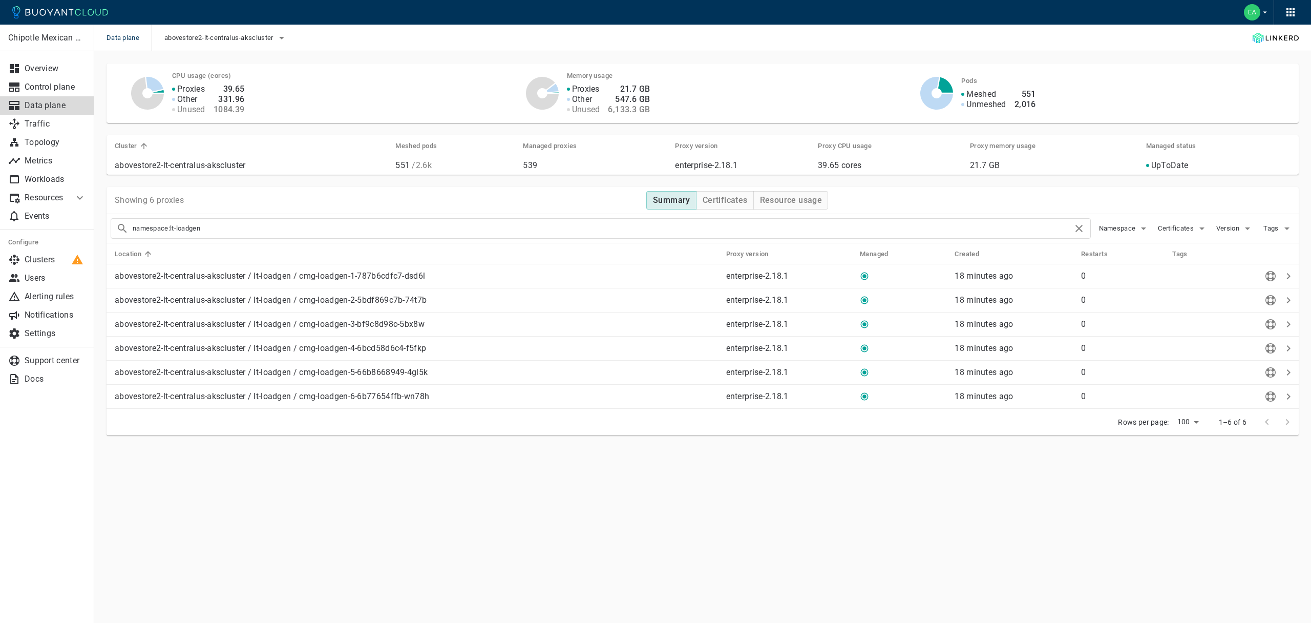
click at [1075, 228] on div "chipotle-order-[PERSON_NAME]-system harness-delegate-ng linkerd linkerd-buoyant…" at bounding box center [655, 311] width 1311 height 623
click at [1076, 228] on icon at bounding box center [1079, 228] width 12 height 12
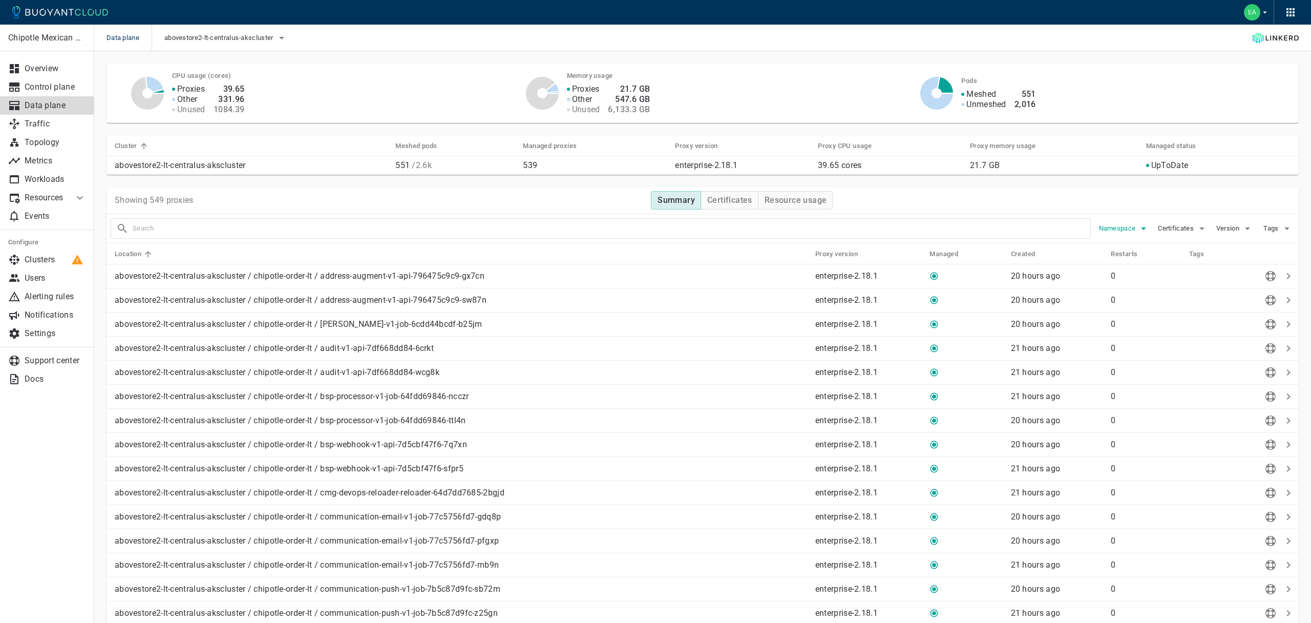
checkbox input "false"
click at [1123, 226] on span "Namespace" at bounding box center [1110, 228] width 39 height 8
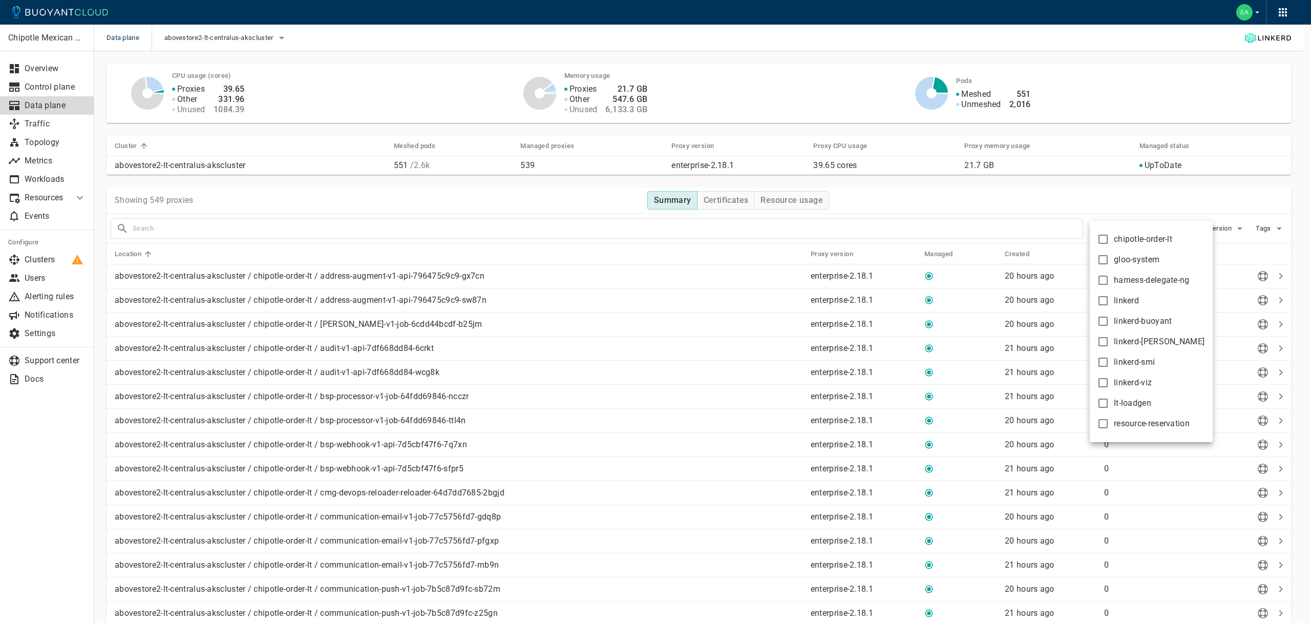
click at [1145, 240] on span "chipotle-order-lt" at bounding box center [1142, 239] width 58 height 10
click at [1109, 240] on input "chipotle-order-lt" at bounding box center [1103, 239] width 12 height 12
checkbox input "true"
click at [917, 179] on div at bounding box center [655, 311] width 1311 height 623
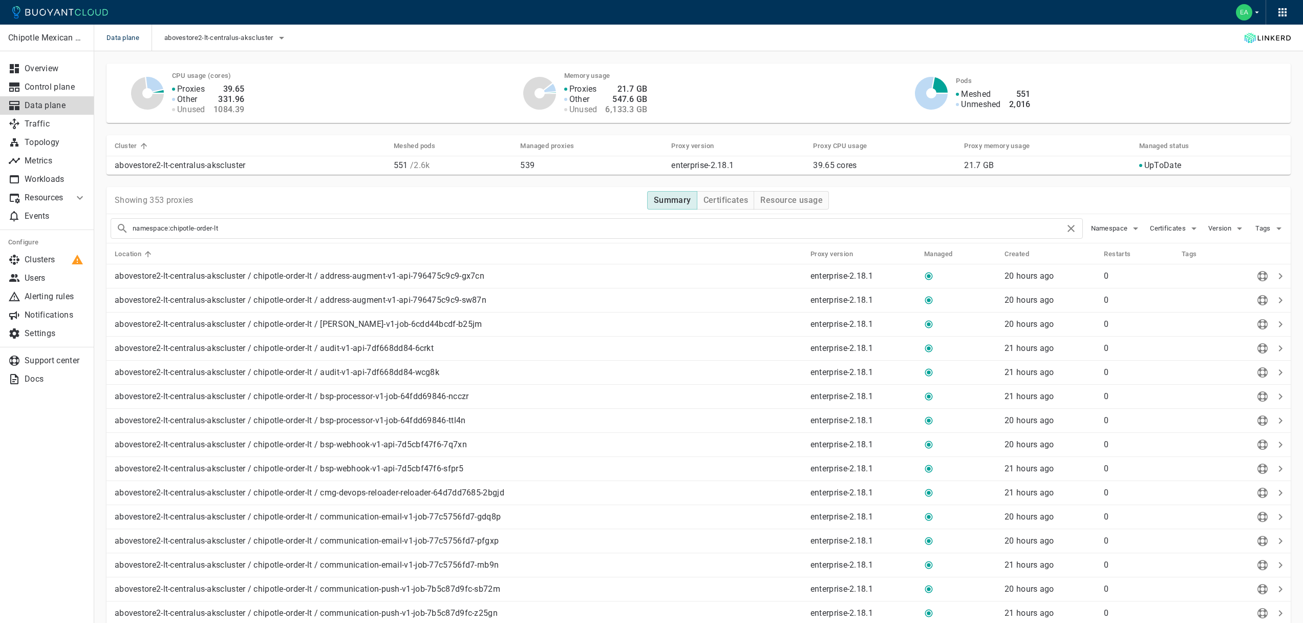
click at [371, 233] on input "namespace:chipotle-order-lt" at bounding box center [599, 228] width 932 height 14
type input "namespace:chipotle-order-lt restaurant"
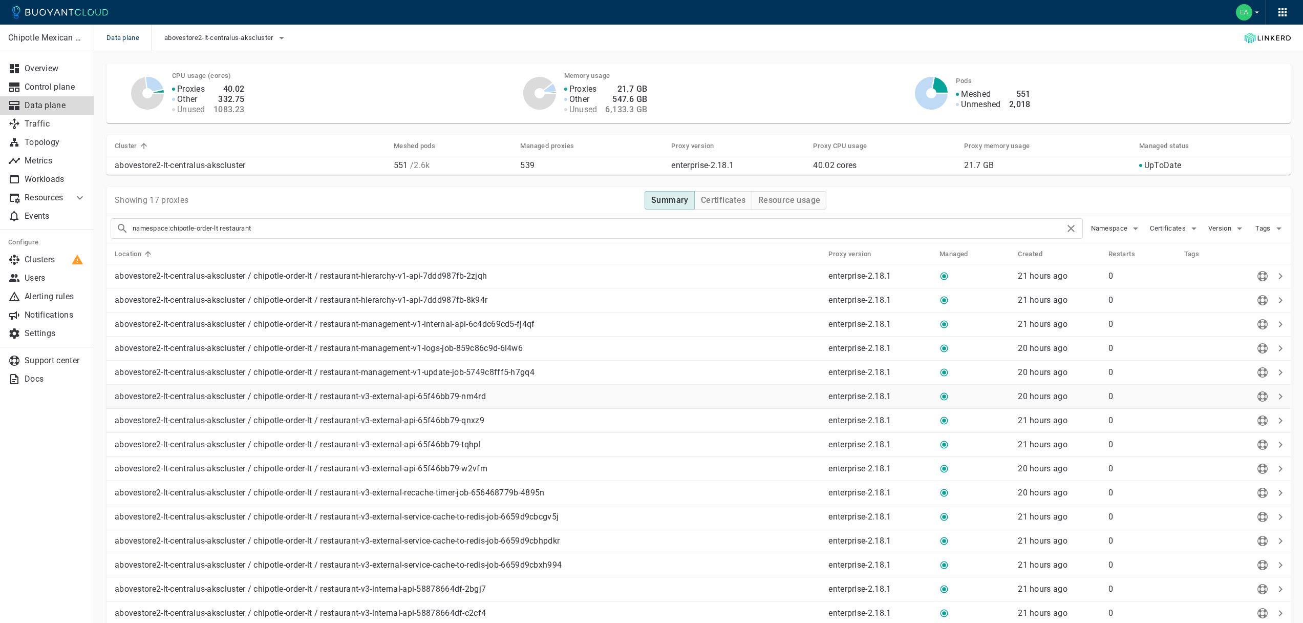
click at [523, 401] on td "abovestore2-lt-centralus-akscluster / chipotle-order-lt / restaurant-v3-externa…" at bounding box center [463, 396] width 714 height 24
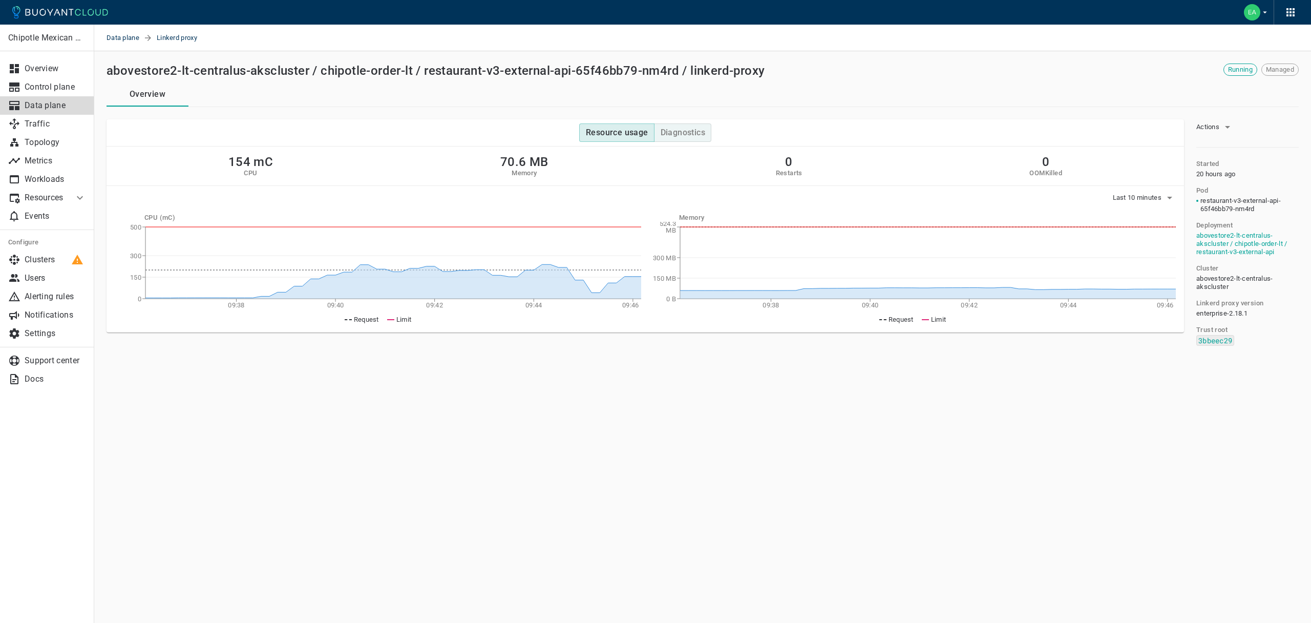
click at [671, 139] on button "Diagnostics" at bounding box center [682, 132] width 57 height 18
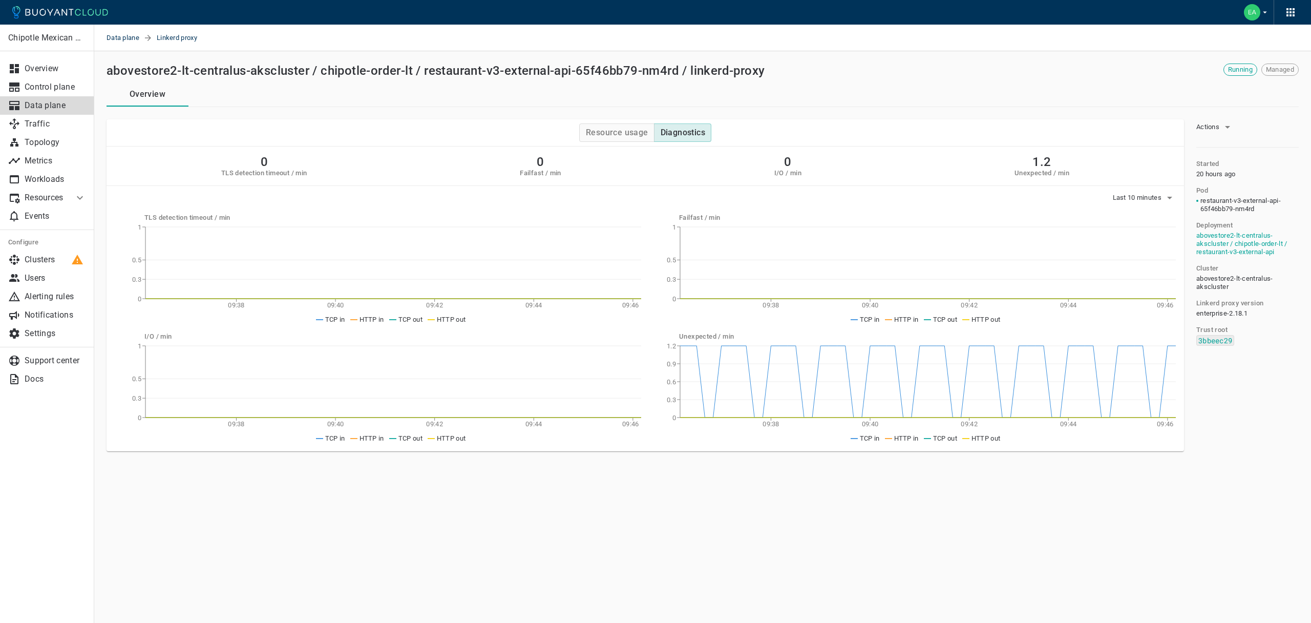
type button "Diagnostics"
